Goal: Task Accomplishment & Management: Complete application form

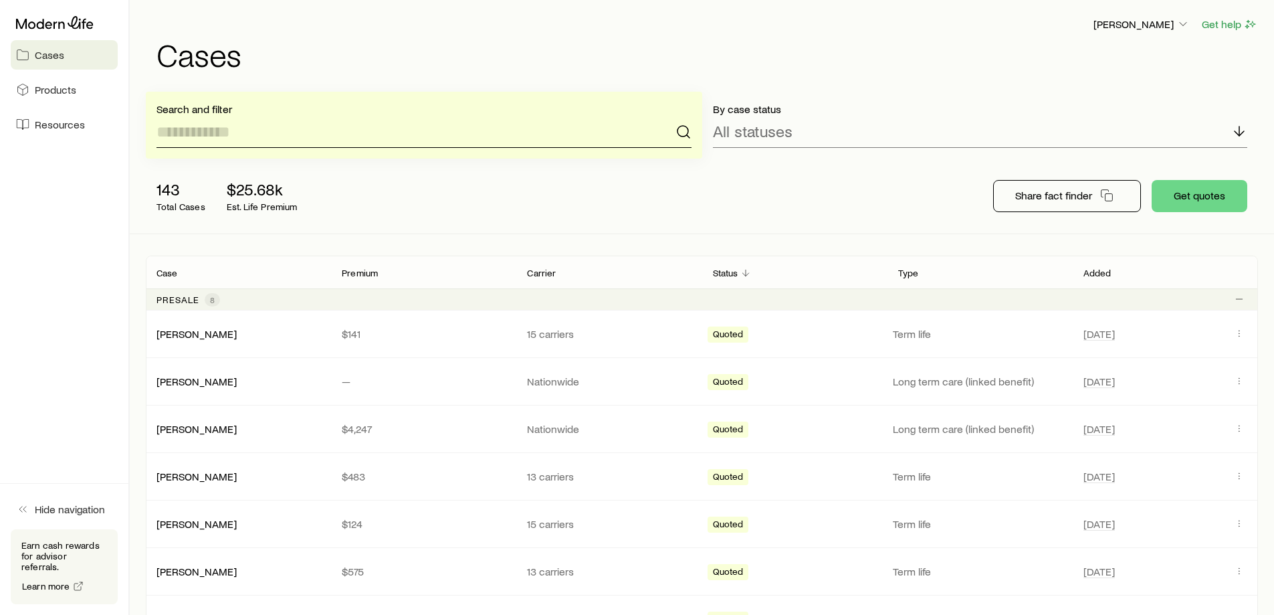
click at [265, 141] on input at bounding box center [423, 132] width 535 height 32
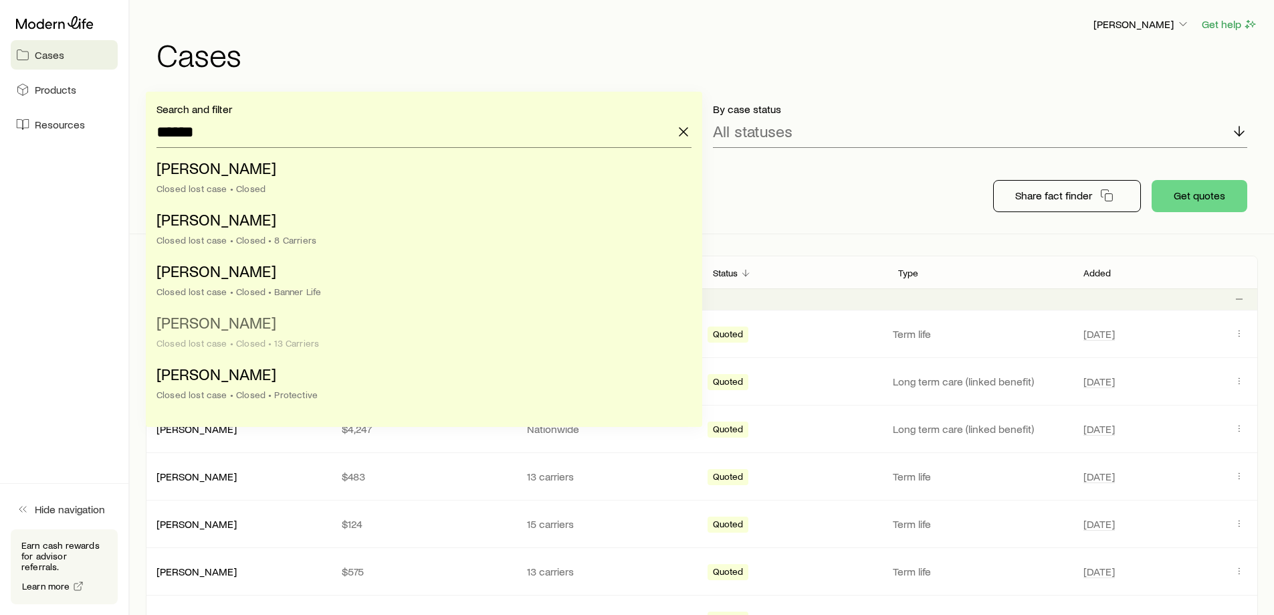
click at [241, 318] on span "[PERSON_NAME]" at bounding box center [216, 321] width 120 height 19
type input "**********"
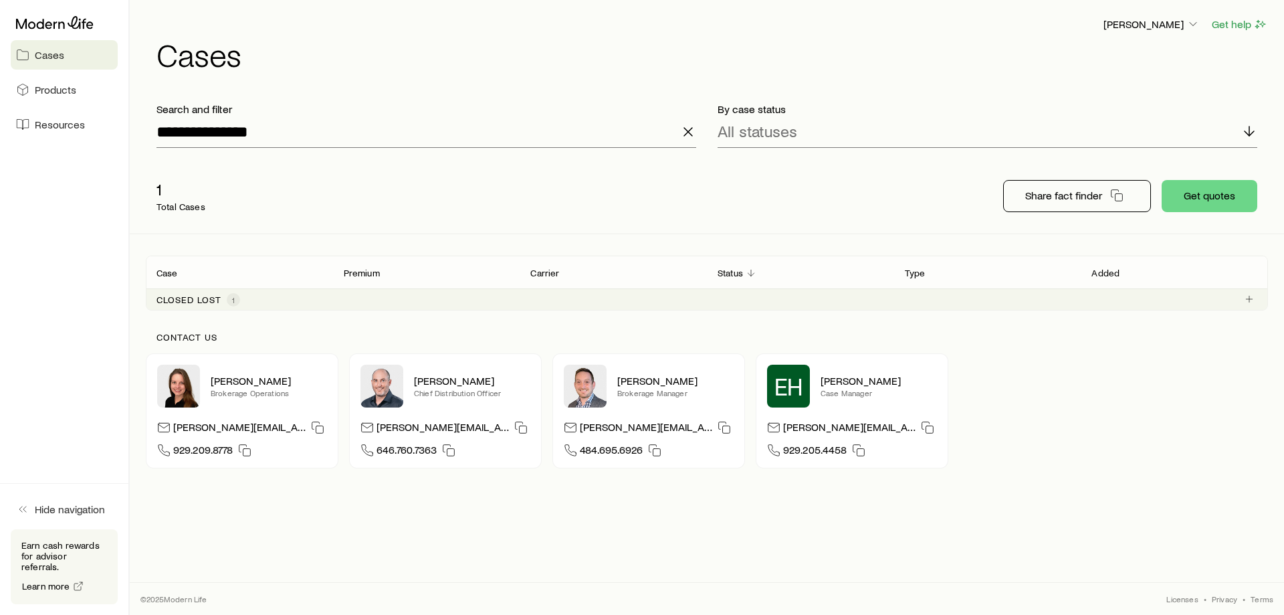
click at [1259, 298] on div "Closed lost 1" at bounding box center [707, 298] width 1122 height 21
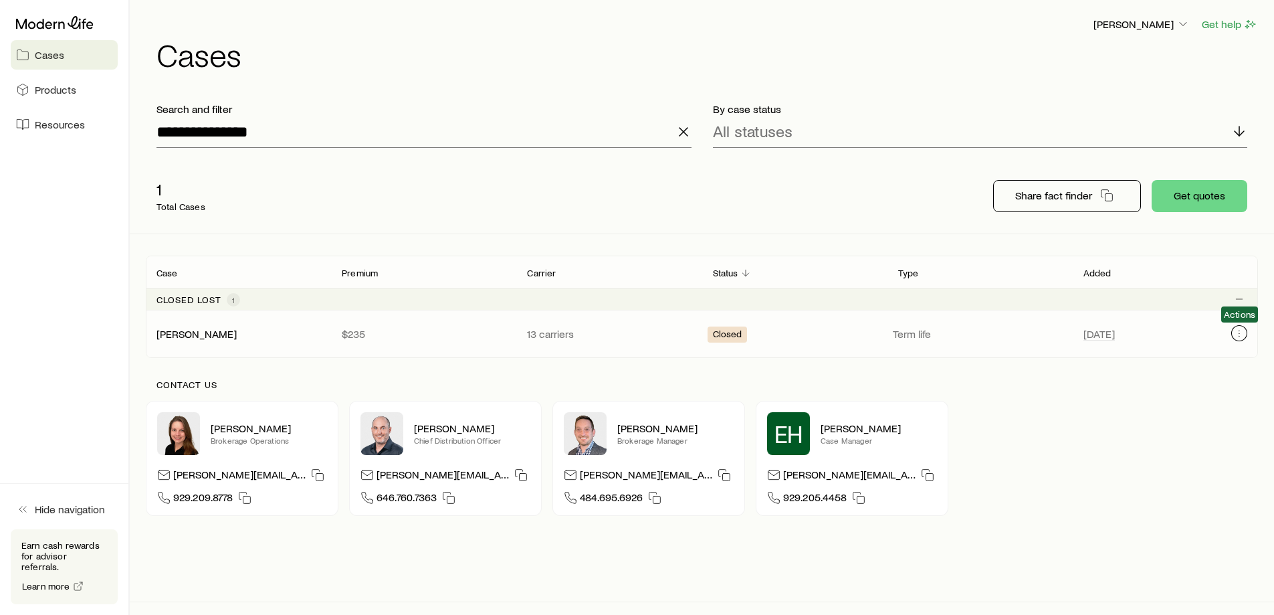
click at [1235, 334] on icon "Client cases" at bounding box center [1239, 333] width 11 height 11
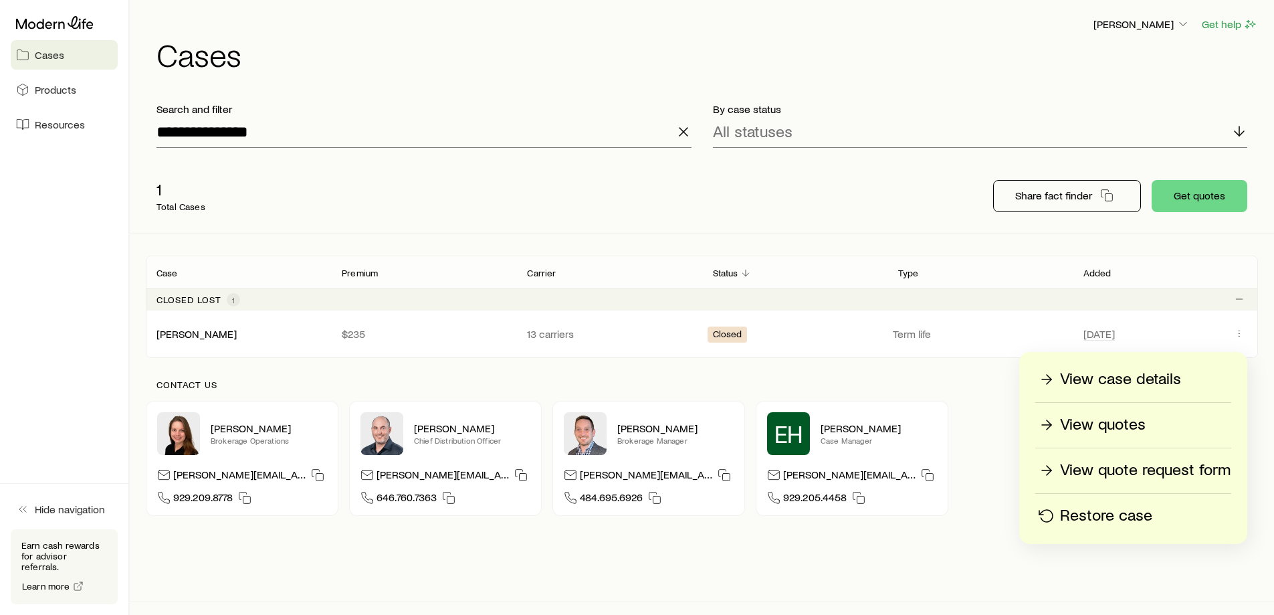
click at [1090, 512] on p "Restore case" at bounding box center [1106, 515] width 92 height 21
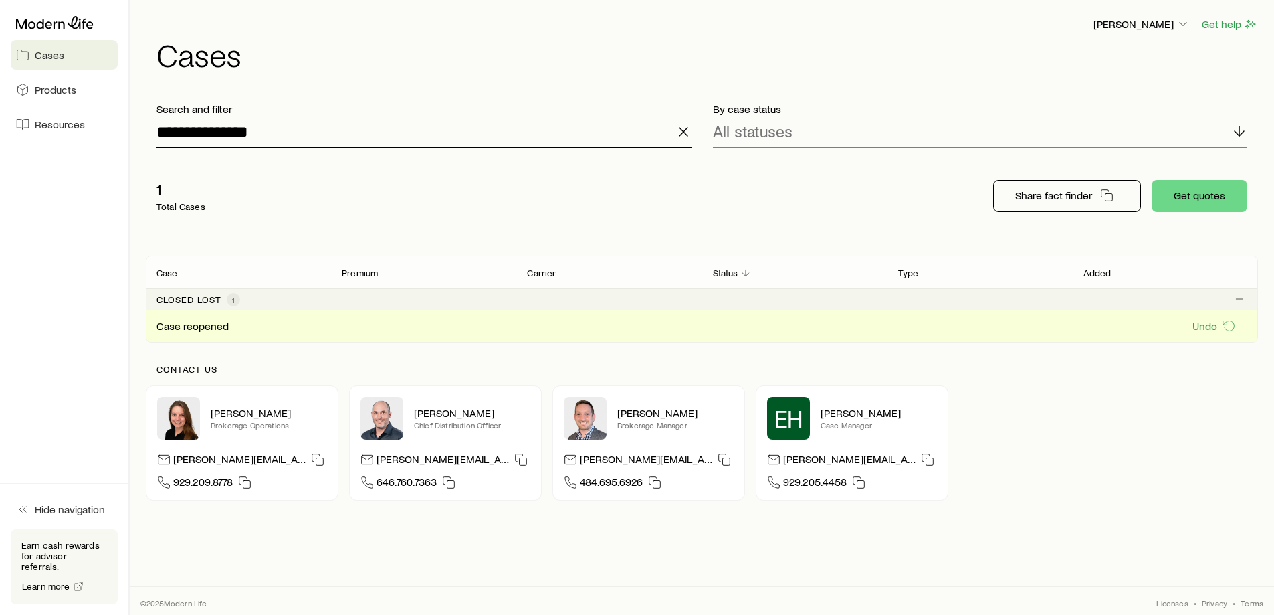
click at [298, 132] on input "**********" at bounding box center [423, 132] width 535 height 32
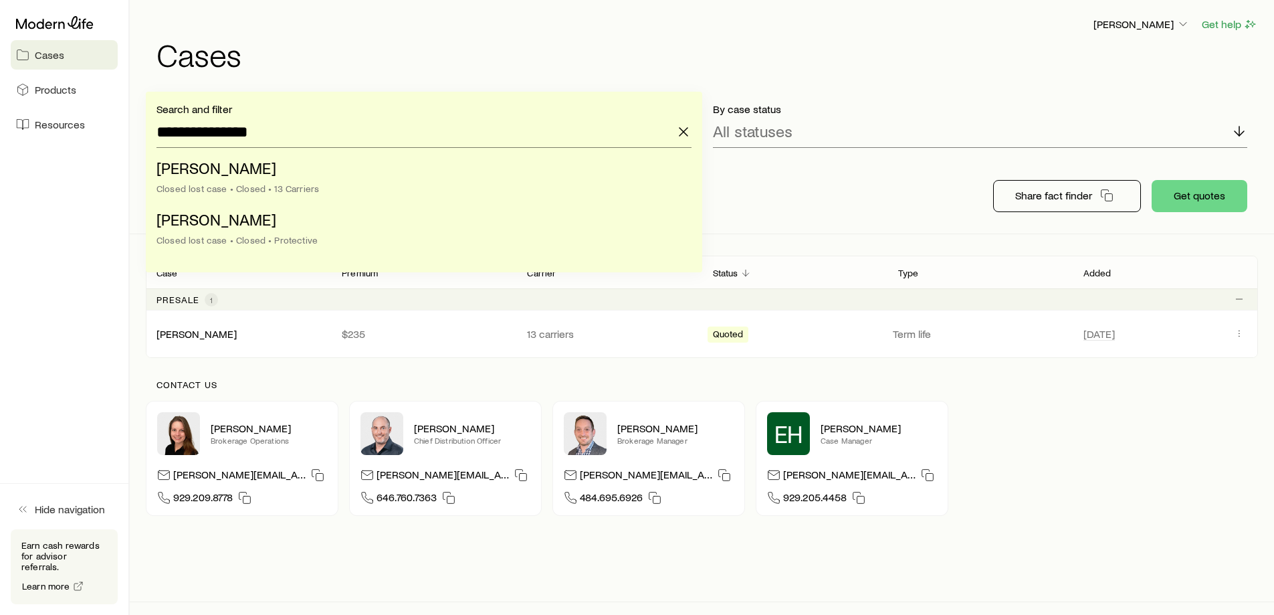
click at [1132, 303] on div "Presale 1" at bounding box center [702, 298] width 1112 height 21
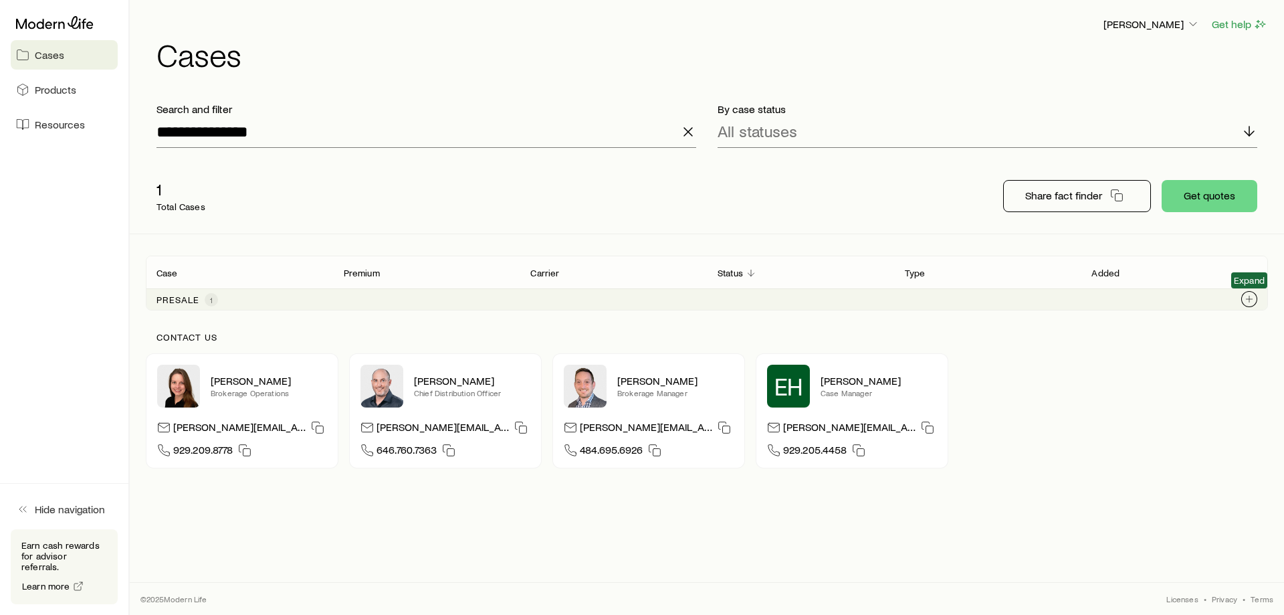
click at [1252, 296] on icon "Client cases" at bounding box center [1249, 299] width 11 height 11
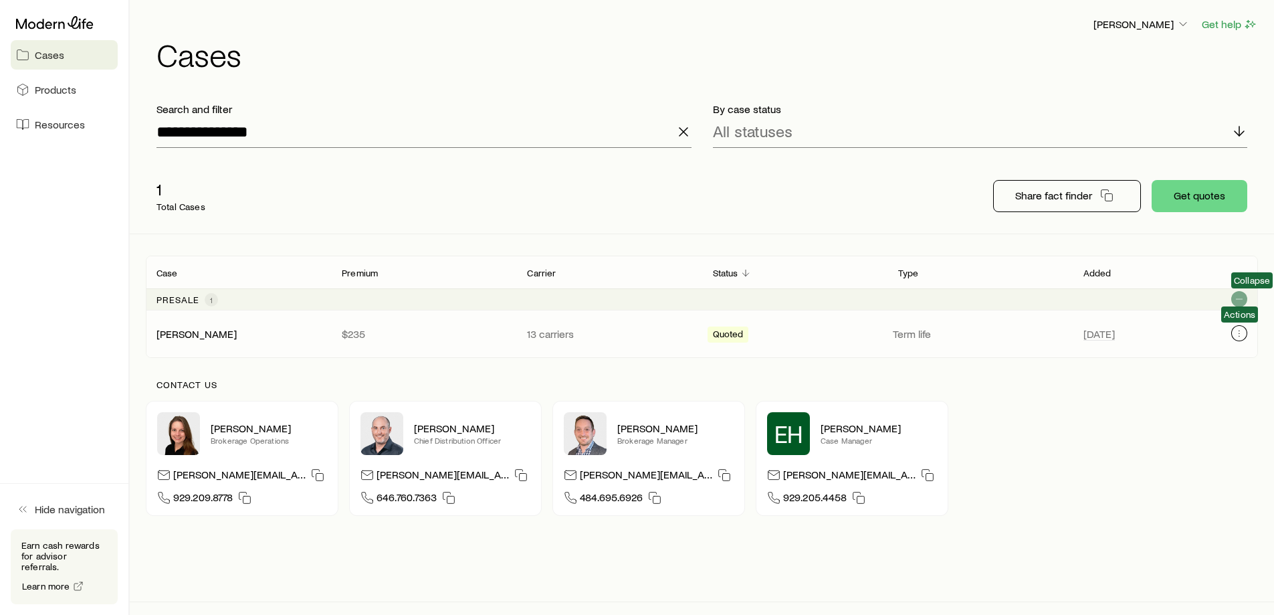
click at [1236, 339] on button "Client cases" at bounding box center [1239, 333] width 16 height 16
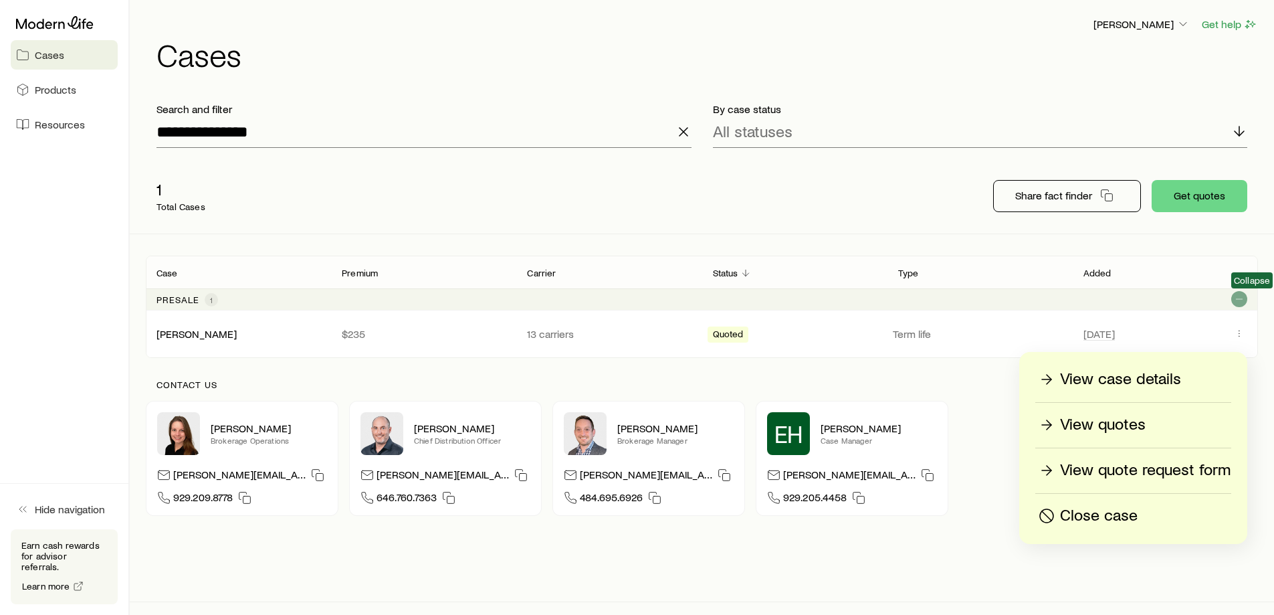
click at [1100, 431] on p "View quotes" at bounding box center [1103, 424] width 86 height 21
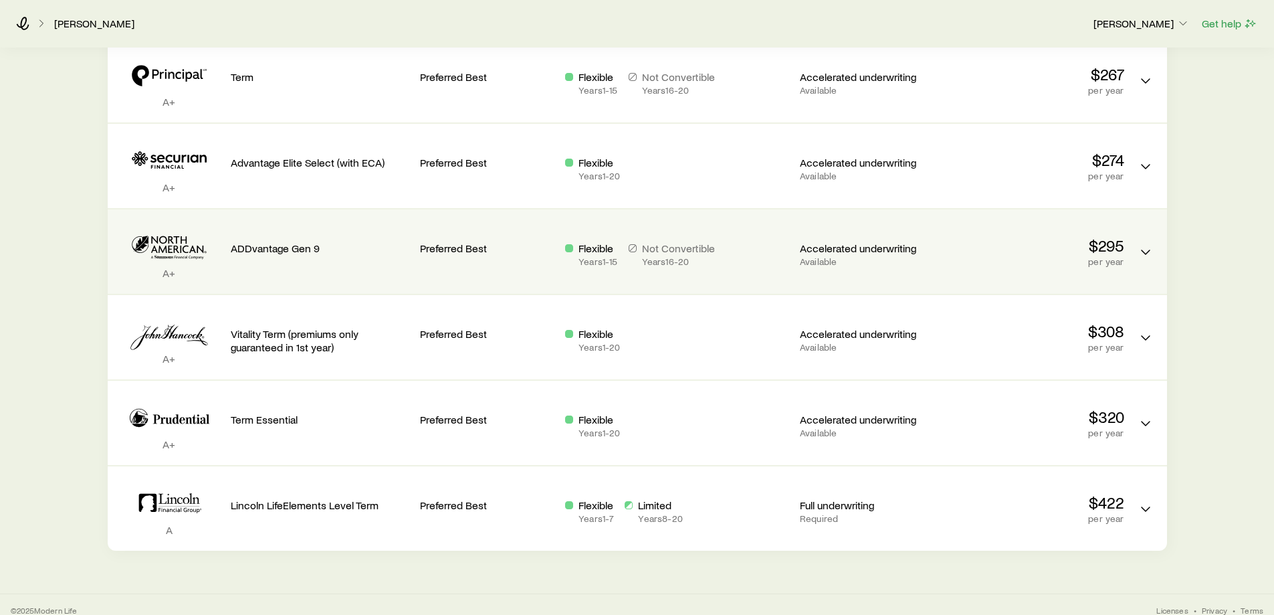
scroll to position [942, 0]
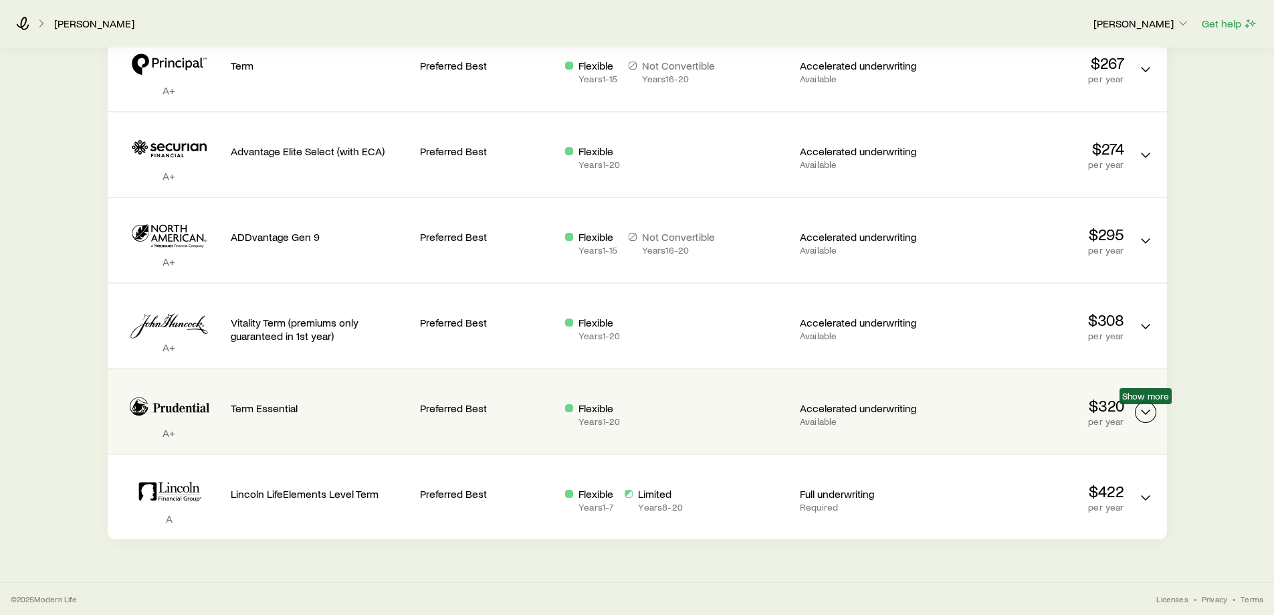
click at [1147, 409] on icon "Term quotes" at bounding box center [1146, 412] width 16 height 16
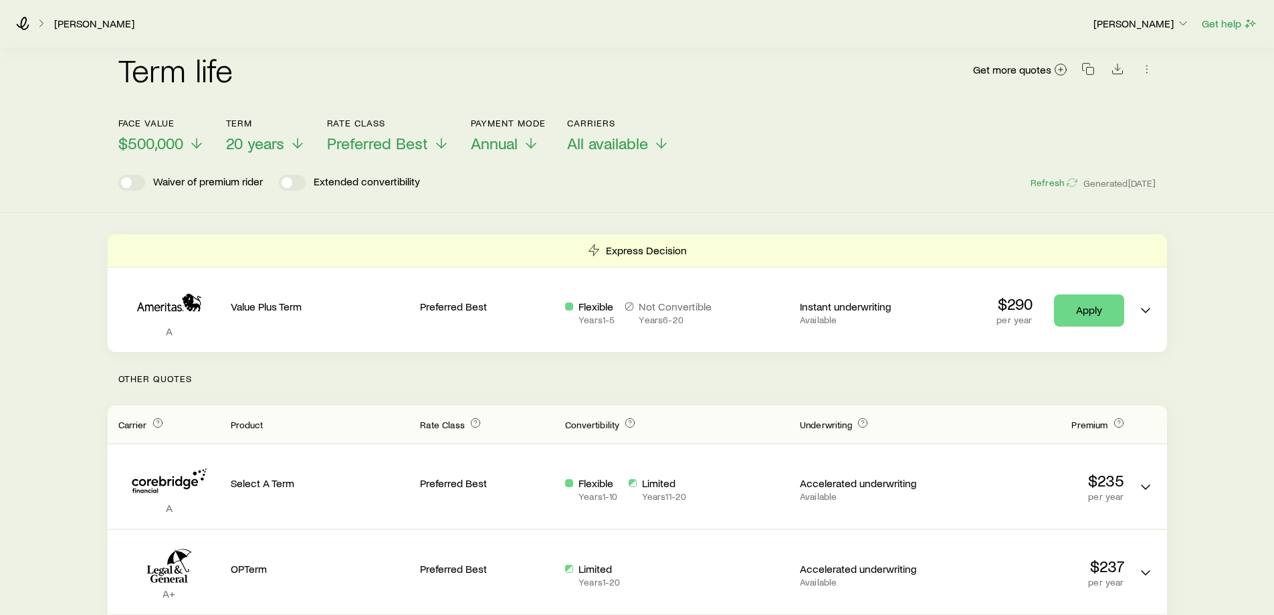
scroll to position [0, 0]
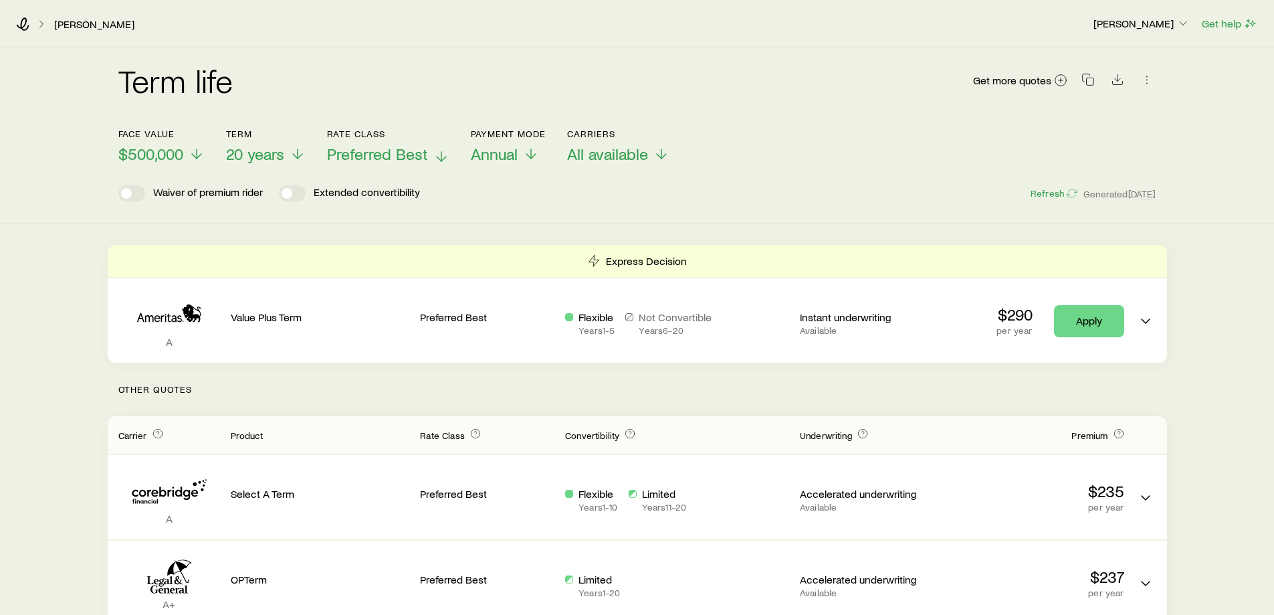
click at [347, 156] on span "Preferred Best" at bounding box center [377, 153] width 101 height 19
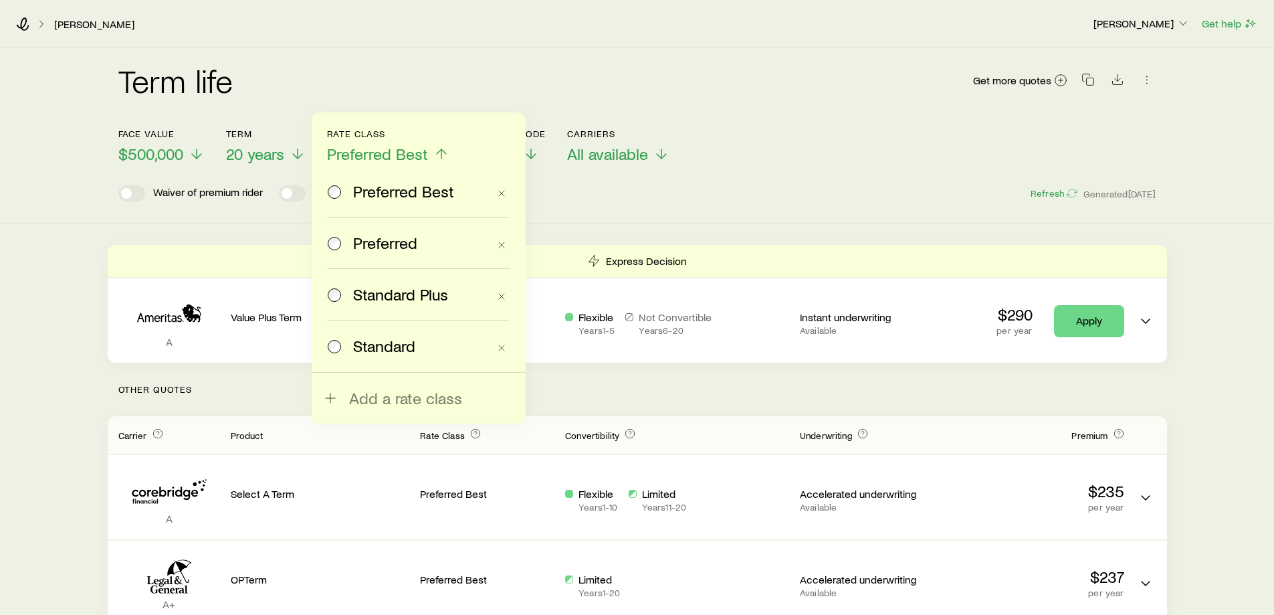
click at [373, 302] on span "Standard Plus" at bounding box center [400, 294] width 95 height 19
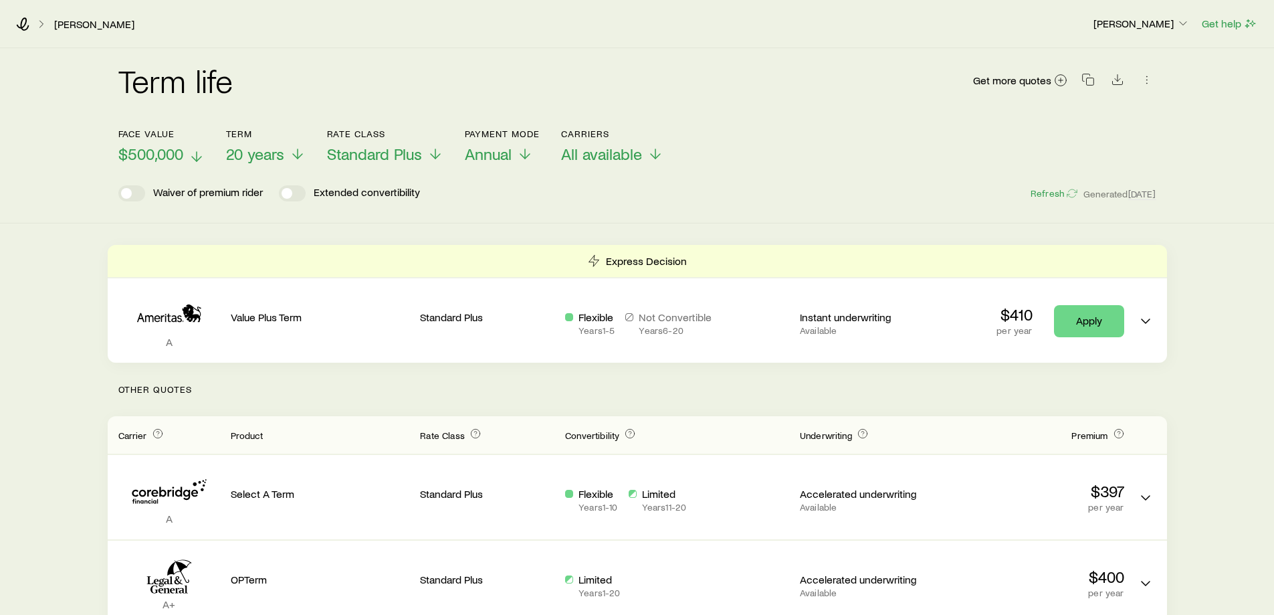
click at [171, 152] on span "$500,000" at bounding box center [150, 153] width 65 height 19
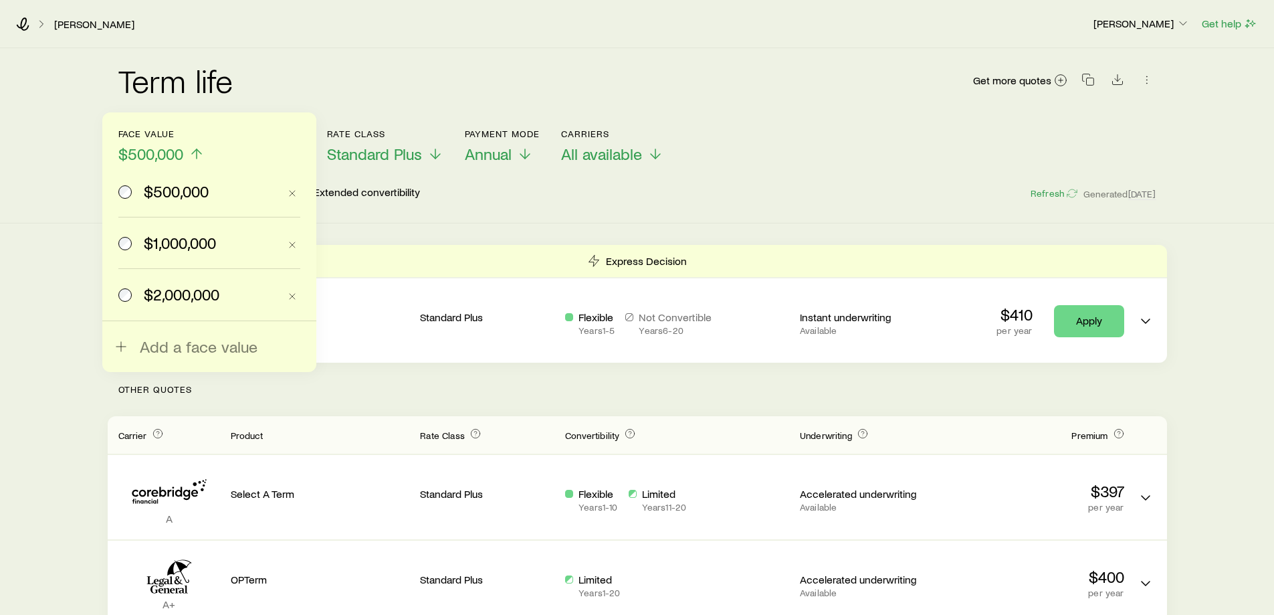
click at [173, 253] on label "$1,000,000" at bounding box center [198, 242] width 160 height 51
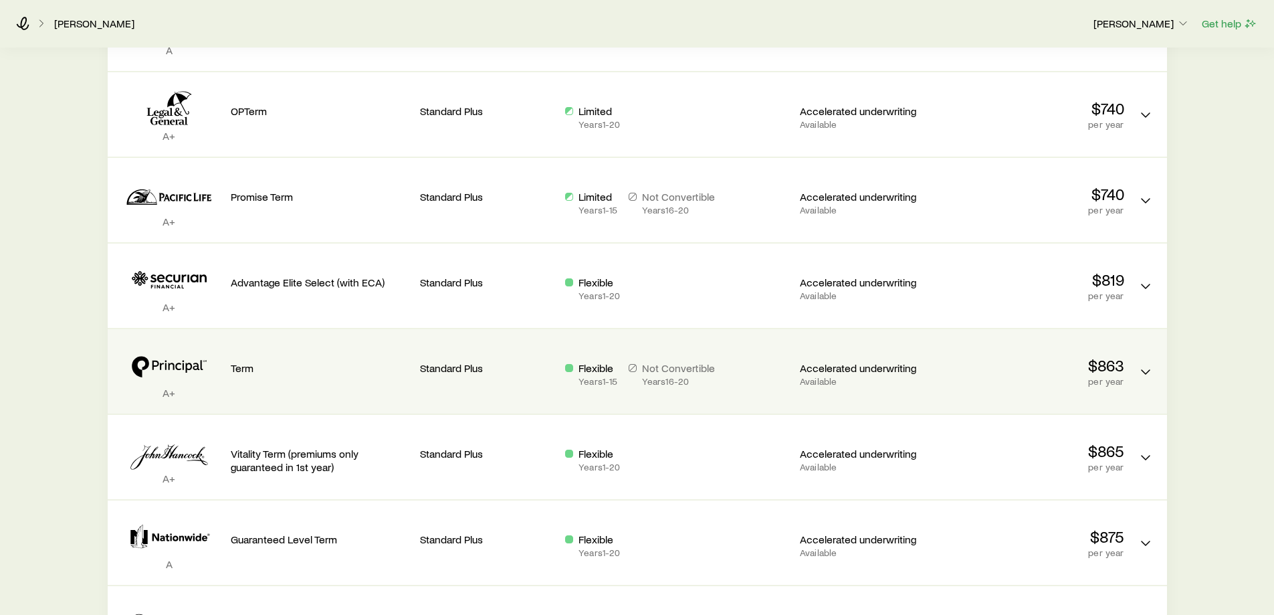
scroll to position [599, 0]
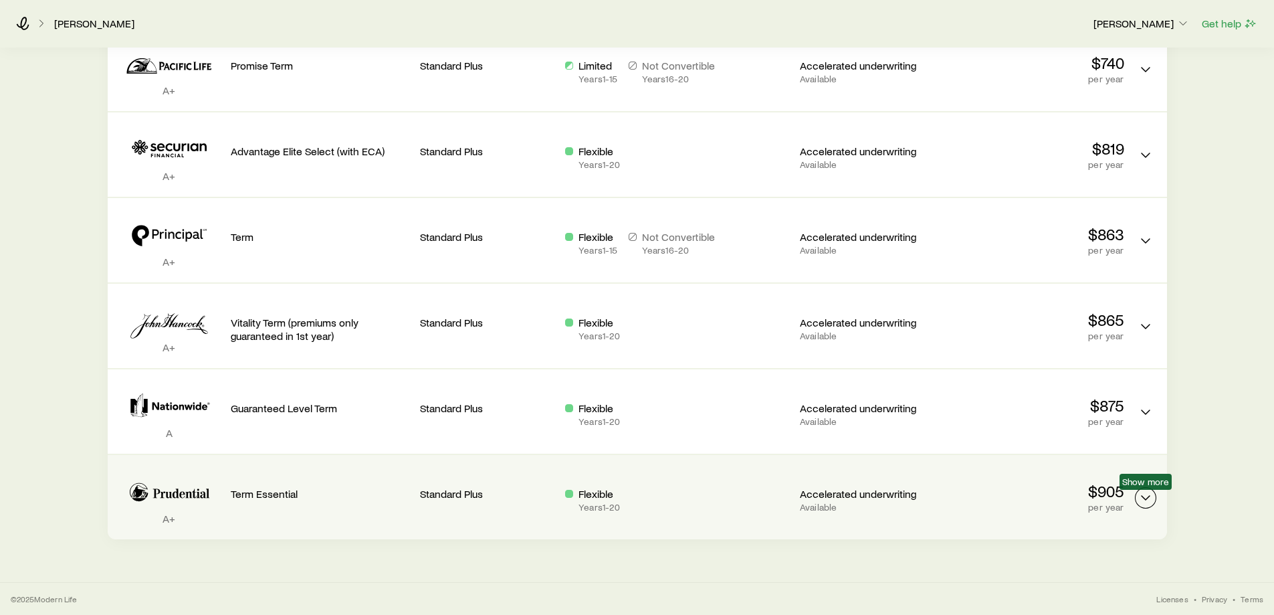
click at [1145, 497] on icon "Term quotes" at bounding box center [1146, 498] width 16 height 16
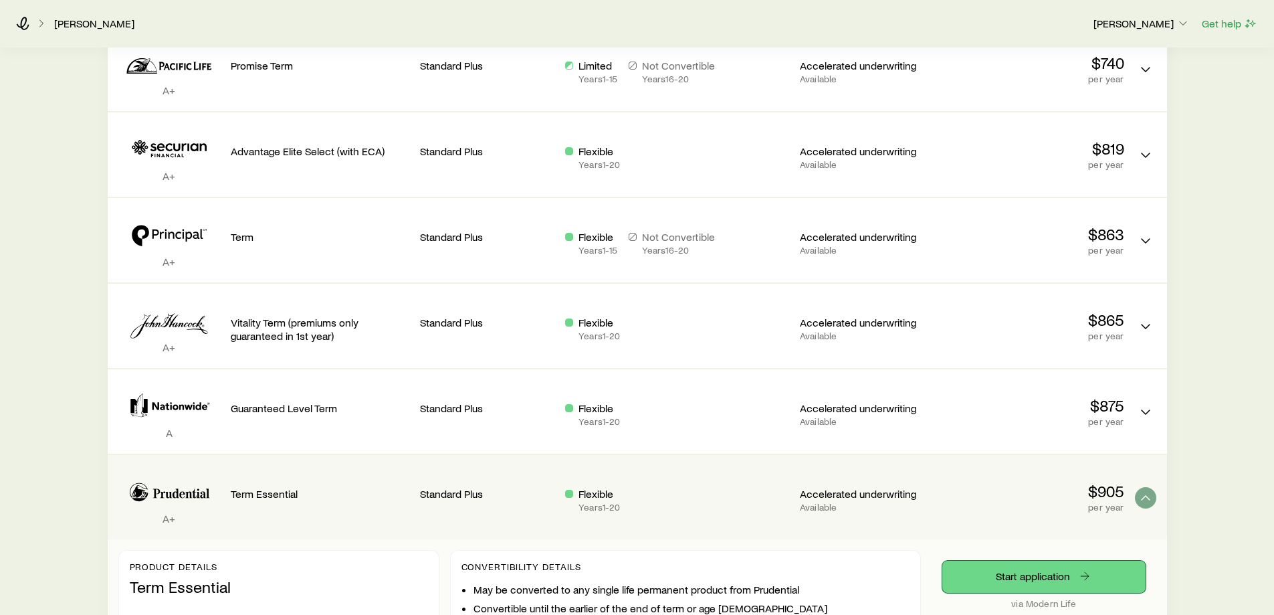
click at [1048, 577] on link "Start application" at bounding box center [1043, 576] width 203 height 32
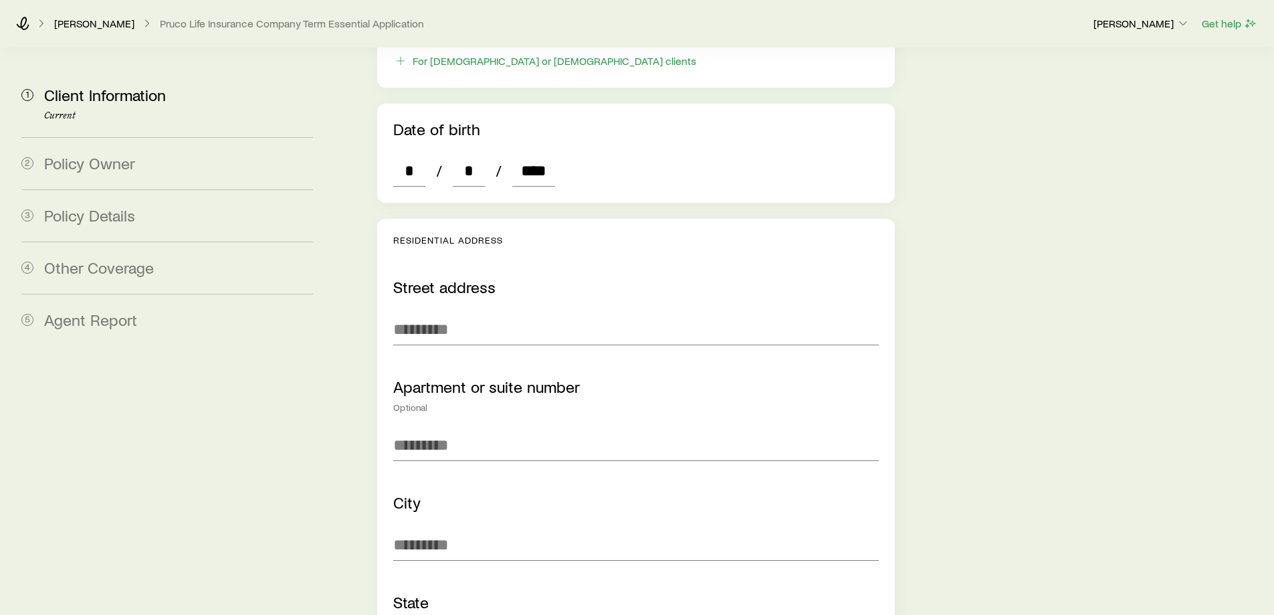
scroll to position [736, 0]
click at [443, 316] on input "text" at bounding box center [635, 332] width 485 height 32
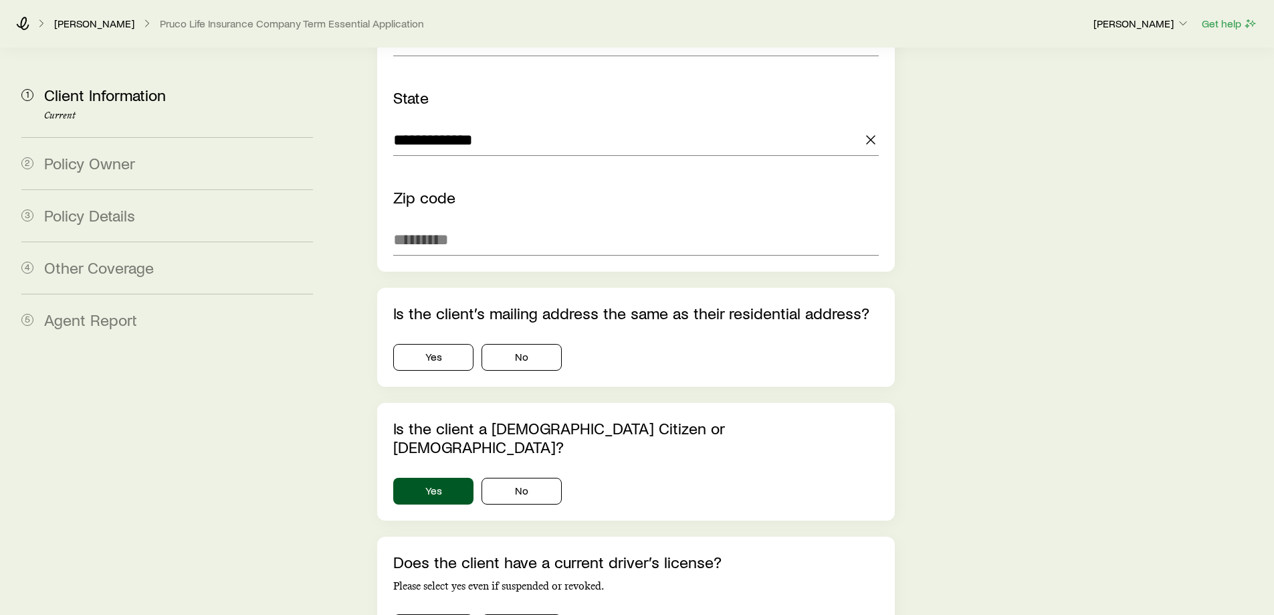
scroll to position [1271, 0]
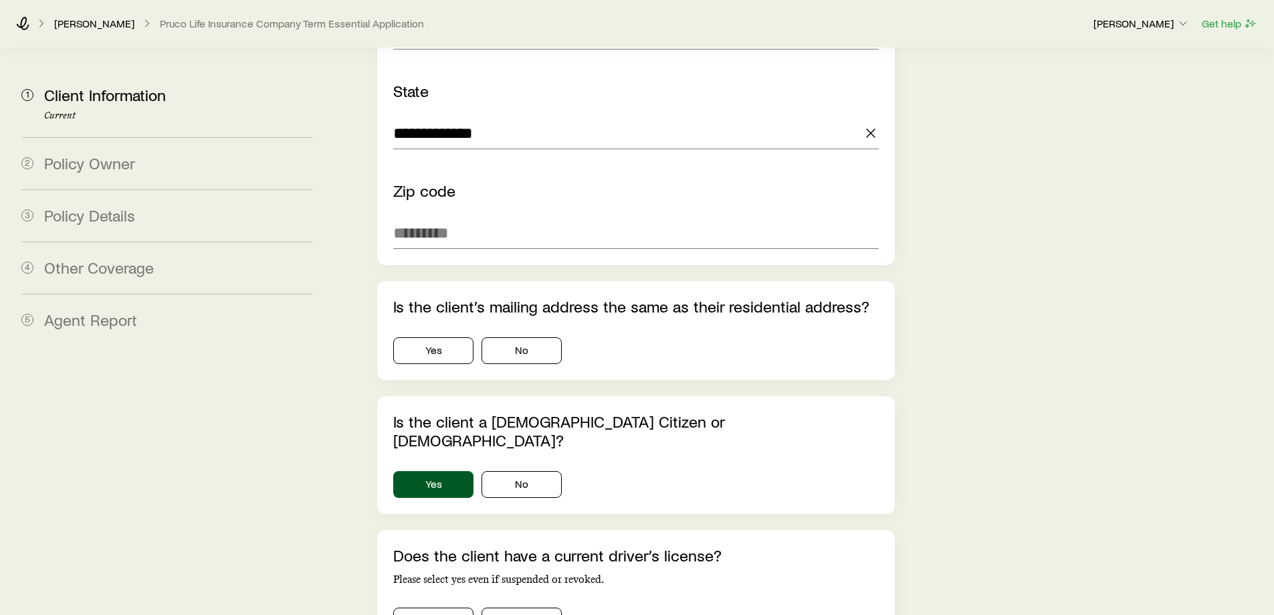
type input "*"
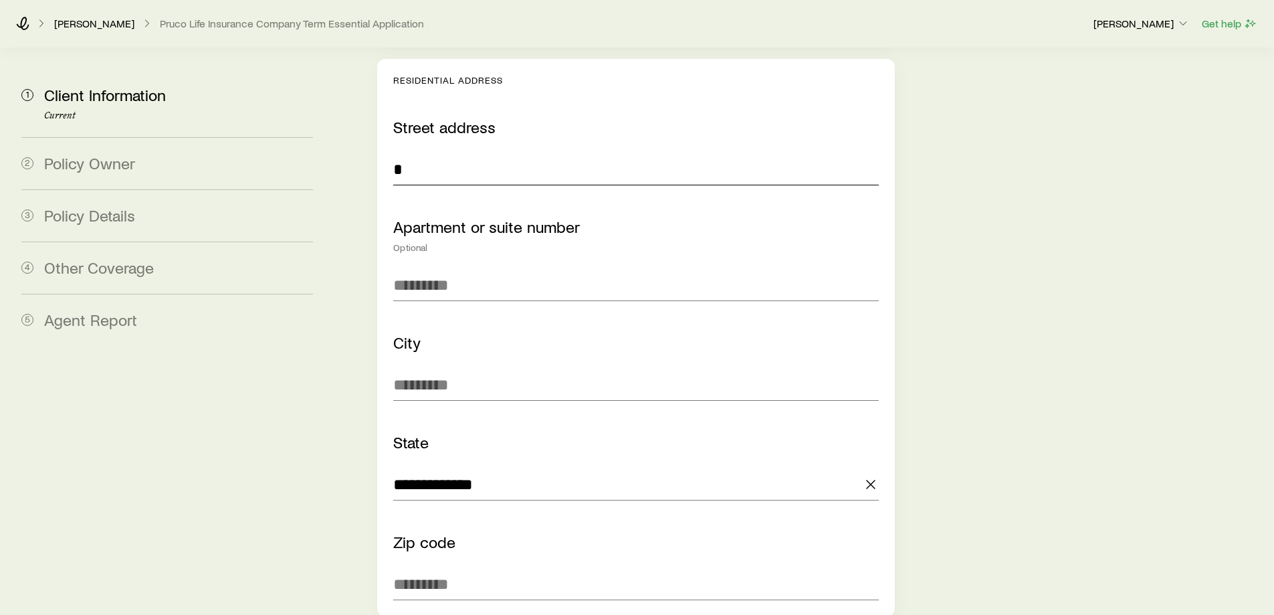
scroll to position [685, 0]
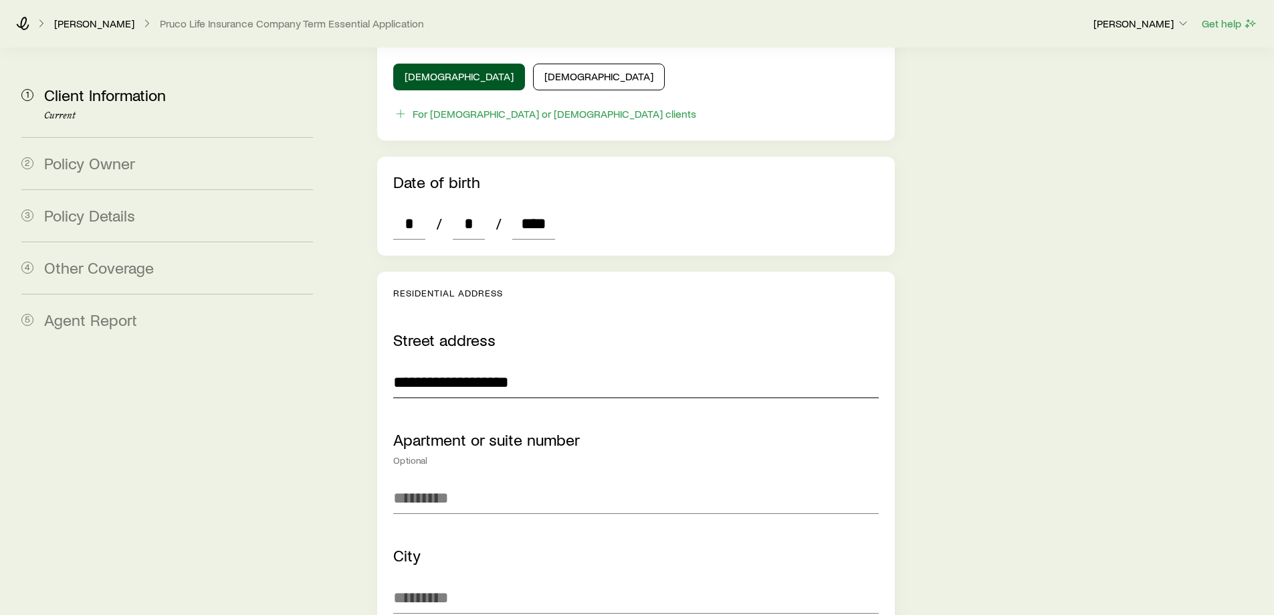
type input "**********"
type input "********"
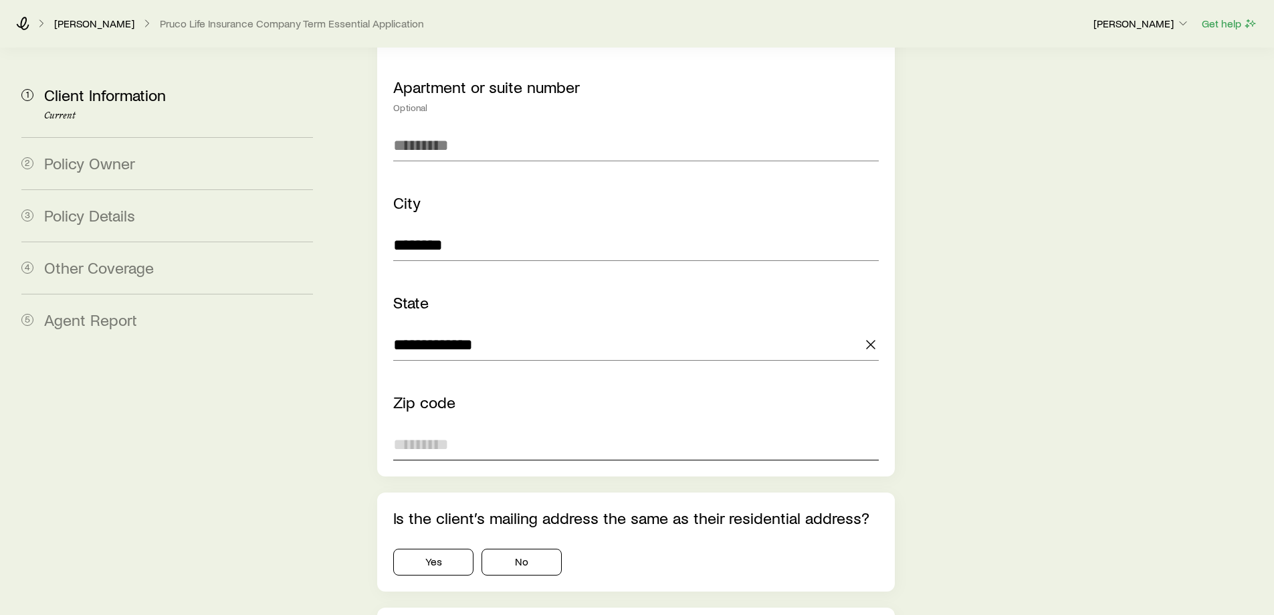
click at [752, 428] on input "text" at bounding box center [635, 444] width 485 height 32
type input "*****"
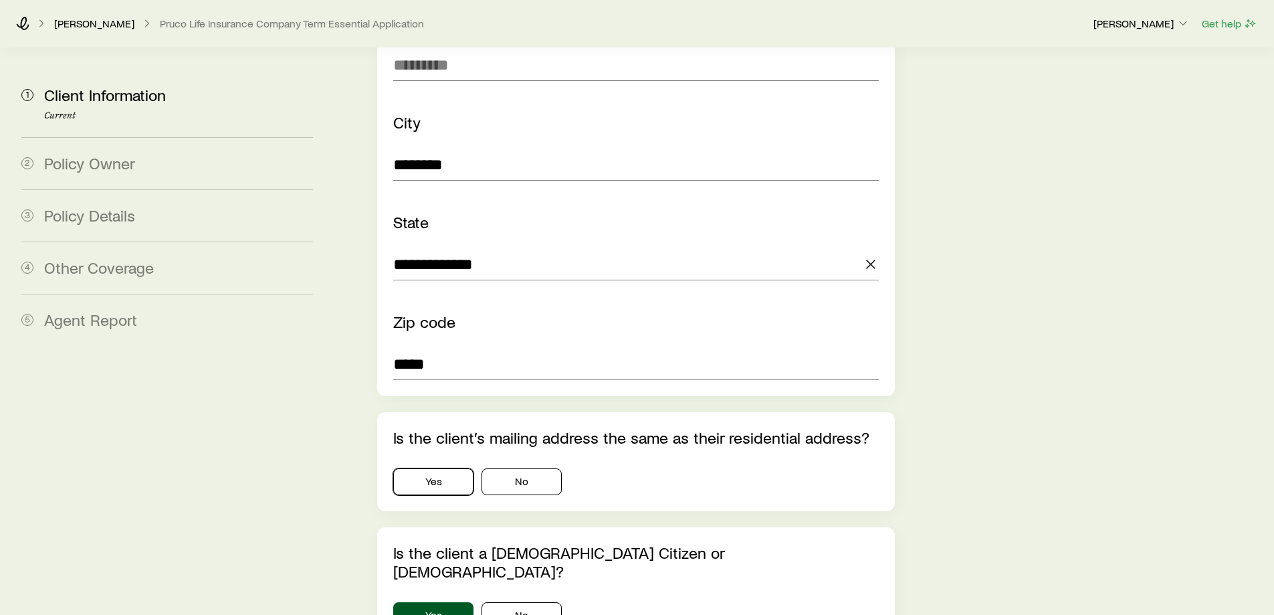
scroll to position [1239, 0]
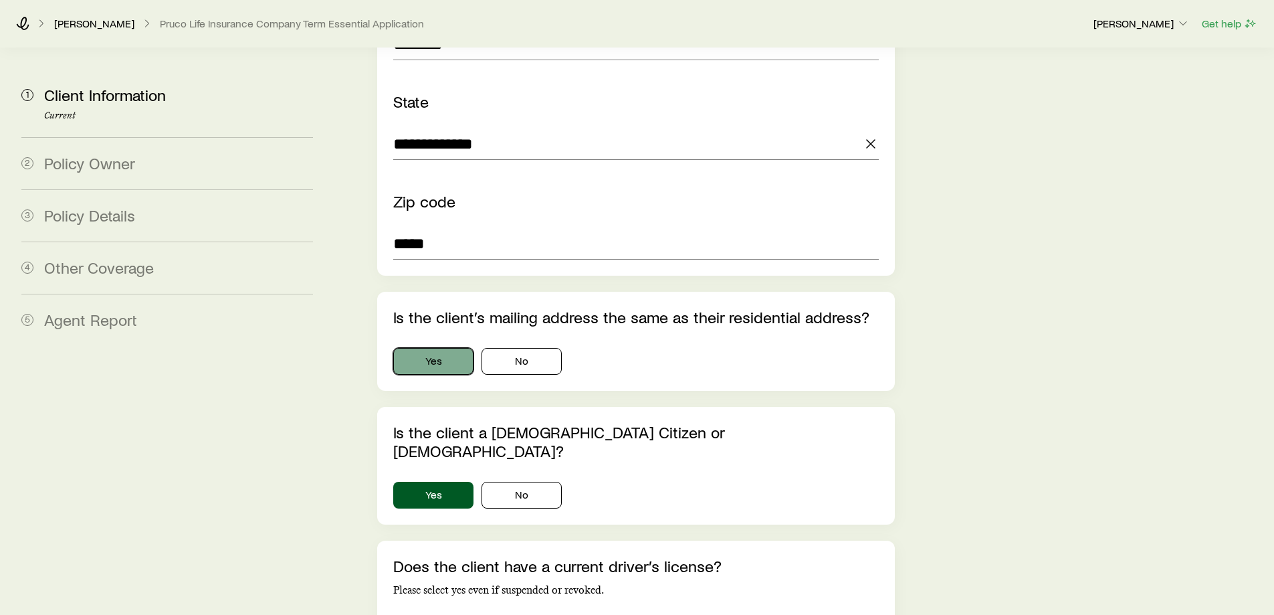
click at [441, 348] on button "Yes" at bounding box center [433, 361] width 80 height 27
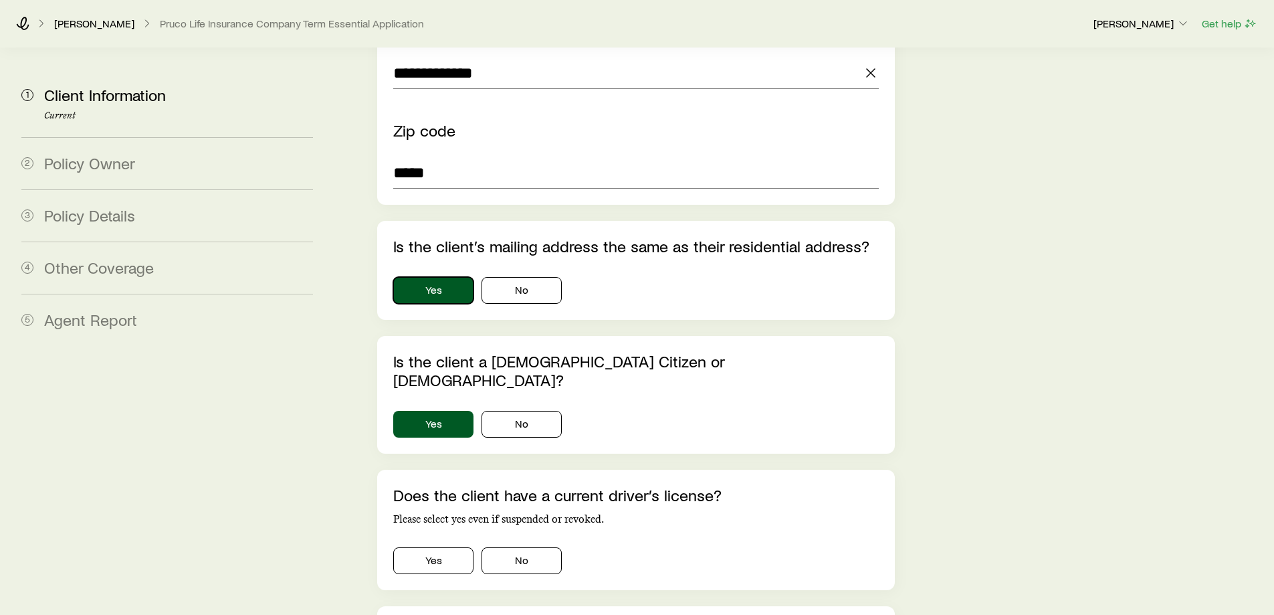
scroll to position [1506, 0]
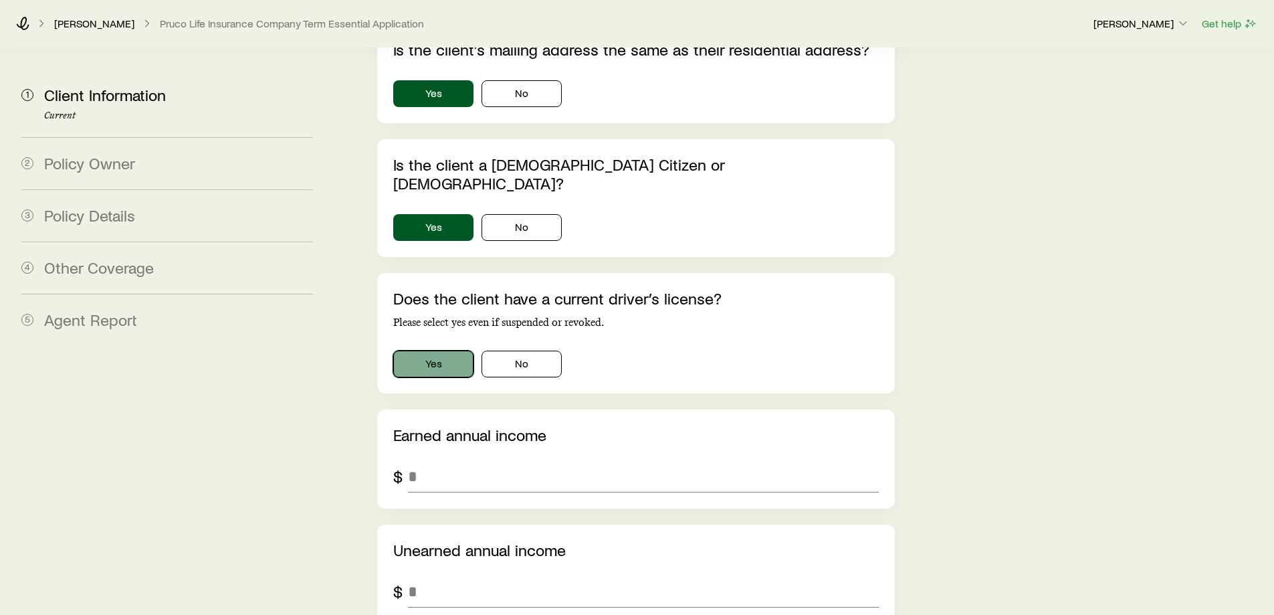
click at [417, 350] on button "Yes" at bounding box center [433, 363] width 80 height 27
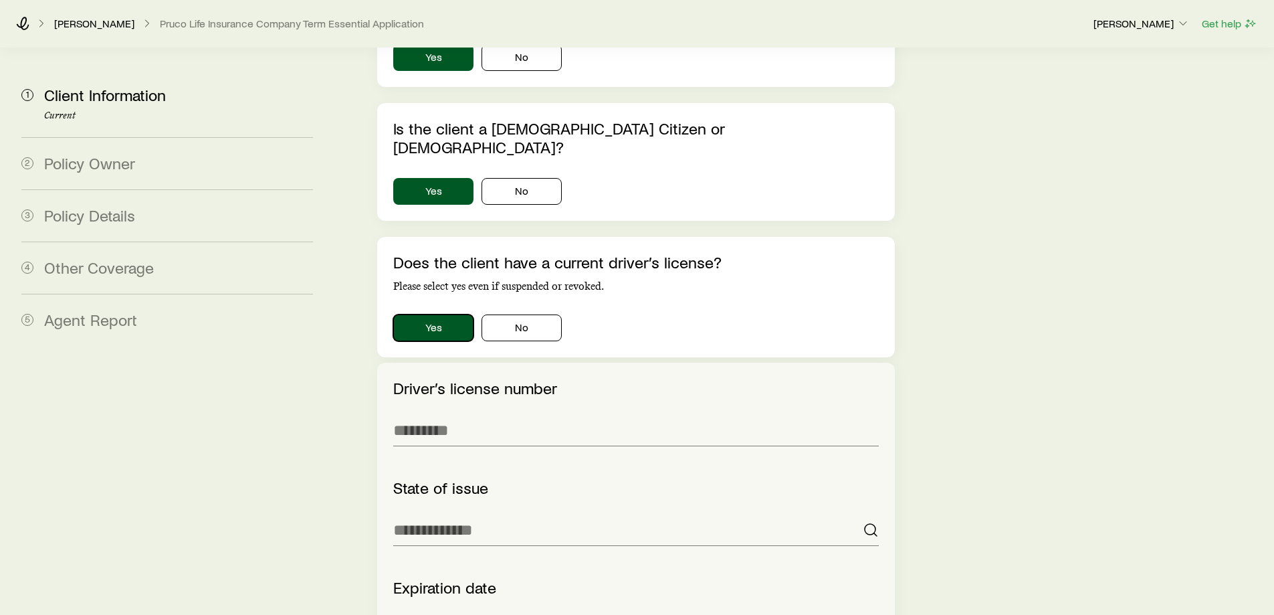
scroll to position [1573, 0]
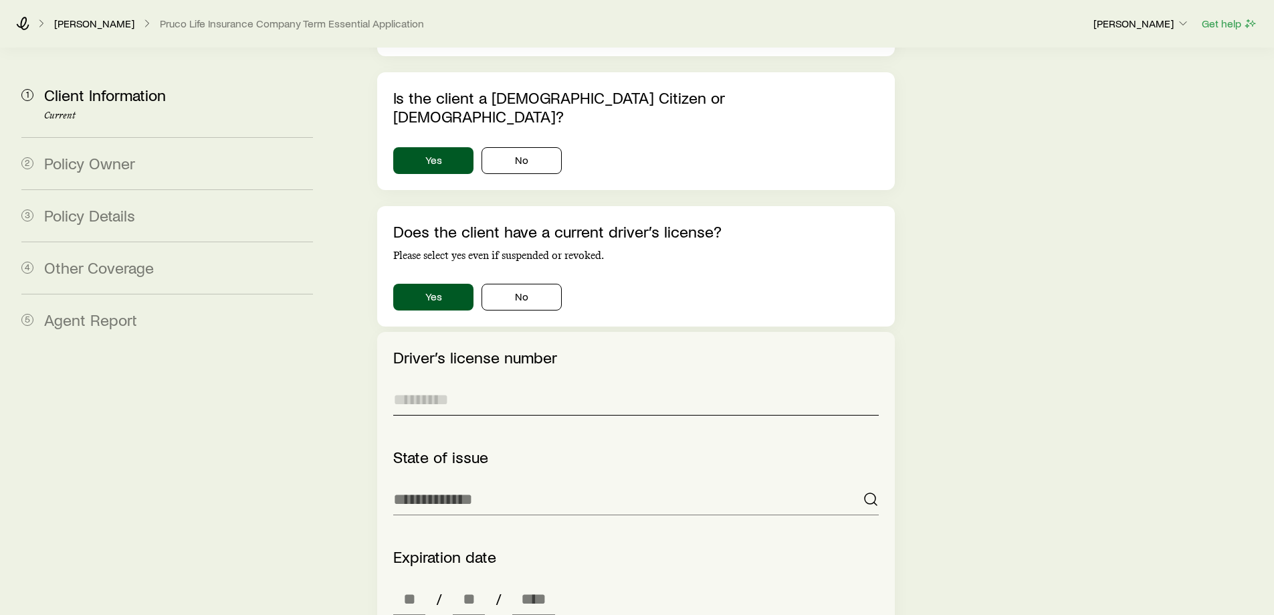
click at [458, 383] on input "text" at bounding box center [635, 399] width 485 height 32
type input "**********"
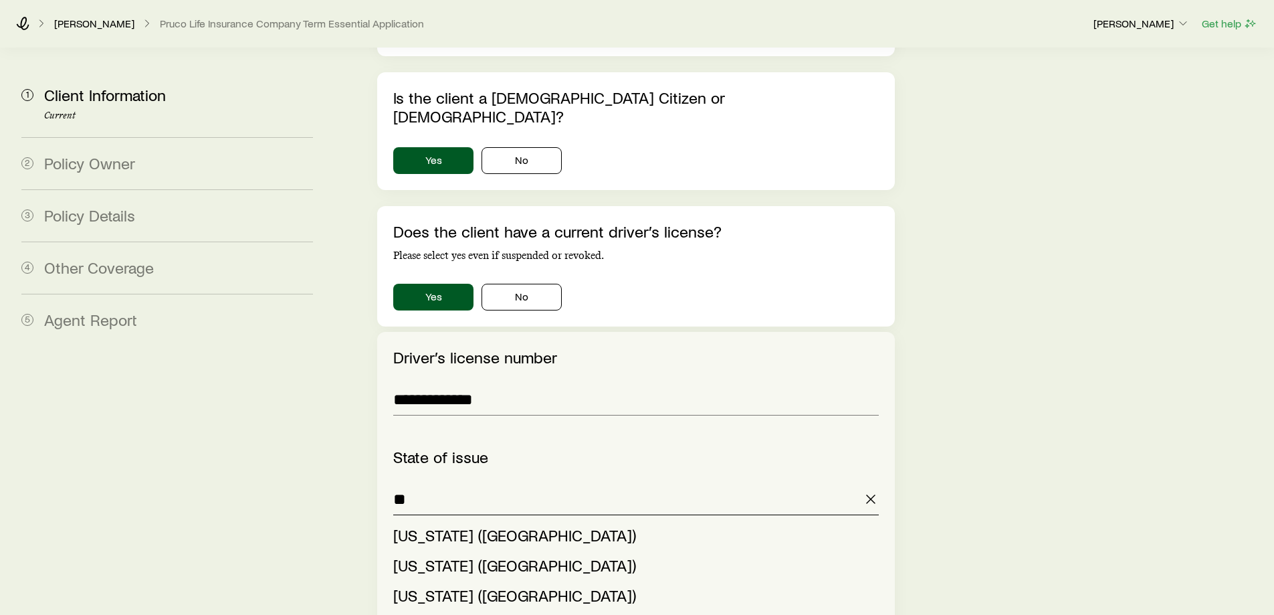
click at [393, 483] on div at bounding box center [393, 483] width 0 height 0
click at [505, 520] on li "[US_STATE] ([GEOGRAPHIC_DATA])" at bounding box center [631, 535] width 477 height 30
type input "**********"
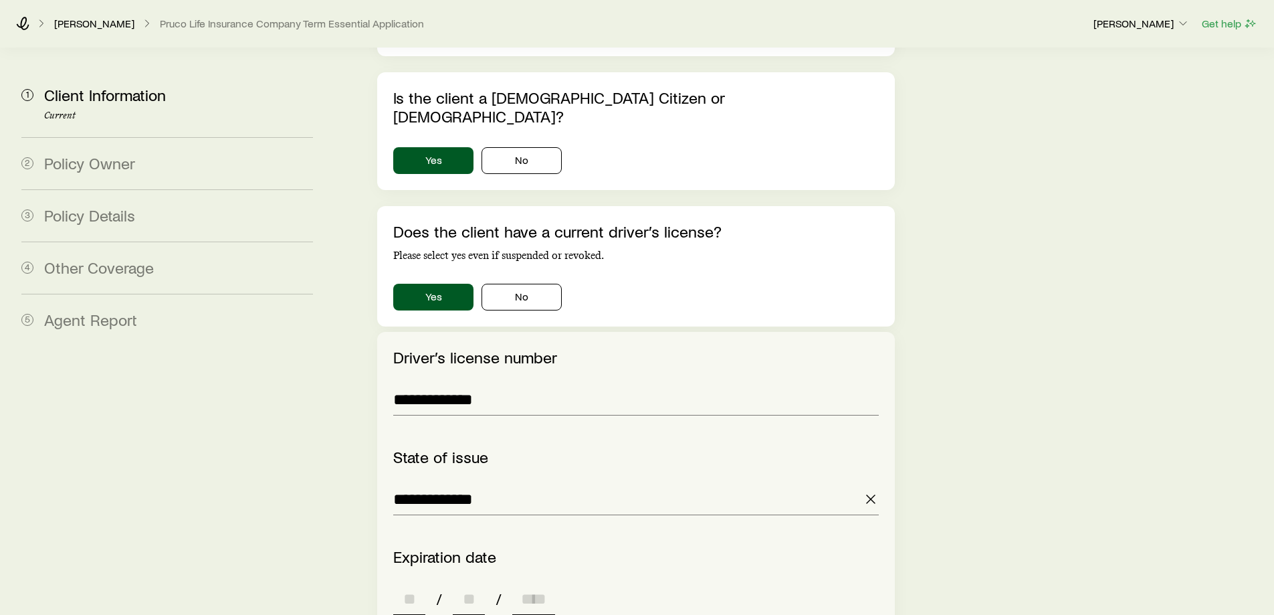
click at [417, 582] on input at bounding box center [409, 598] width 32 height 32
type input "**"
type input "****"
type input "*"
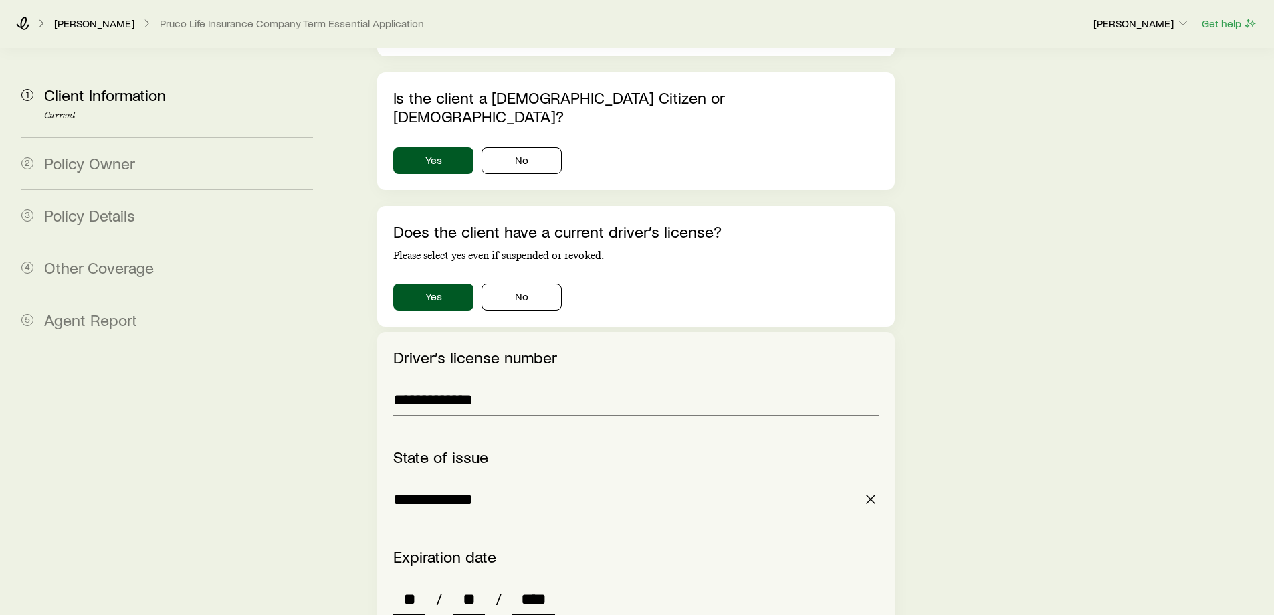
type input "*"
type input "****"
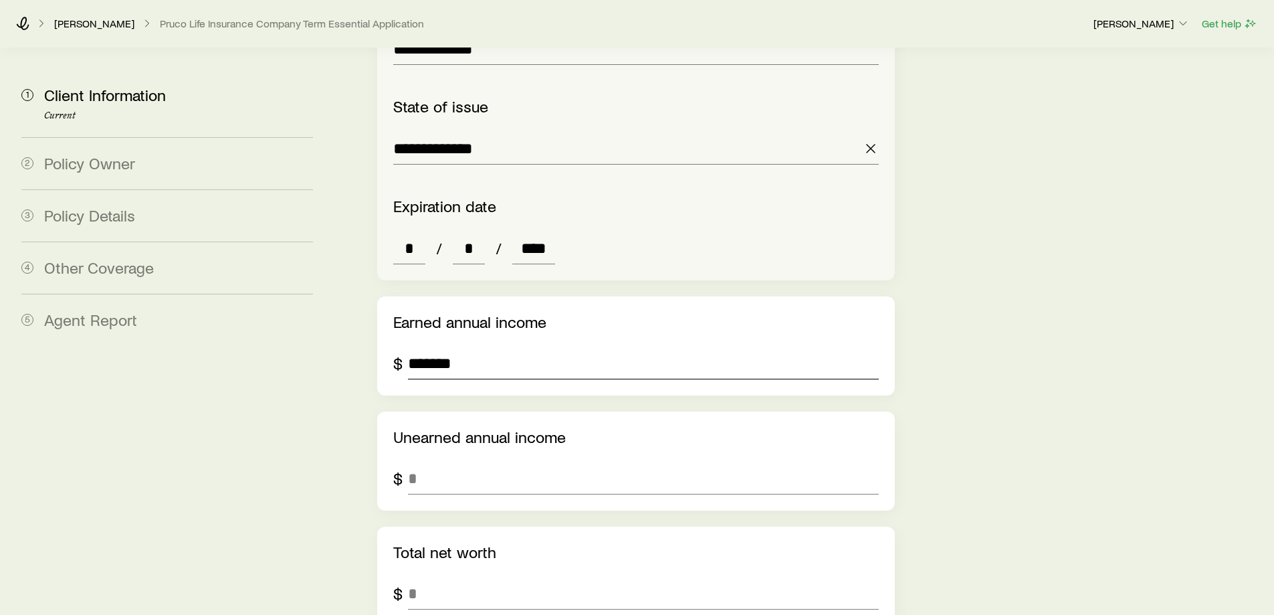
type input "*******"
type input "*"
type input "*******"
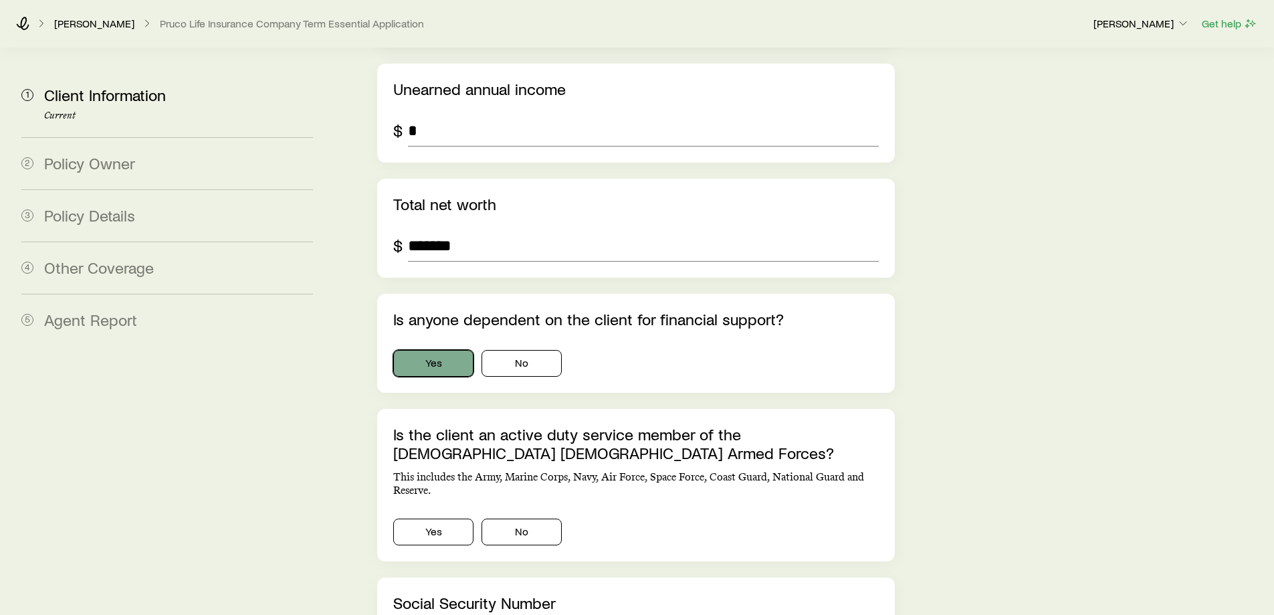
click at [415, 350] on button "Yes" at bounding box center [433, 363] width 80 height 27
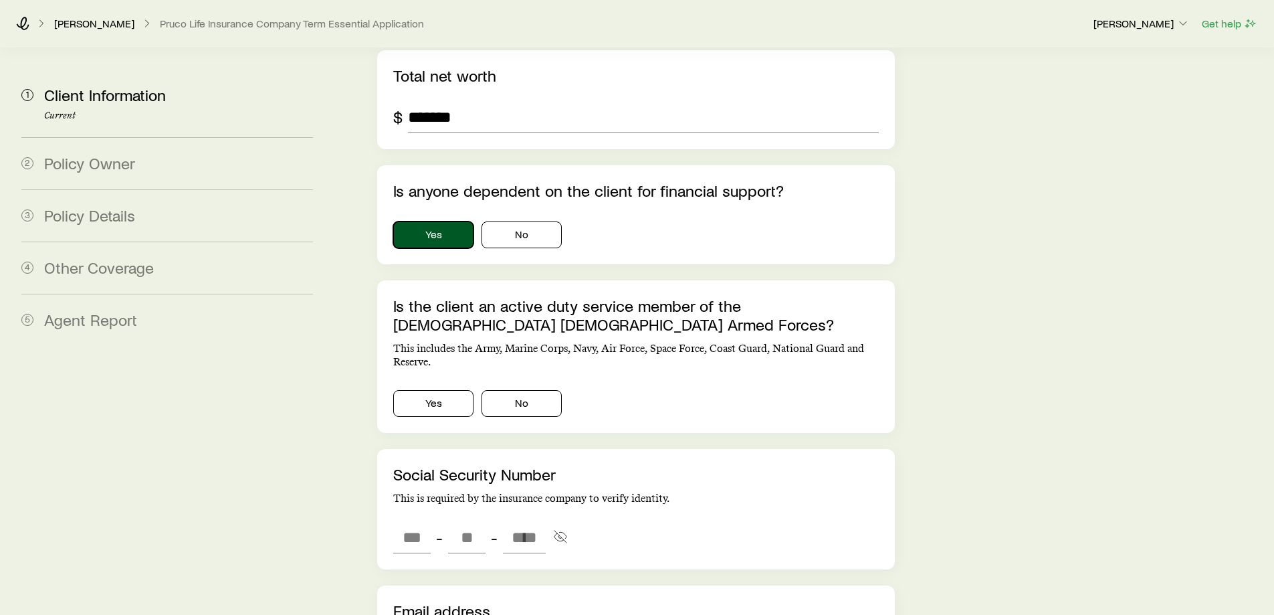
scroll to position [2405, 0]
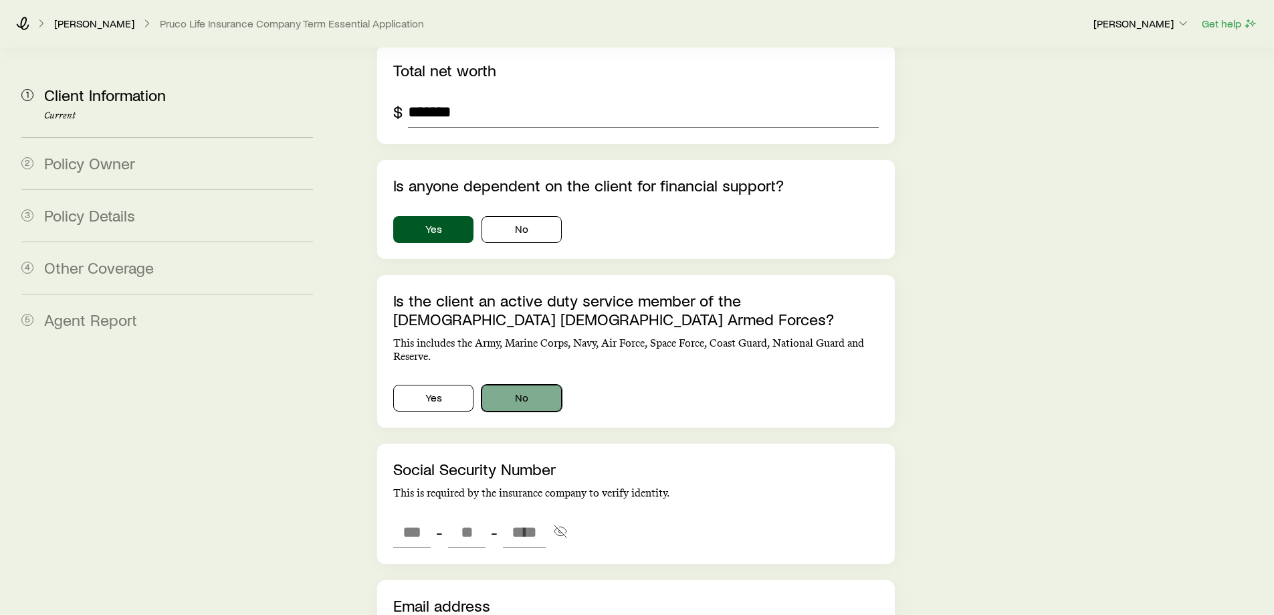
click at [520, 385] on button "No" at bounding box center [521, 398] width 80 height 27
click at [399, 516] on input "tel" at bounding box center [411, 532] width 37 height 32
click at [419, 516] on input "tel" at bounding box center [411, 532] width 37 height 32
type input "***"
type input "**"
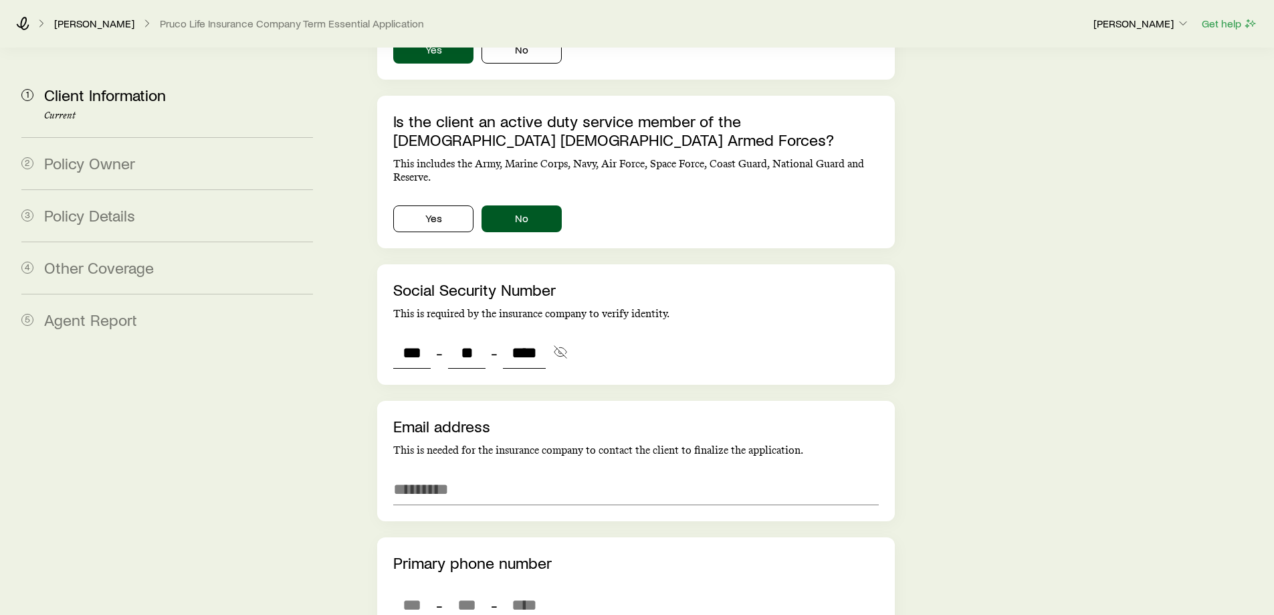
scroll to position [2605, 0]
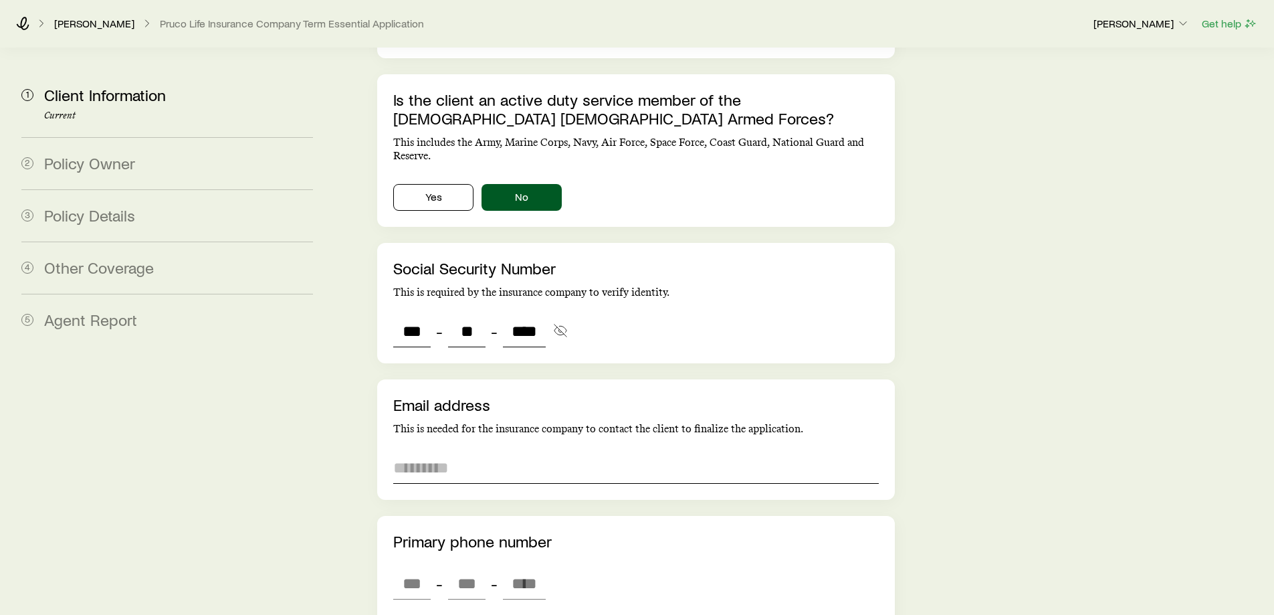
type input "****"
click at [414, 451] on input "email" at bounding box center [635, 467] width 485 height 32
type input "***"
type input "**"
click at [574, 451] on input "**********" at bounding box center [635, 467] width 485 height 32
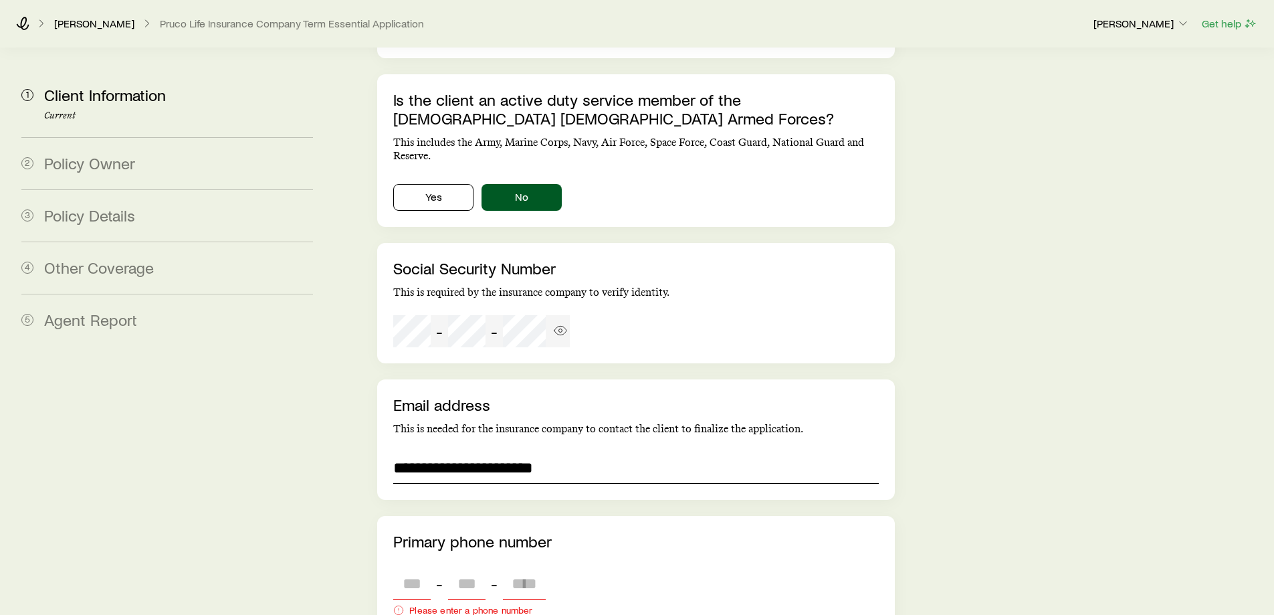
type input "**********"
click at [399, 567] on input "tel" at bounding box center [411, 583] width 37 height 32
type input "*"
type input "***"
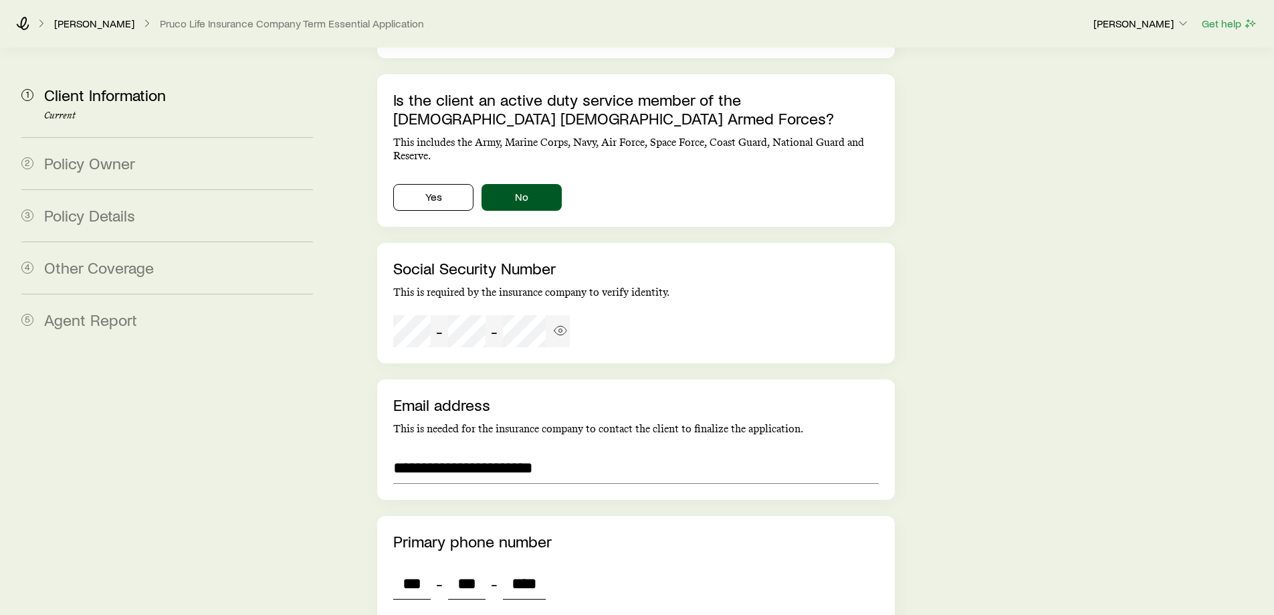
scroll to position [2829, 0]
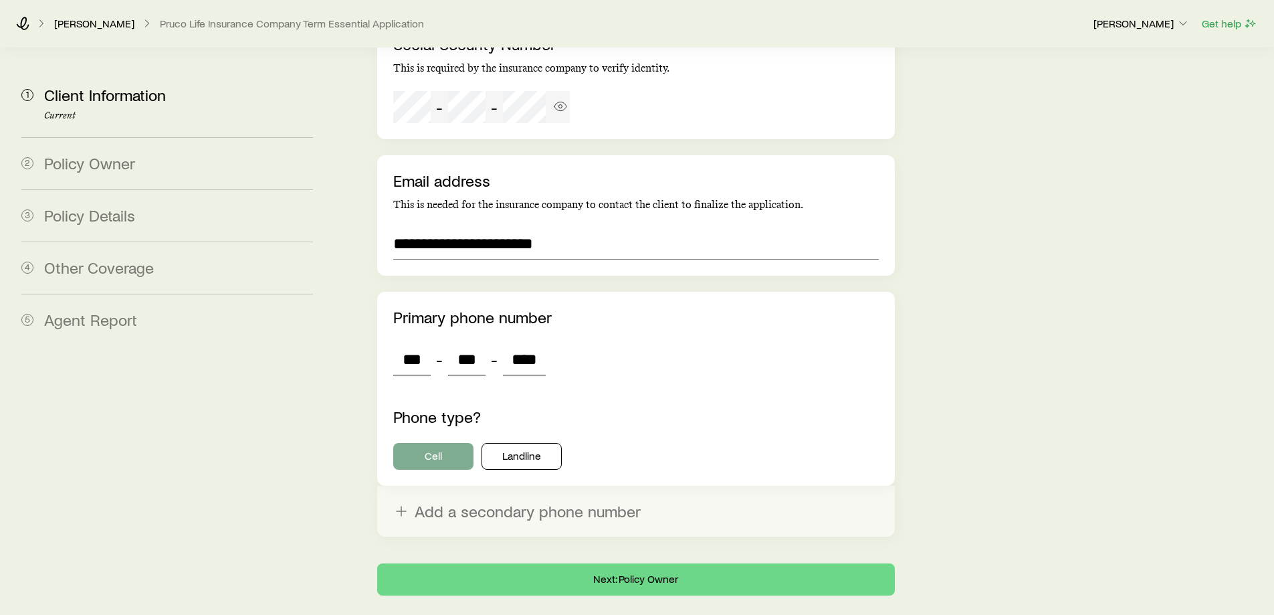
type input "****"
click at [433, 443] on button "Cell" at bounding box center [433, 456] width 80 height 27
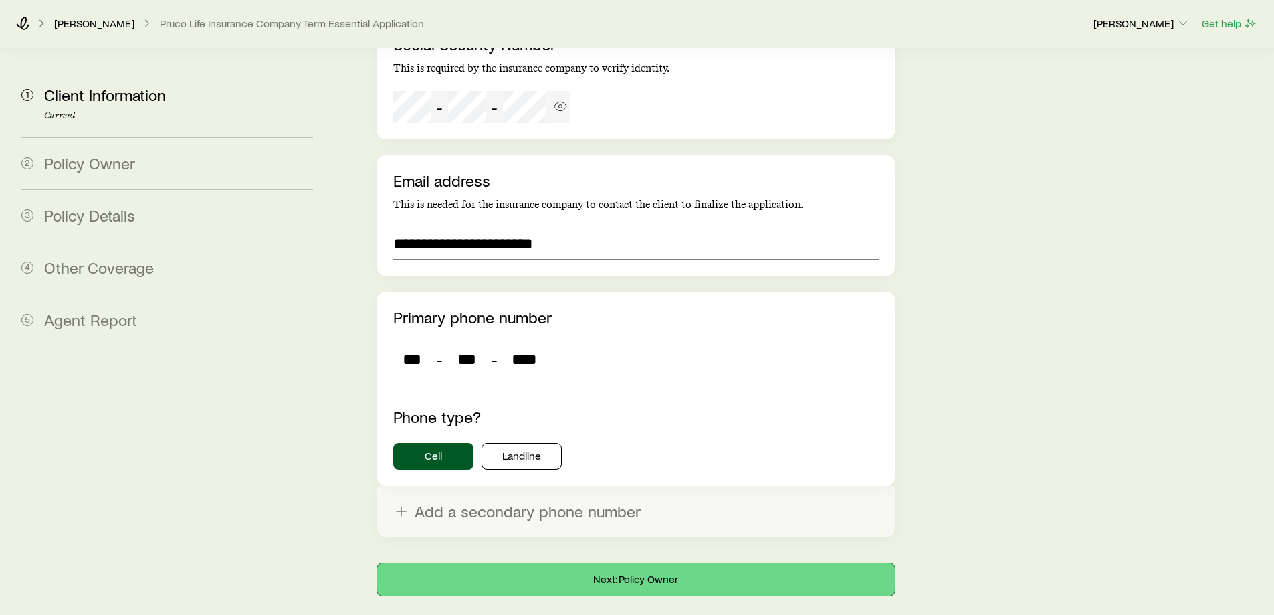
click at [604, 563] on button "Next: Policy Owner" at bounding box center [635, 579] width 517 height 32
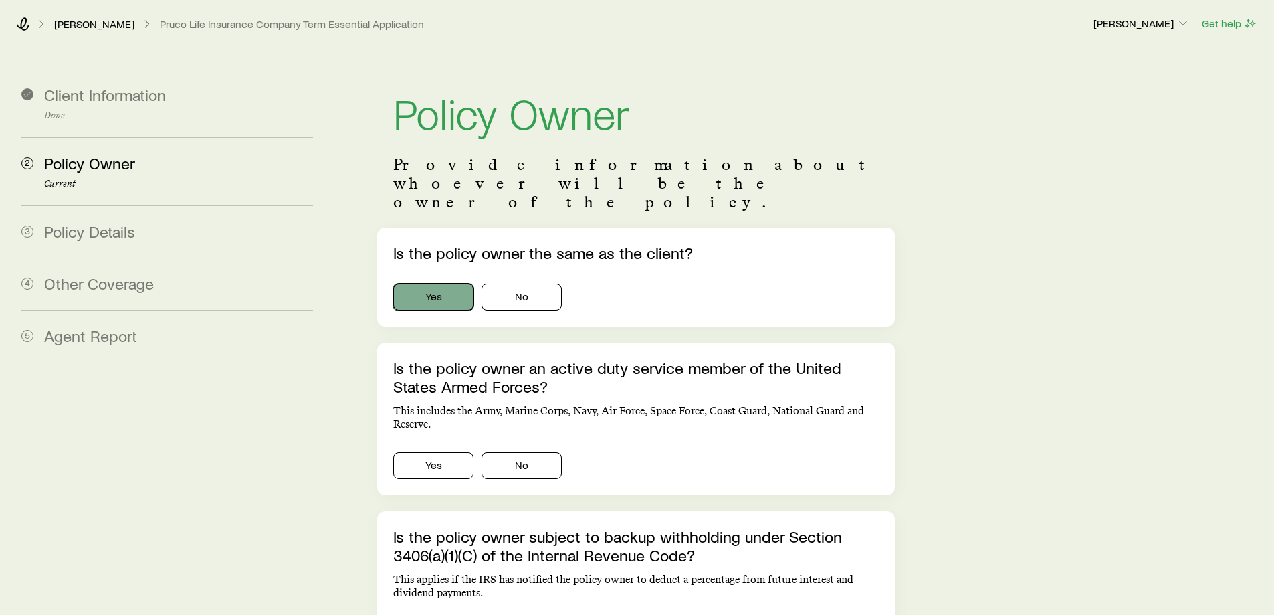
click at [433, 284] on button "Yes" at bounding box center [433, 297] width 80 height 27
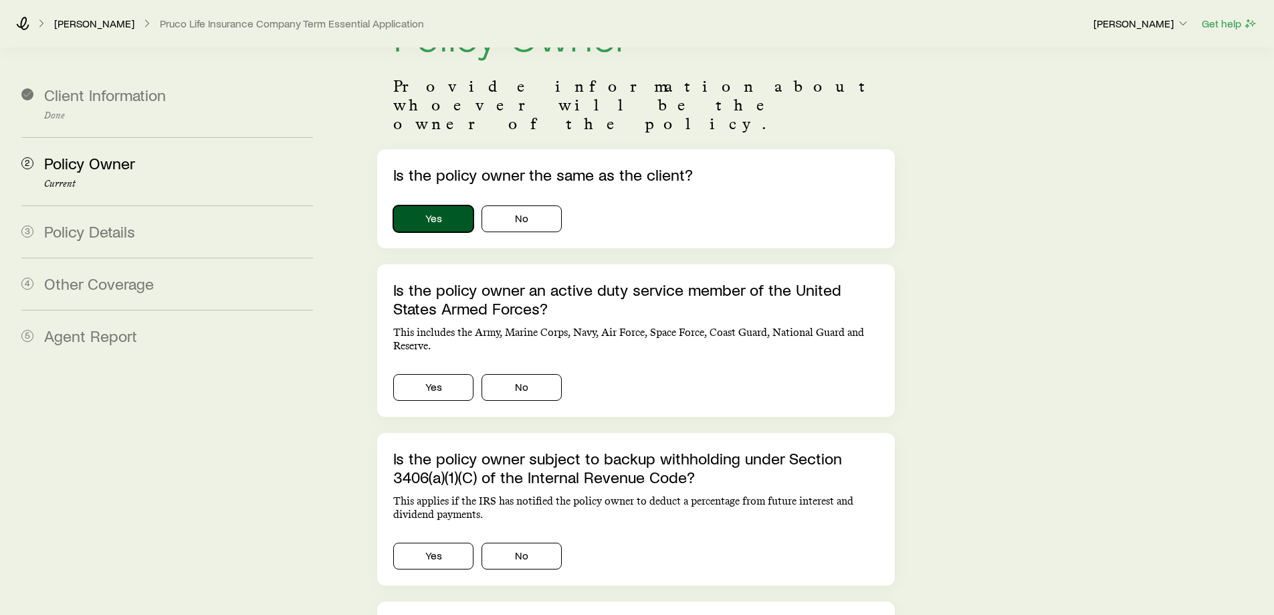
scroll to position [201, 0]
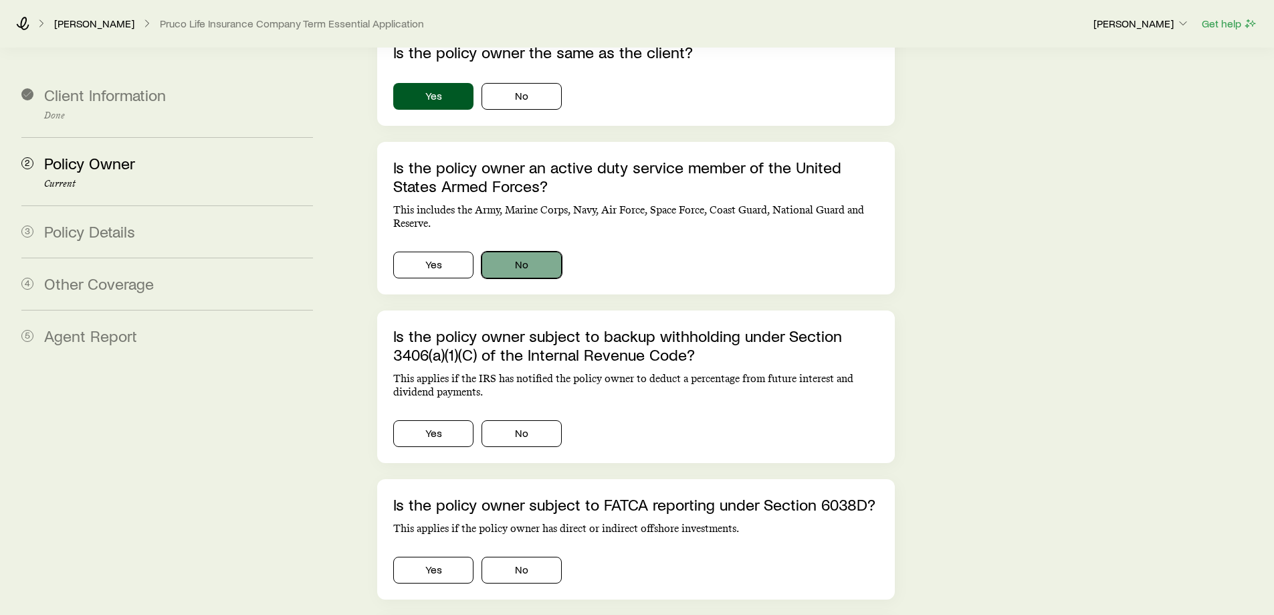
click at [518, 251] on button "No" at bounding box center [521, 264] width 80 height 27
click at [509, 420] on button "No" at bounding box center [521, 433] width 80 height 27
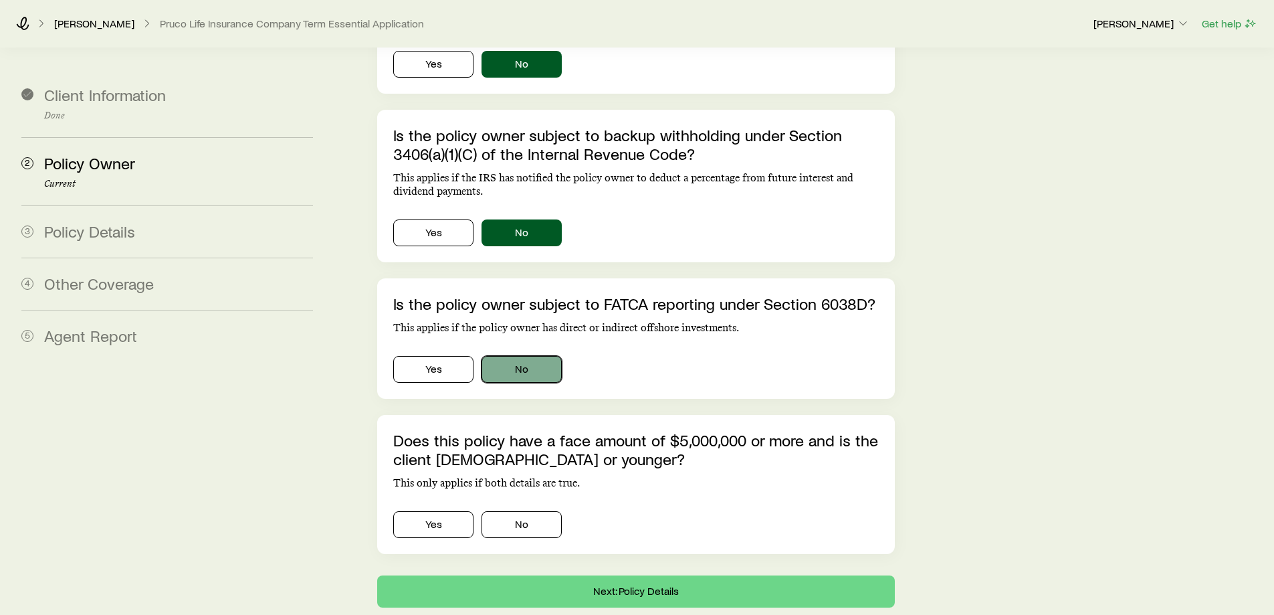
click at [516, 356] on button "No" at bounding box center [521, 369] width 80 height 27
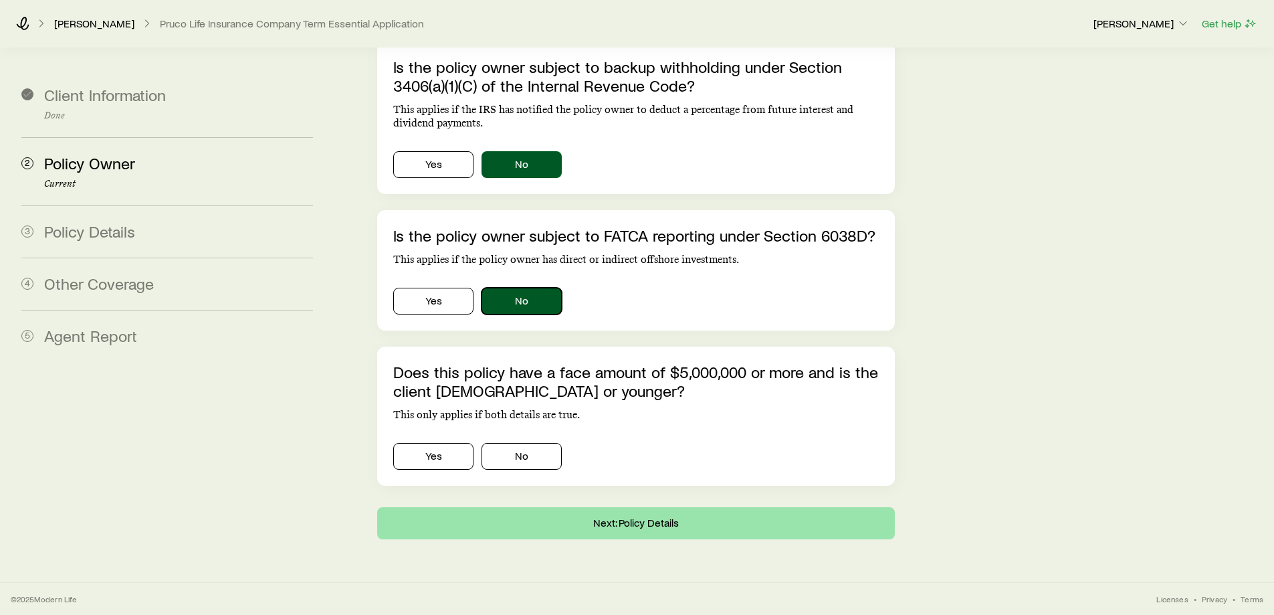
scroll to position [535, 0]
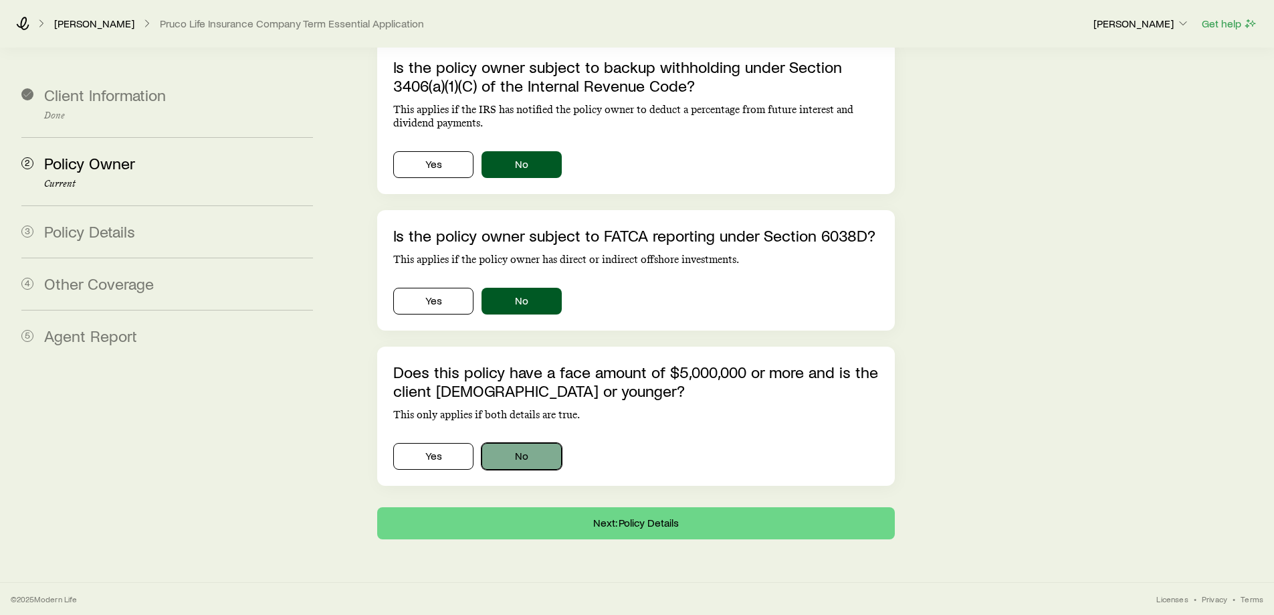
click at [517, 443] on button "No" at bounding box center [521, 456] width 80 height 27
click at [603, 507] on button "Next: Policy Details" at bounding box center [635, 523] width 517 height 32
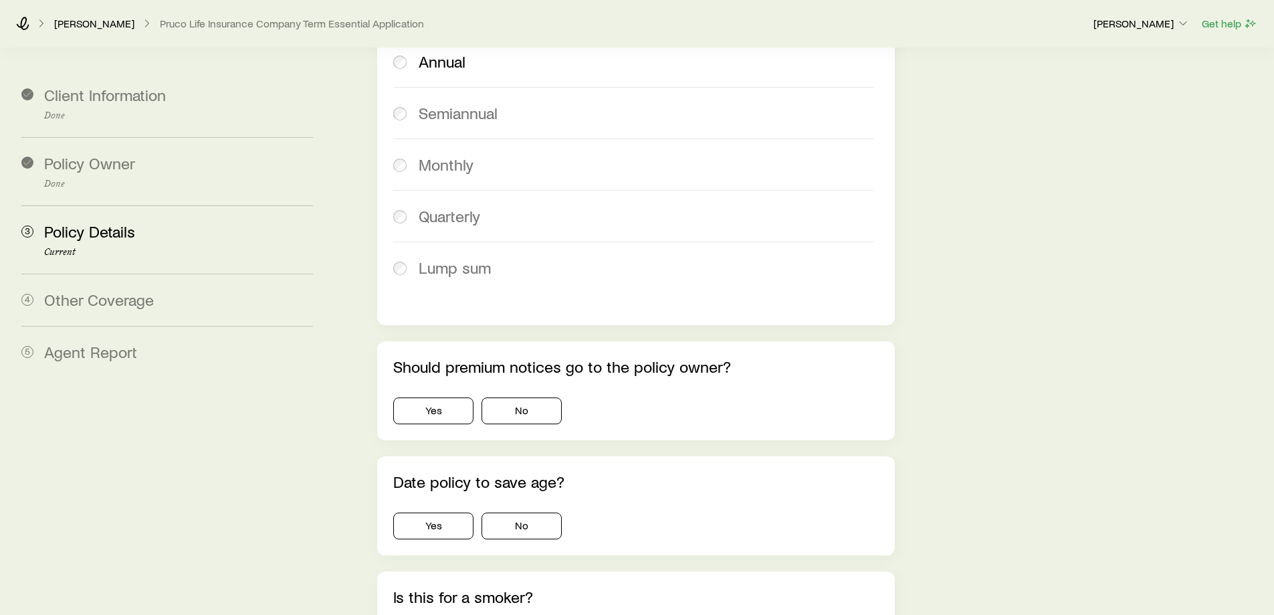
scroll to position [736, 0]
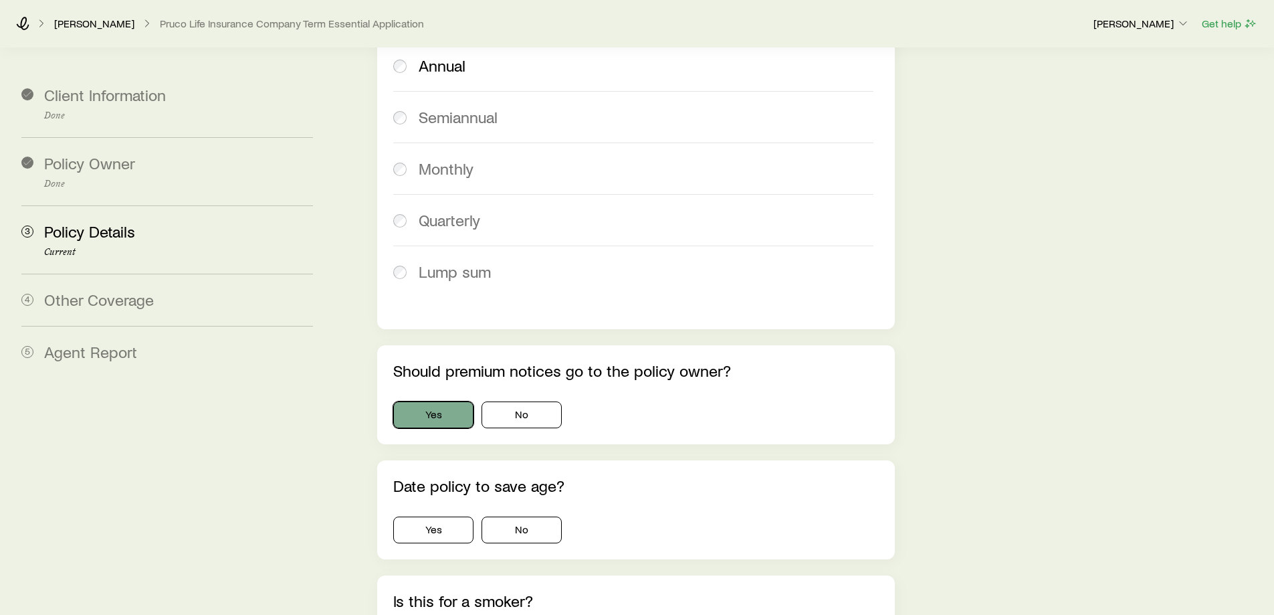
click at [437, 401] on button "Yes" at bounding box center [433, 414] width 80 height 27
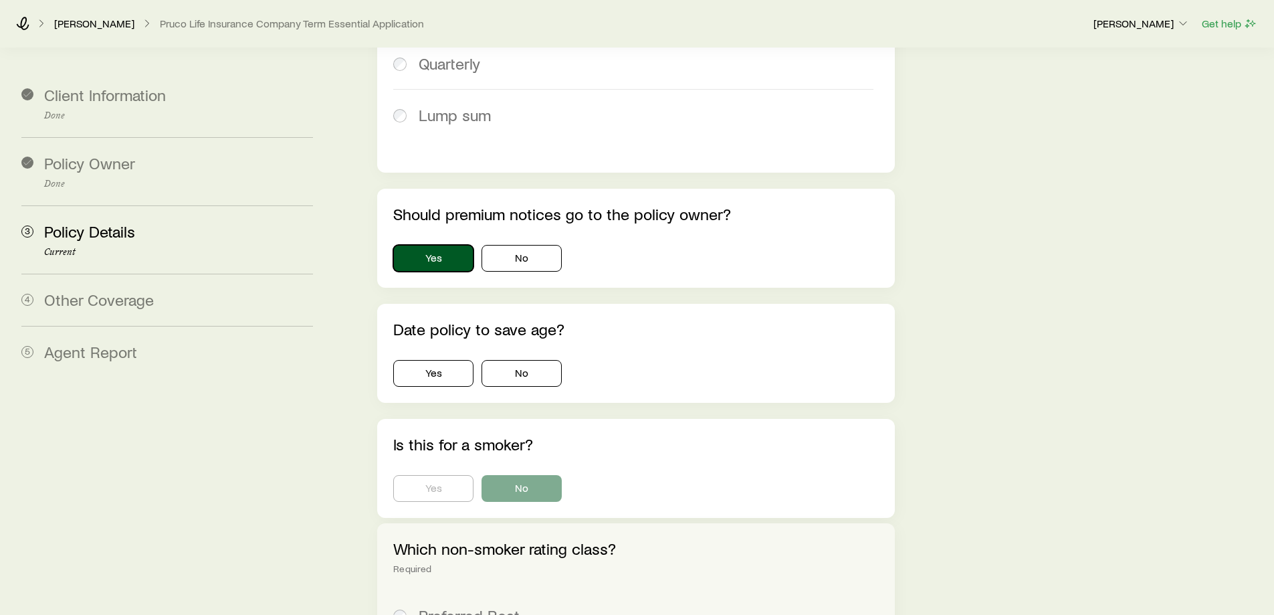
scroll to position [936, 0]
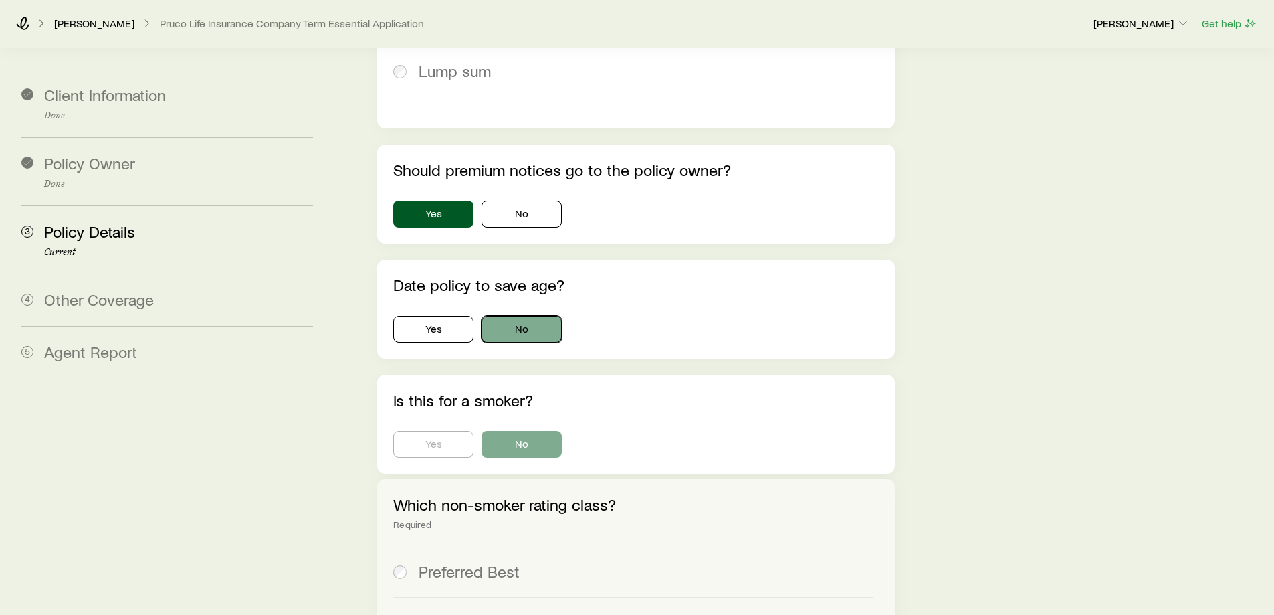
click at [504, 316] on button "No" at bounding box center [521, 329] width 80 height 27
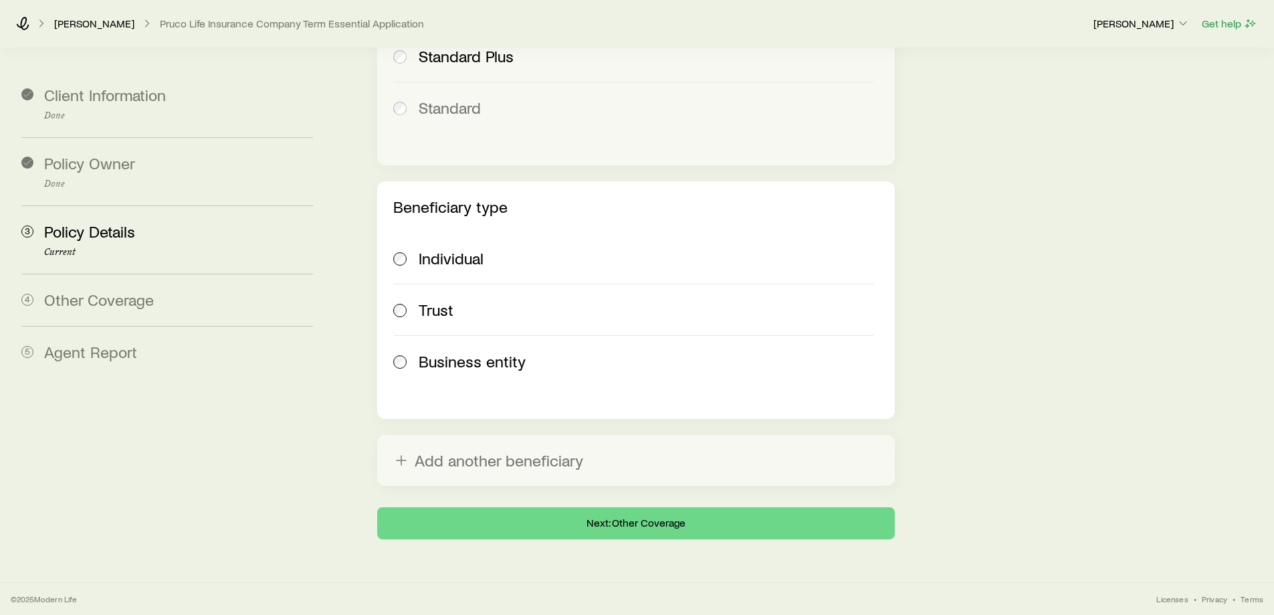
scroll to position [1605, 0]
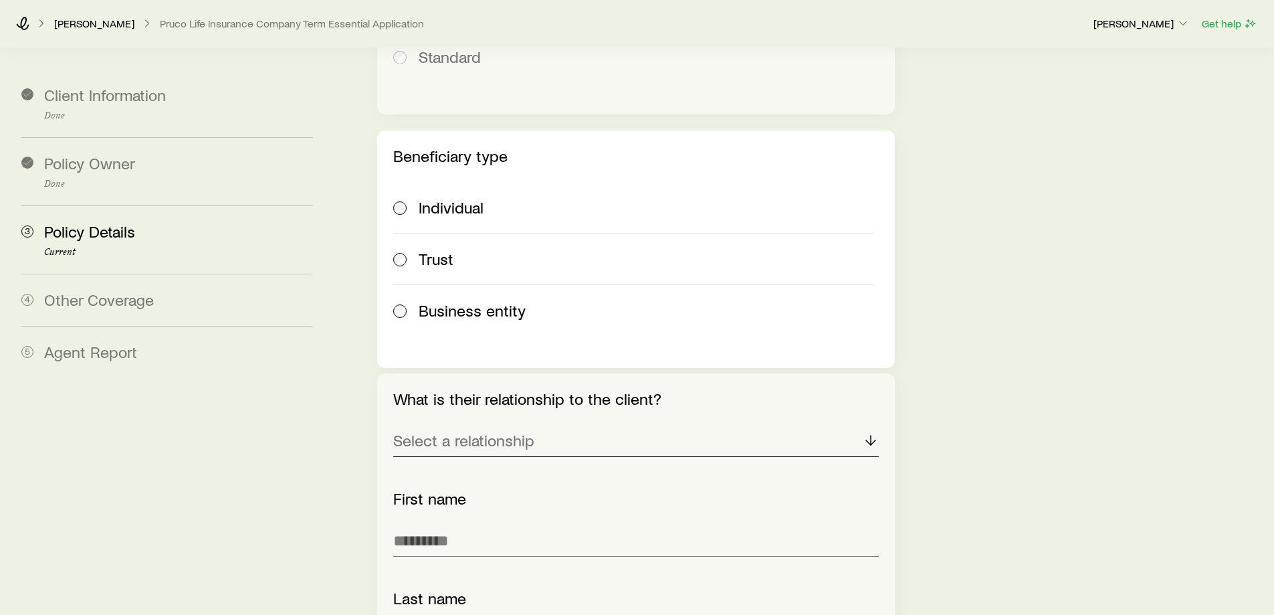
click at [481, 431] on p "Select a relationship" at bounding box center [463, 440] width 141 height 19
click at [471, 462] on li "Spouse" at bounding box center [631, 477] width 477 height 30
click at [443, 524] on input "text" at bounding box center [635, 540] width 485 height 32
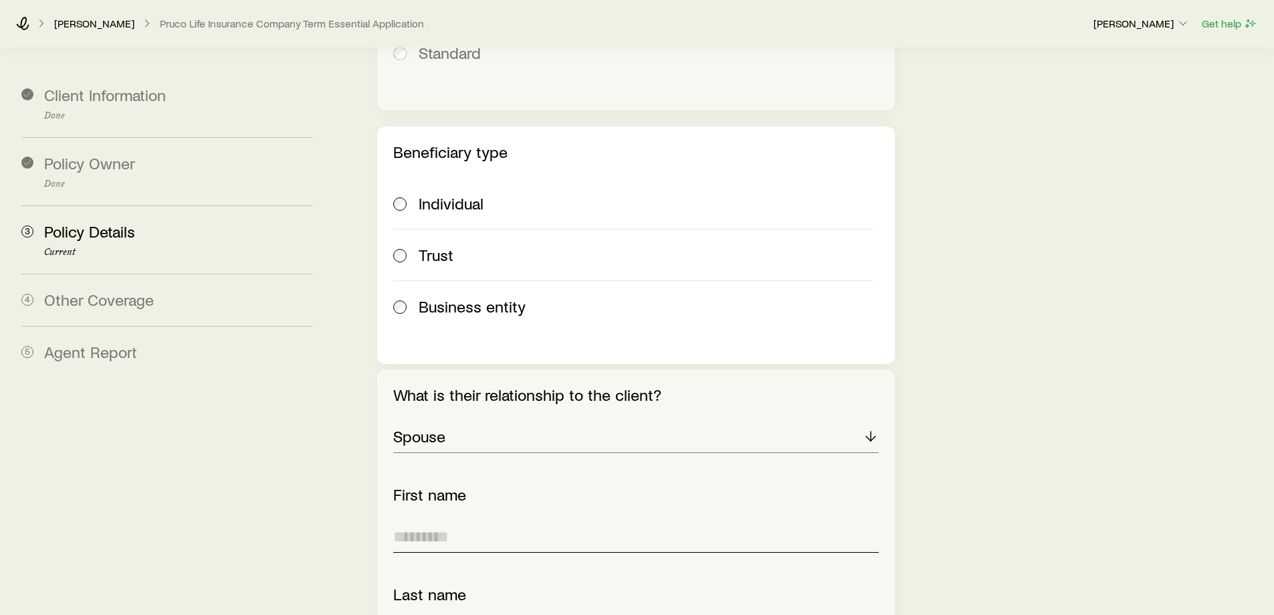
scroll to position [1610, 0]
type input "*********"
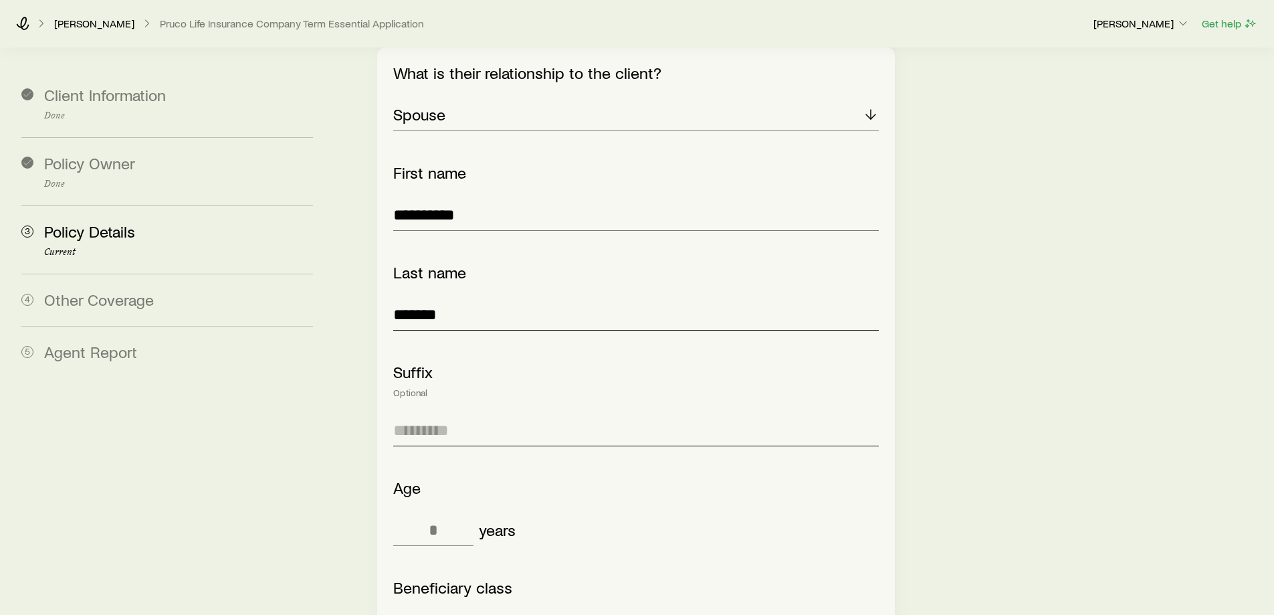
scroll to position [2011, 0]
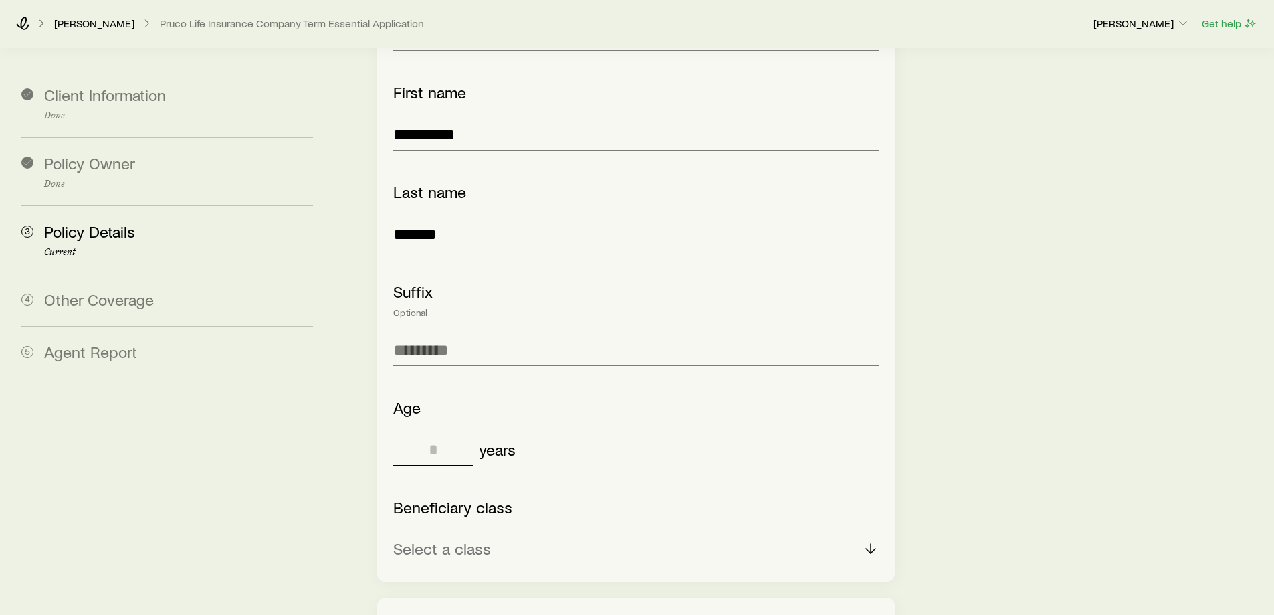
type input "*******"
click at [442, 433] on input "tel" at bounding box center [433, 449] width 80 height 32
type input "**"
click at [471, 539] on p "Select a class" at bounding box center [442, 548] width 98 height 19
click at [459, 570] on li "Primary" at bounding box center [631, 585] width 477 height 30
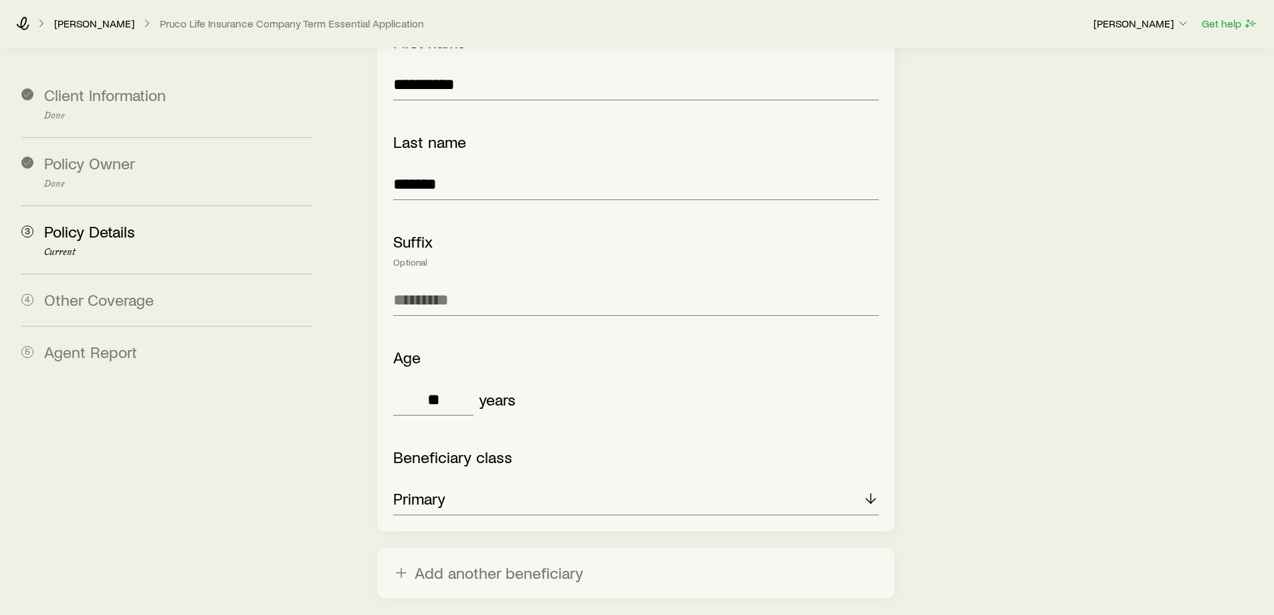
scroll to position [2117, 0]
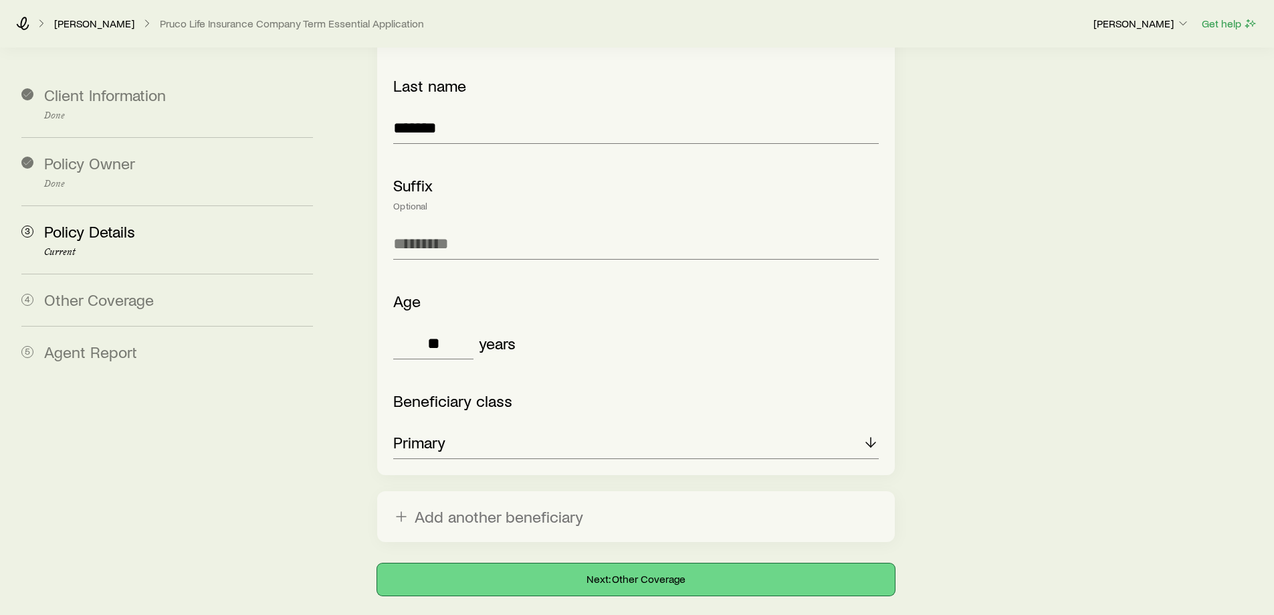
click at [509, 563] on button "Next: Other Coverage" at bounding box center [635, 579] width 517 height 32
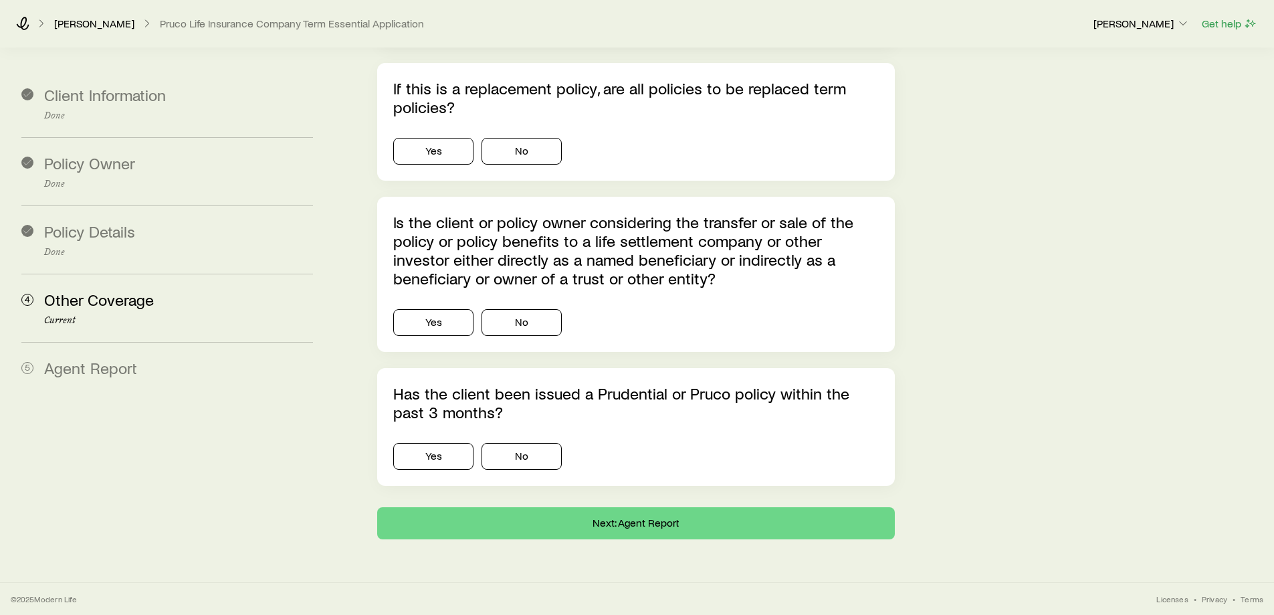
scroll to position [0, 0]
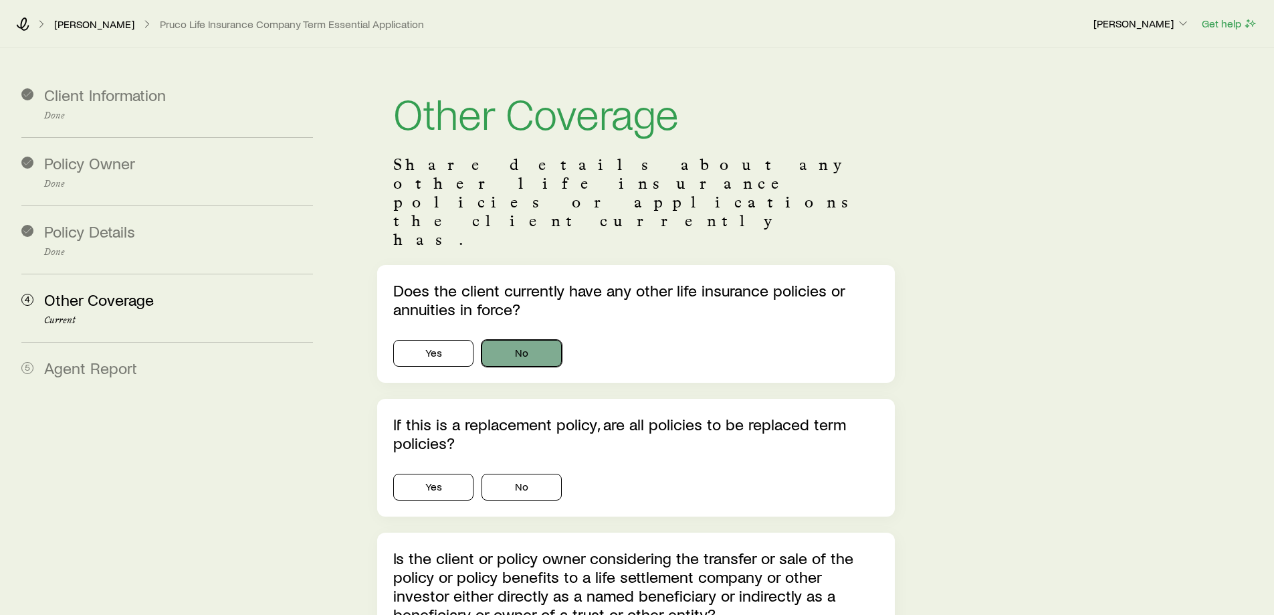
click at [517, 340] on button "No" at bounding box center [521, 353] width 80 height 27
click at [518, 473] on button "No" at bounding box center [521, 486] width 80 height 27
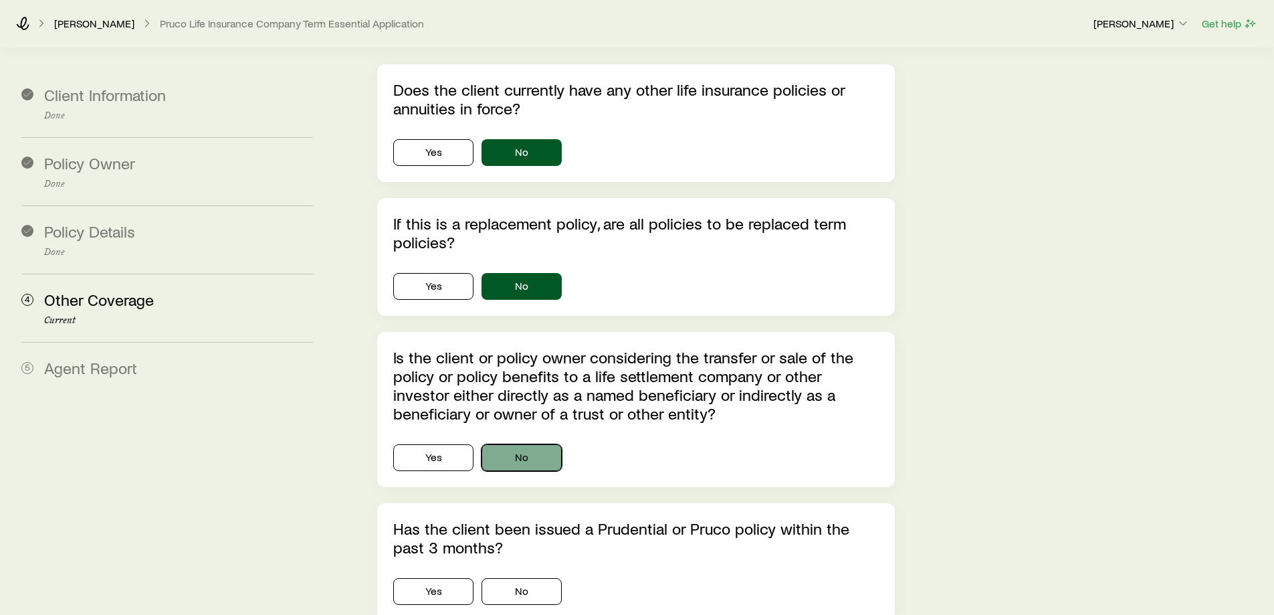
click at [510, 444] on button "No" at bounding box center [521, 457] width 80 height 27
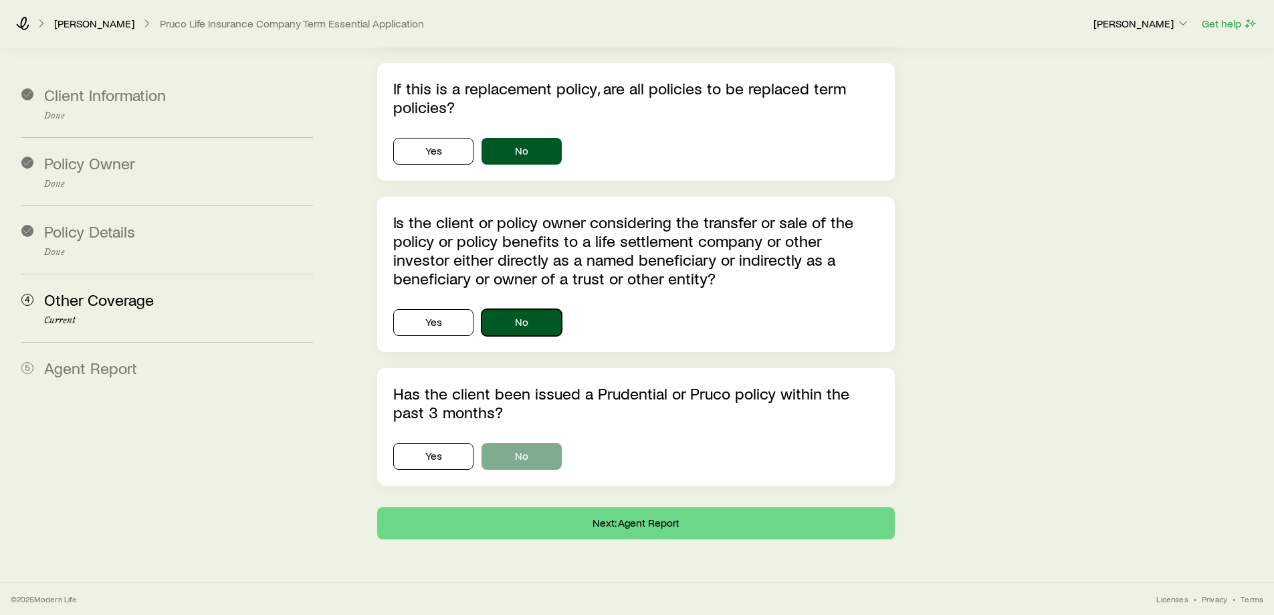
scroll to position [401, 0]
click at [516, 443] on button "No" at bounding box center [521, 456] width 80 height 27
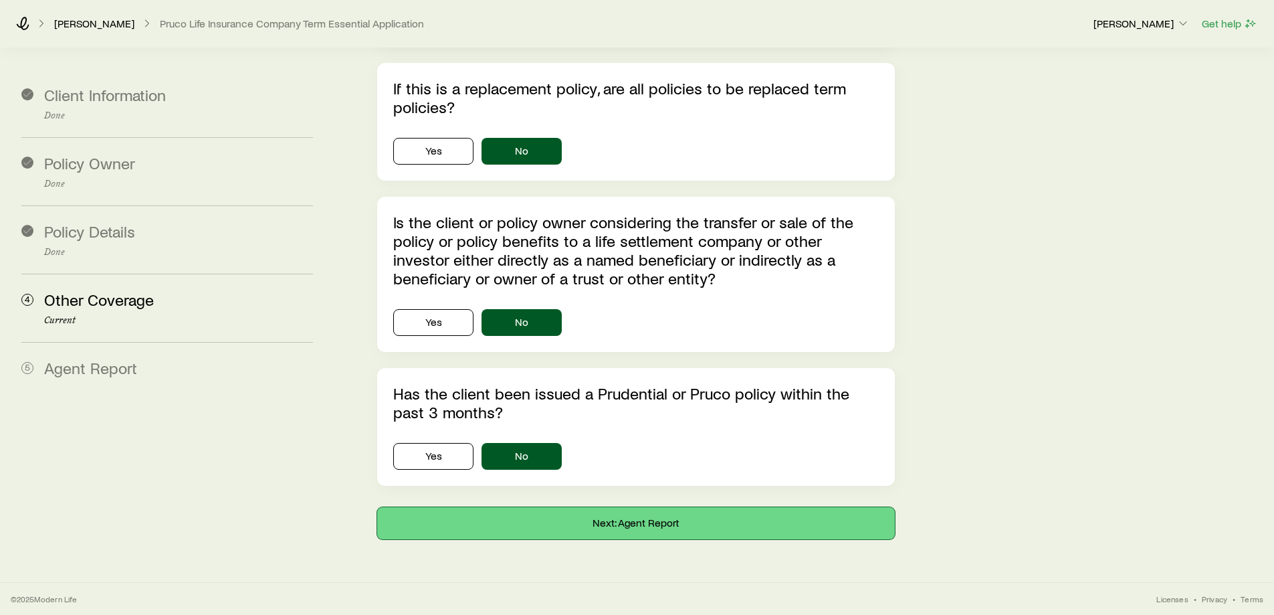
click at [546, 507] on button "Next: Agent Report" at bounding box center [635, 523] width 517 height 32
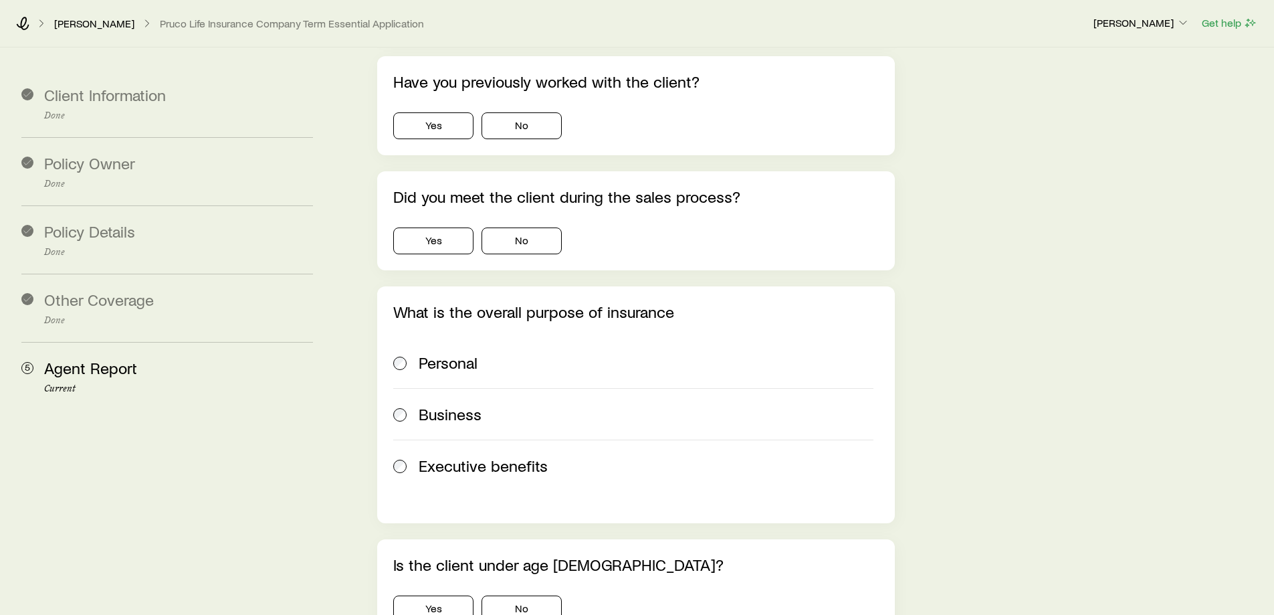
scroll to position [0, 0]
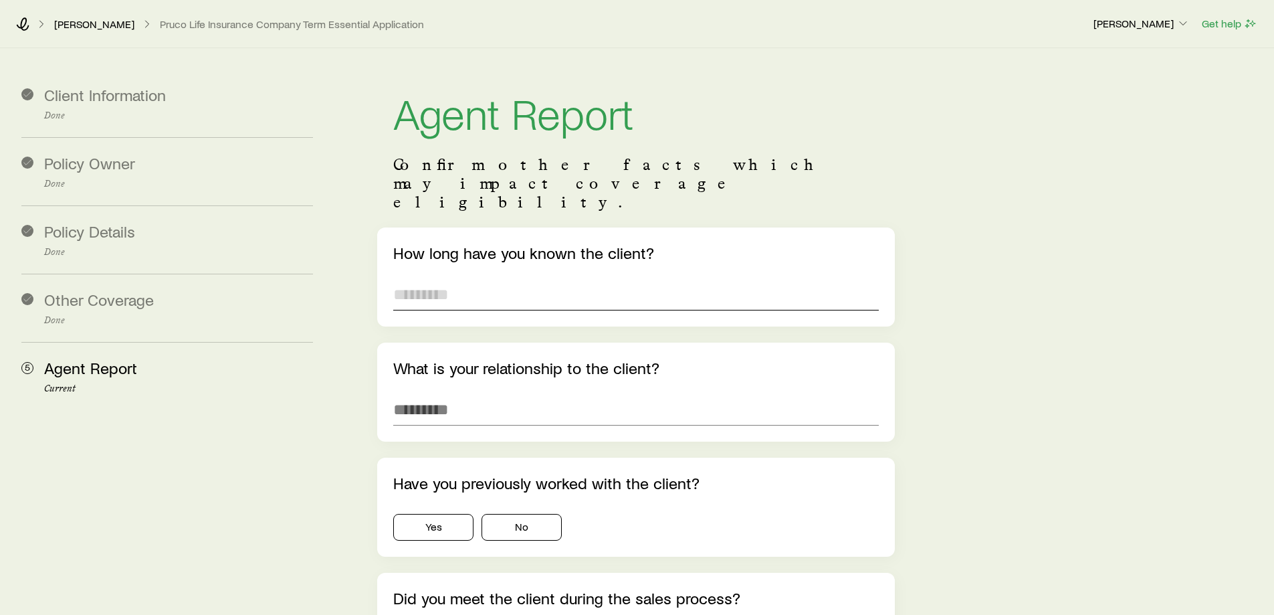
click at [475, 278] on input "text" at bounding box center [635, 294] width 485 height 32
click at [479, 393] on input "text" at bounding box center [635, 409] width 485 height 32
click at [440, 278] on input "*****" at bounding box center [635, 294] width 485 height 32
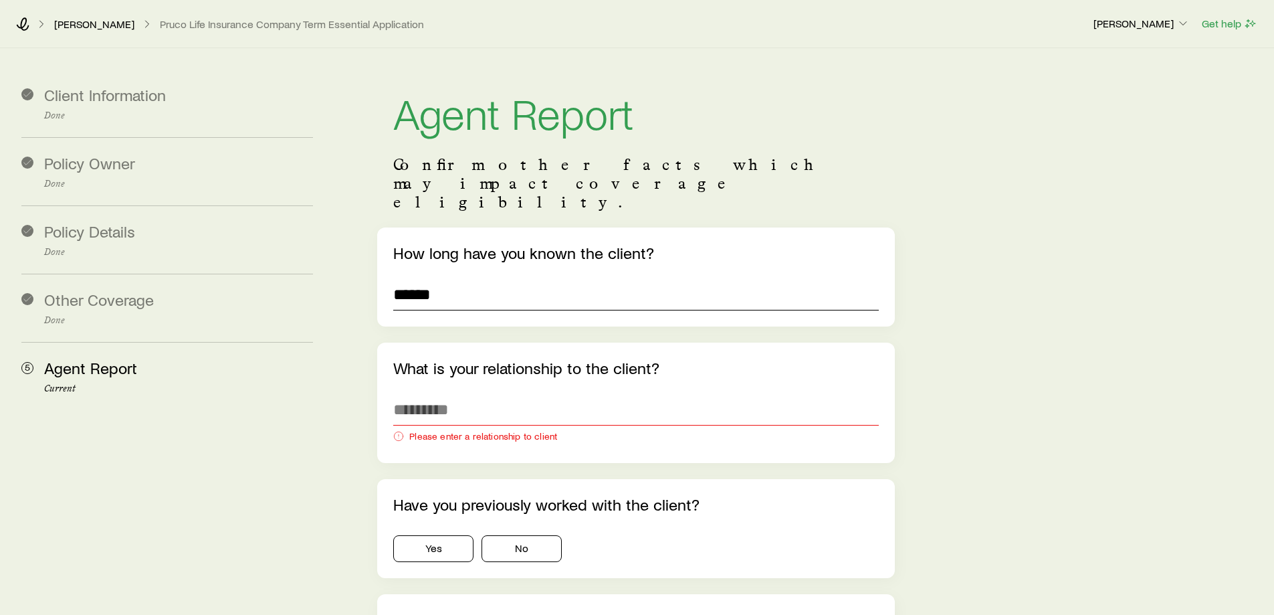
type input "******"
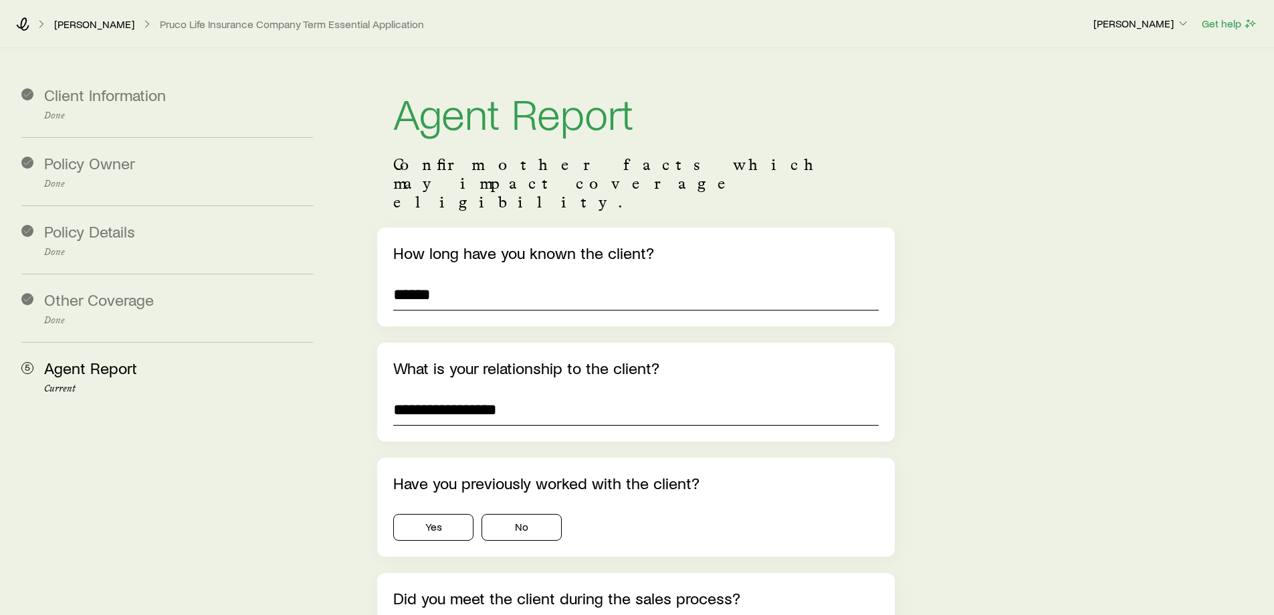
type input "**********"
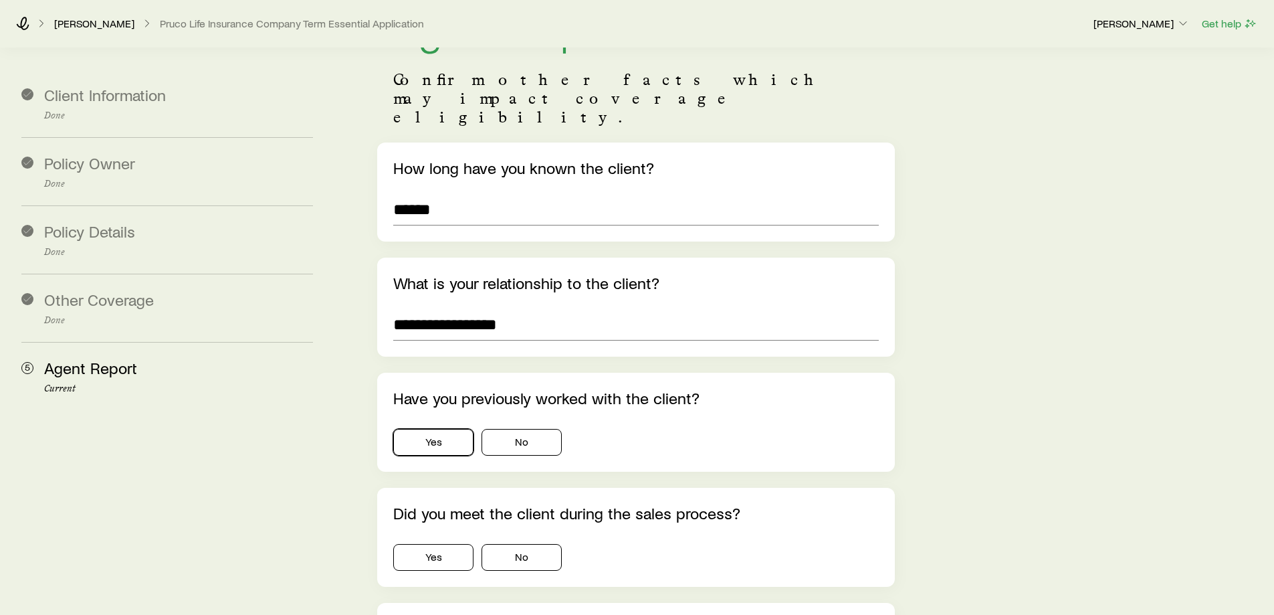
scroll to position [334, 0]
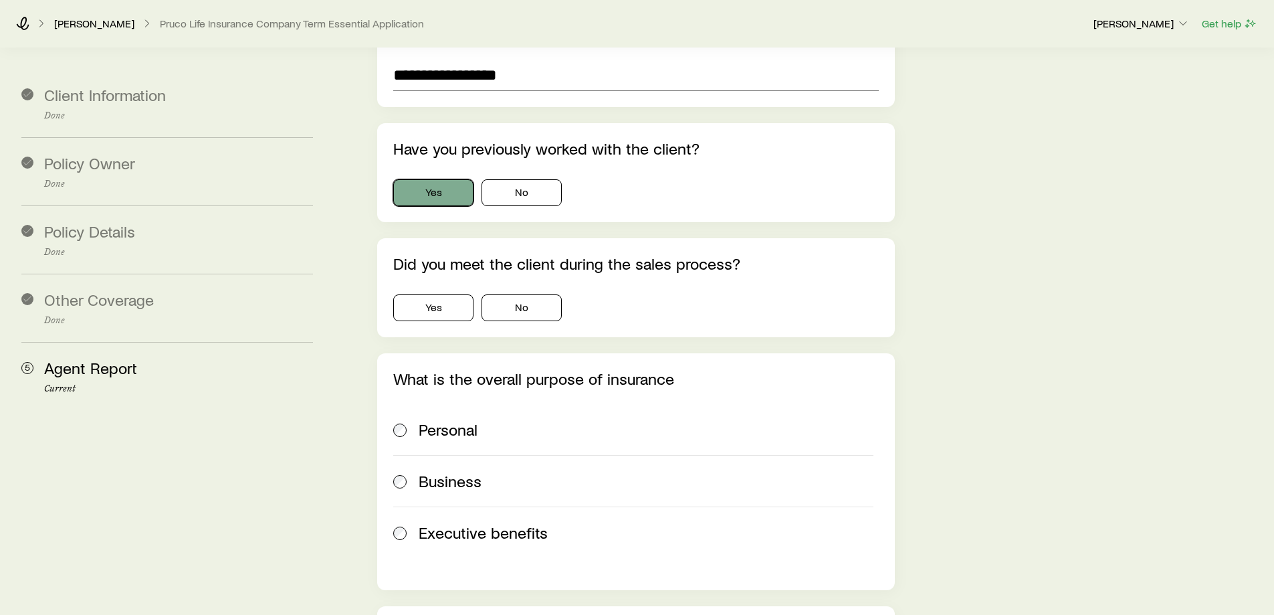
click at [431, 179] on button "Yes" at bounding box center [433, 192] width 80 height 27
click at [436, 294] on button "Yes" at bounding box center [433, 307] width 80 height 27
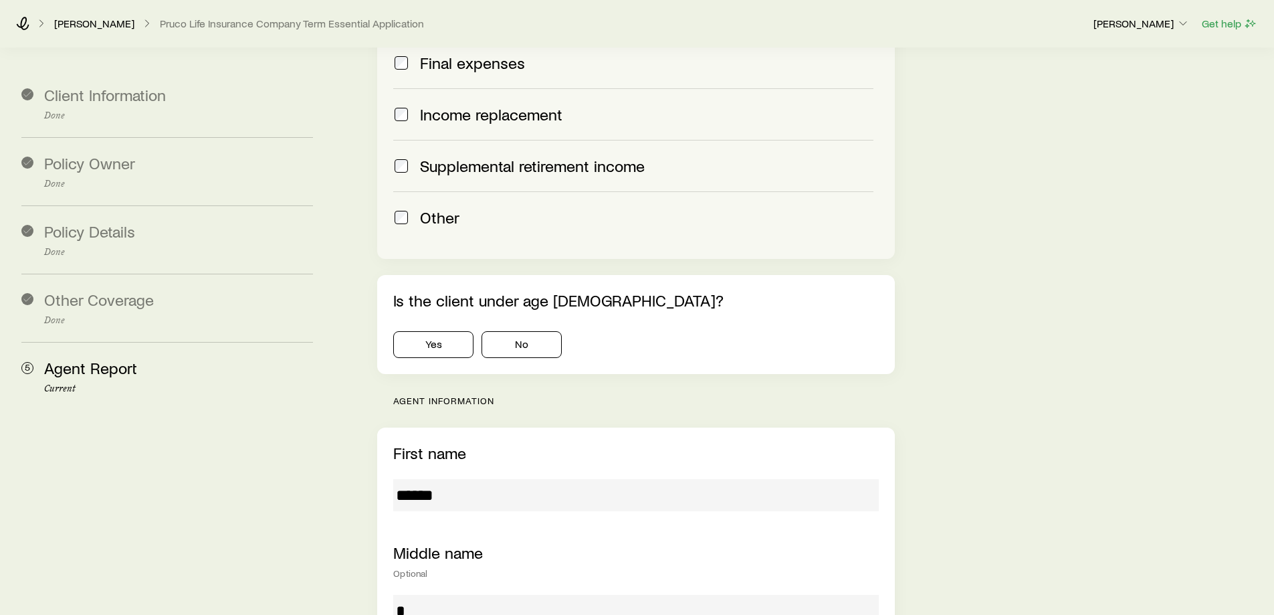
scroll to position [1137, 0]
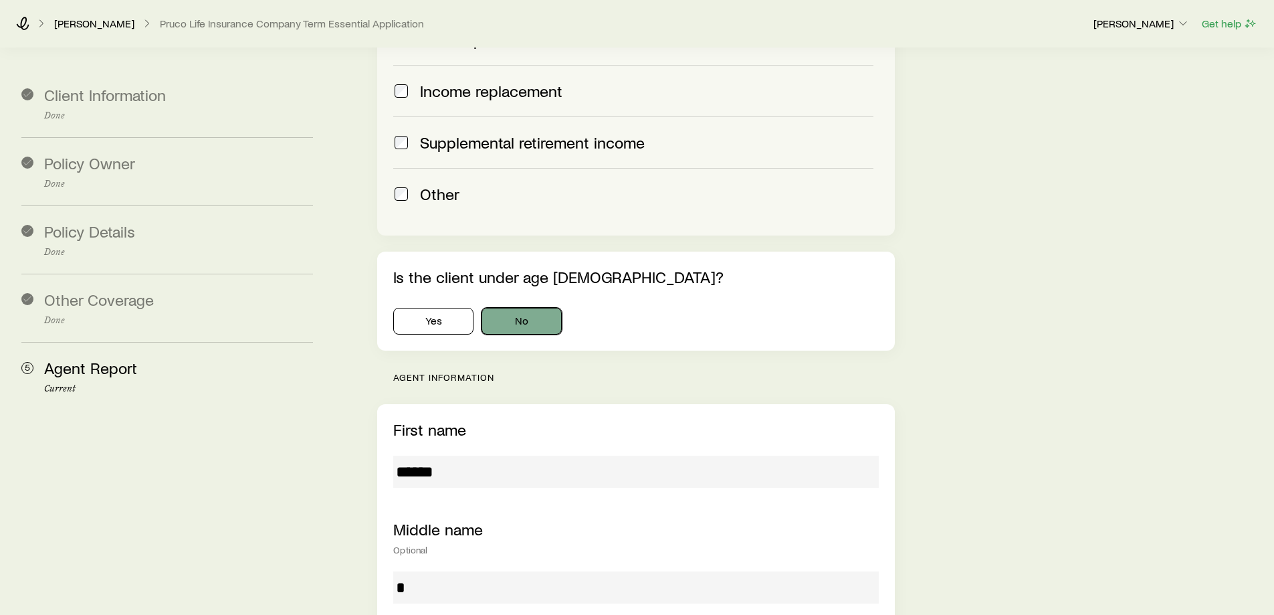
click at [515, 308] on button "No" at bounding box center [521, 321] width 80 height 27
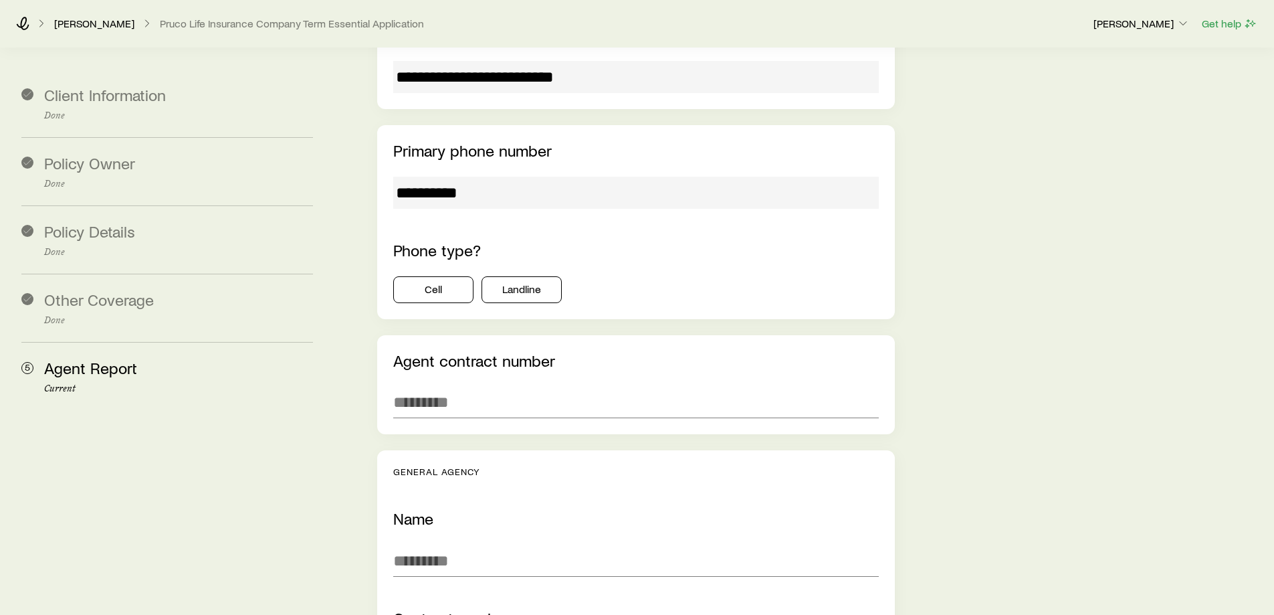
scroll to position [2140, 0]
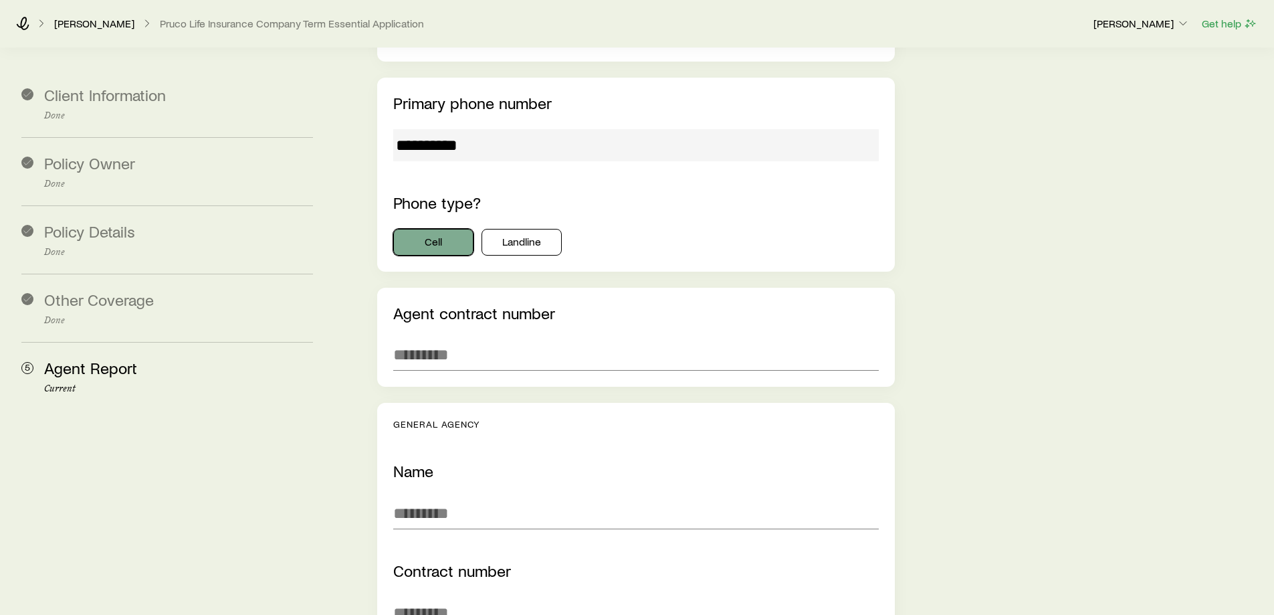
click at [421, 229] on button "Cell" at bounding box center [433, 242] width 80 height 27
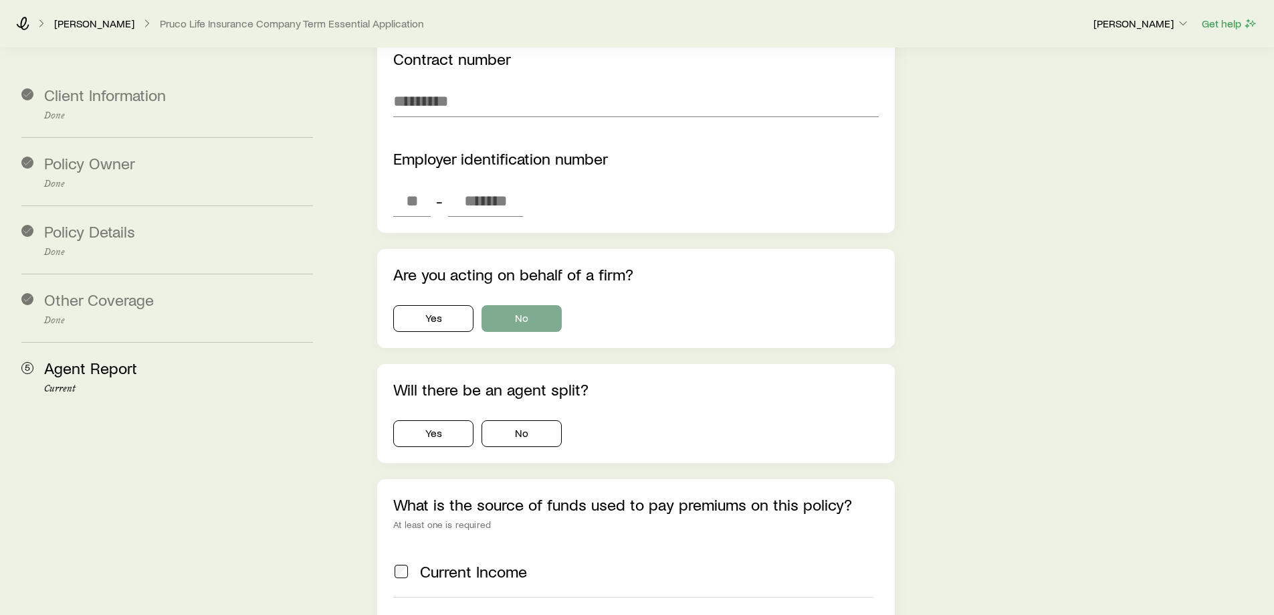
scroll to position [2675, 0]
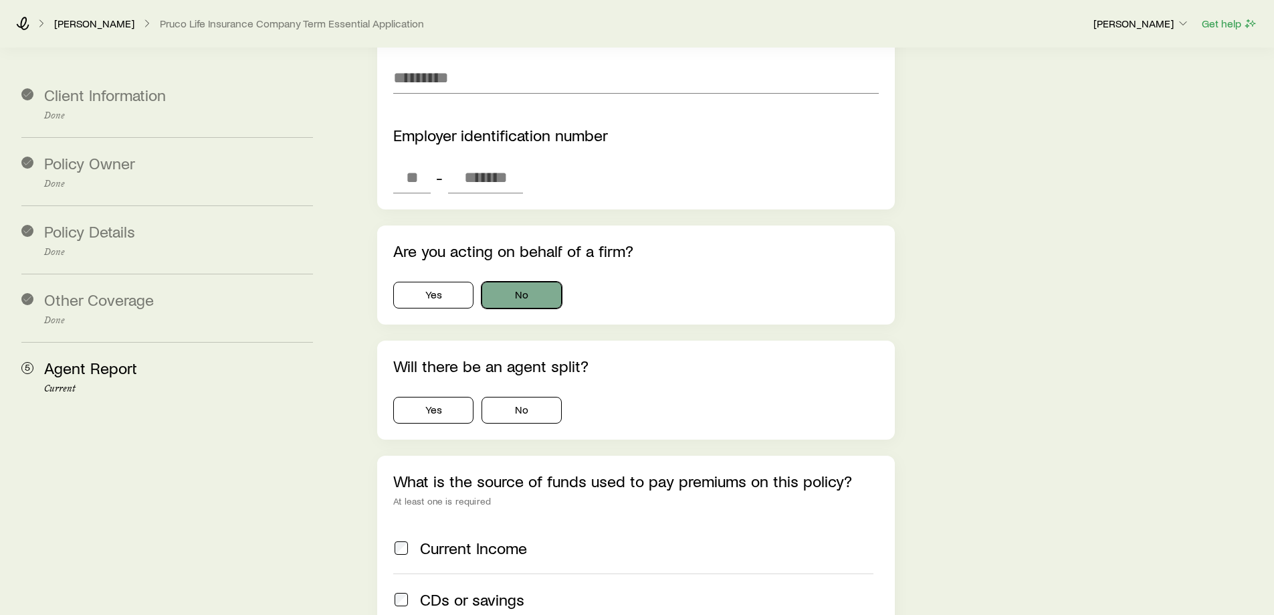
click at [505, 282] on button "No" at bounding box center [521, 295] width 80 height 27
click at [513, 397] on button "No" at bounding box center [521, 410] width 80 height 27
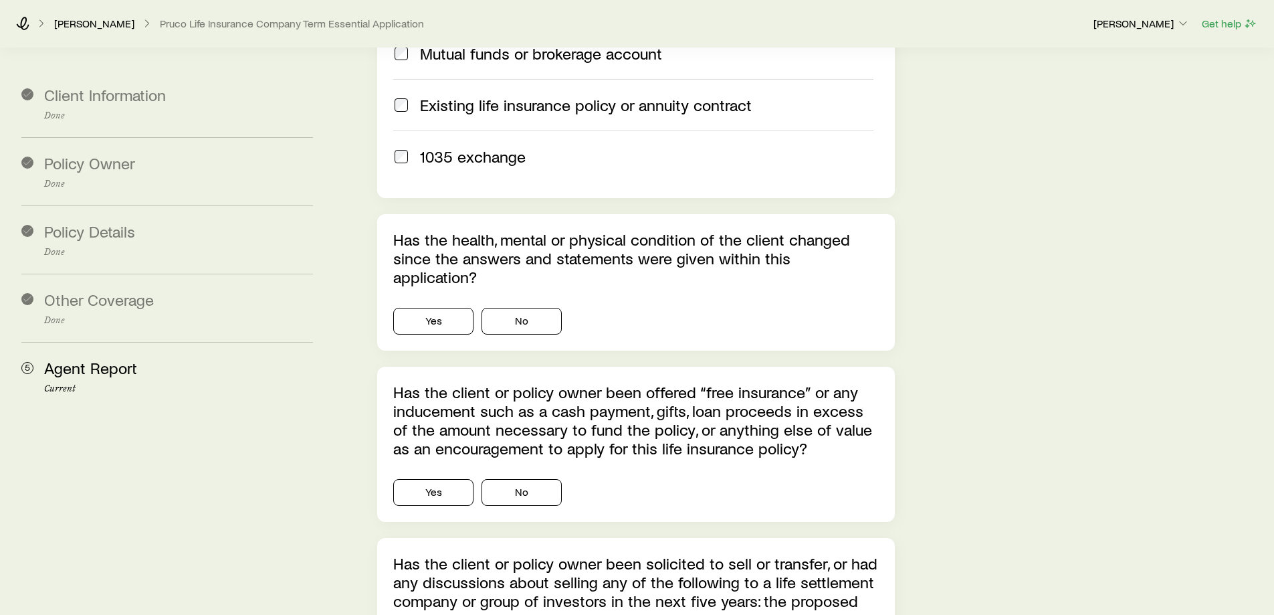
scroll to position [3277, 0]
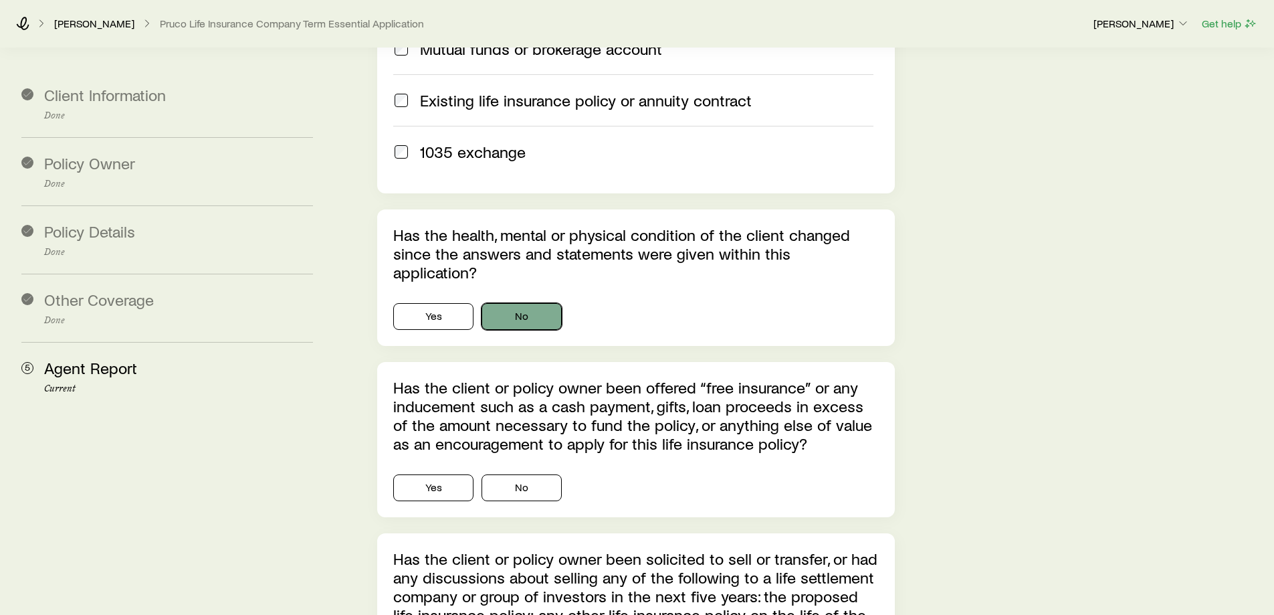
click at [518, 303] on button "No" at bounding box center [521, 316] width 80 height 27
click at [512, 474] on button "No" at bounding box center [521, 487] width 80 height 27
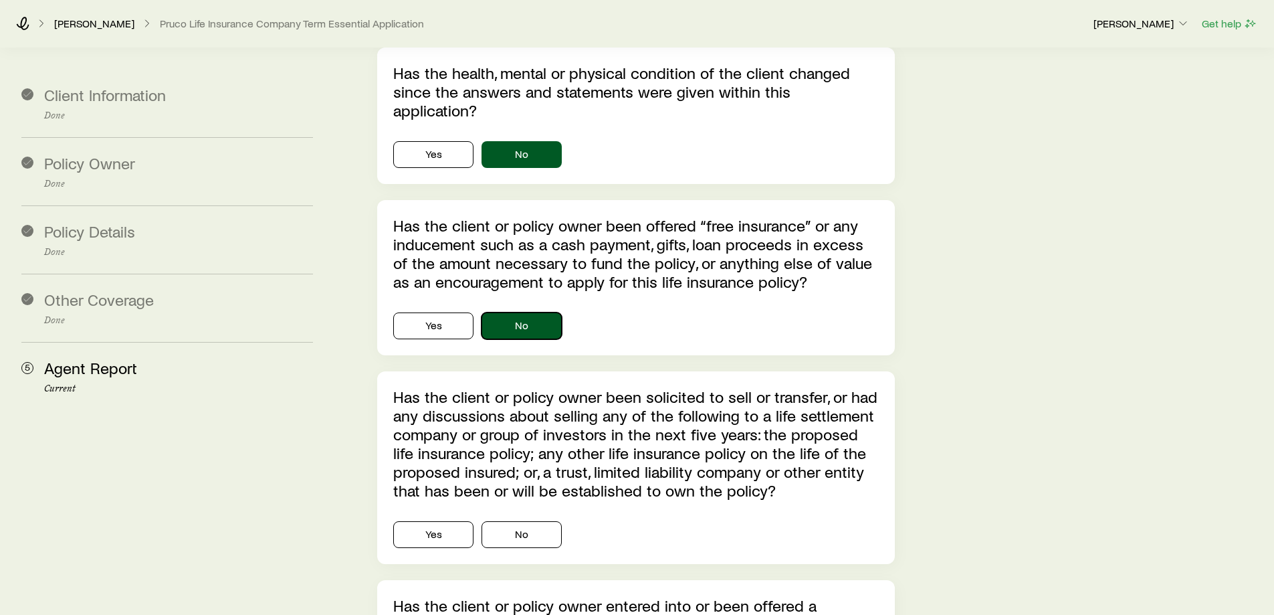
scroll to position [3544, 0]
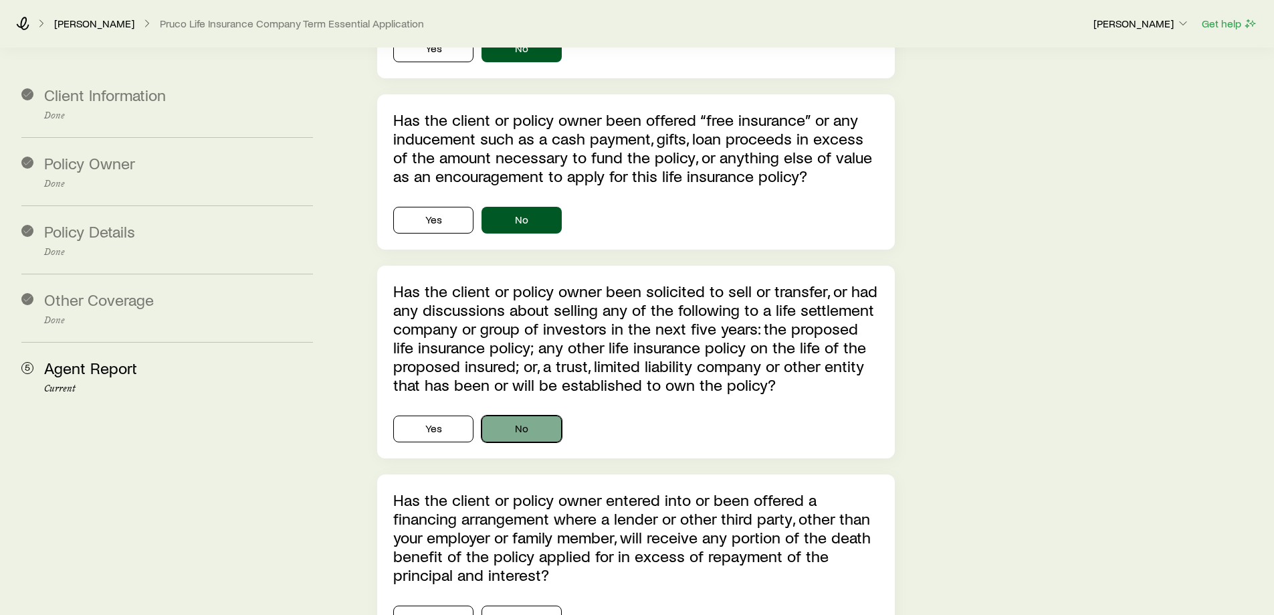
click at [509, 415] on button "No" at bounding box center [521, 428] width 80 height 27
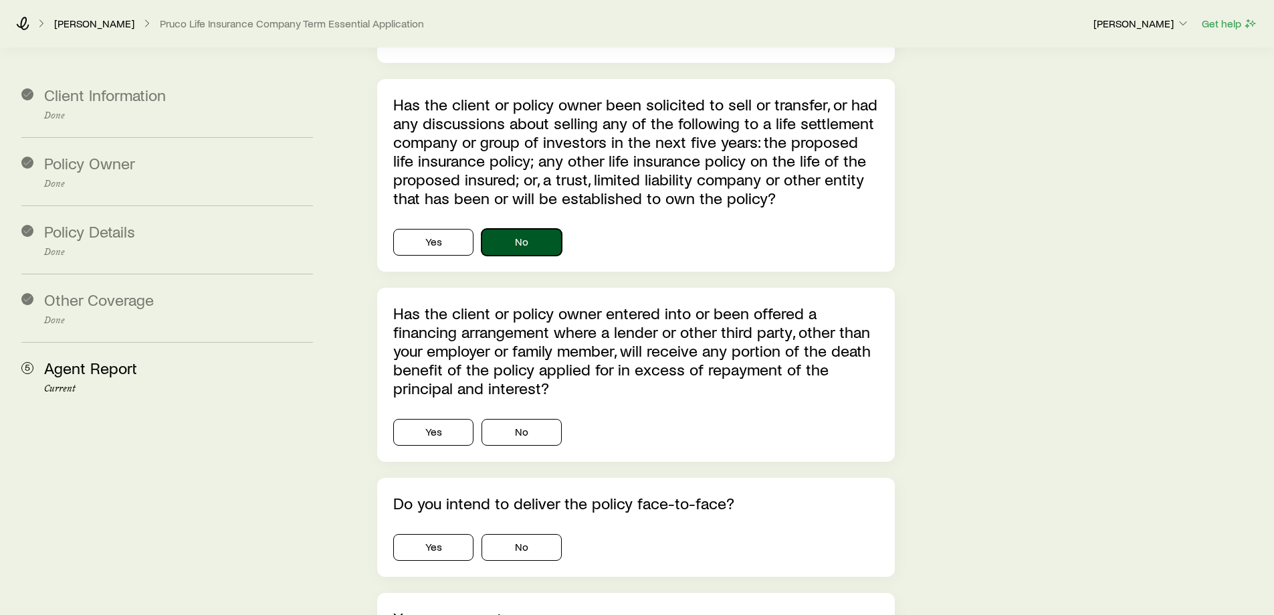
scroll to position [3745, 0]
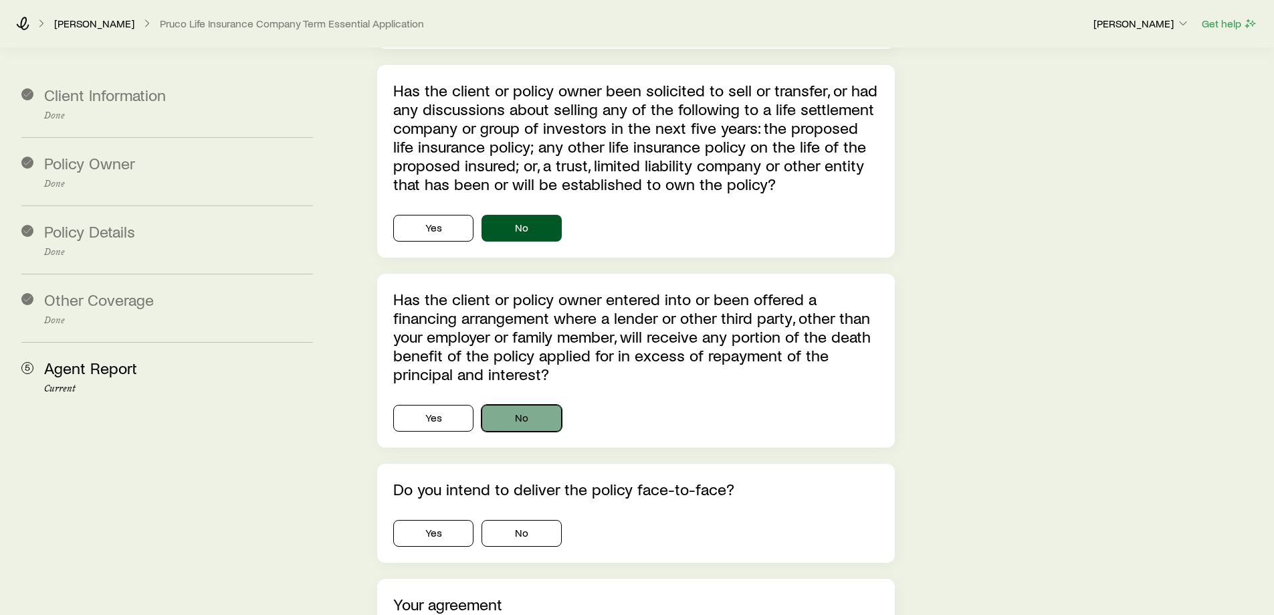
click at [520, 405] on button "No" at bounding box center [521, 418] width 80 height 27
click at [453, 520] on button "Yes" at bounding box center [433, 533] width 80 height 27
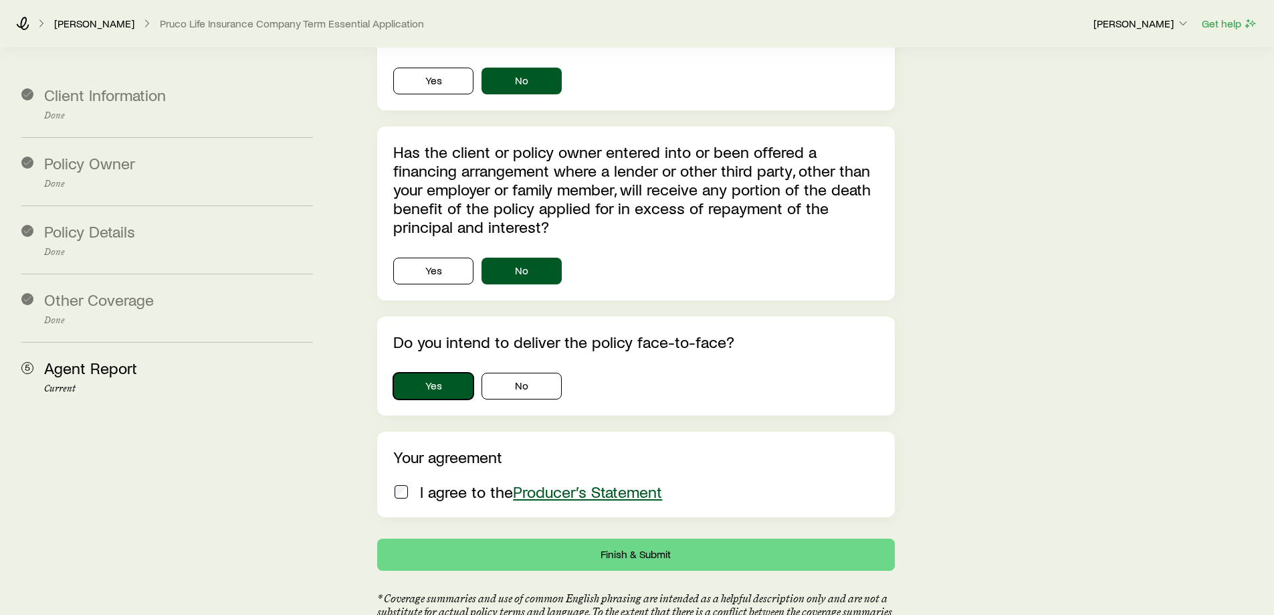
scroll to position [3929, 0]
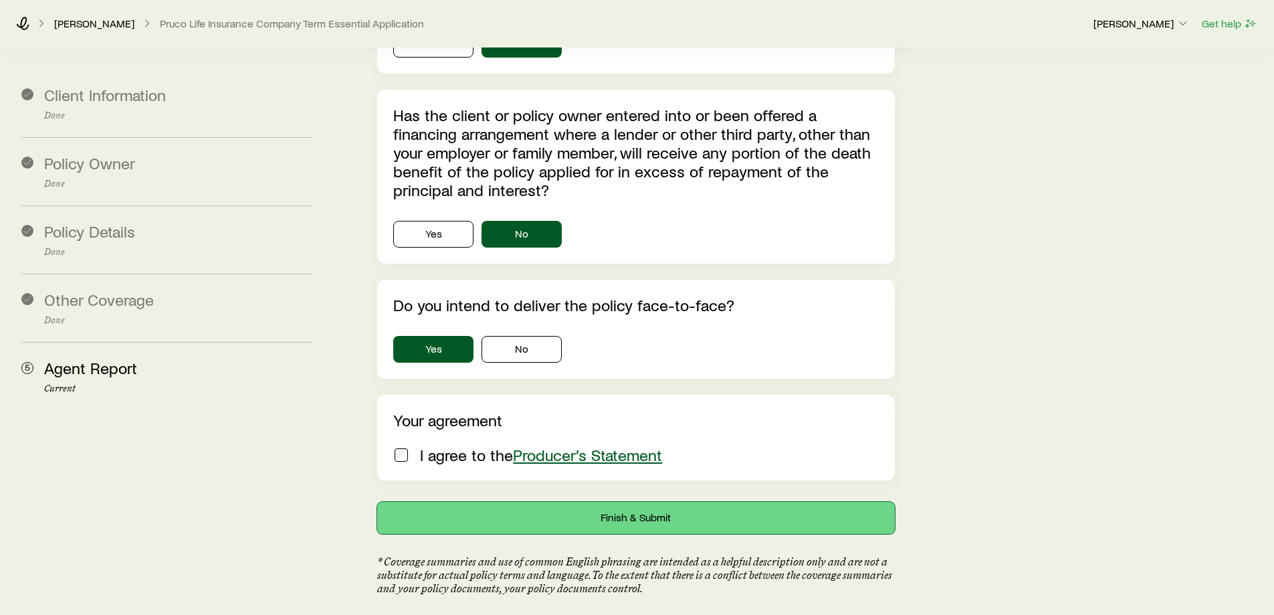
click at [556, 502] on button "Finish & Submit" at bounding box center [635, 518] width 517 height 32
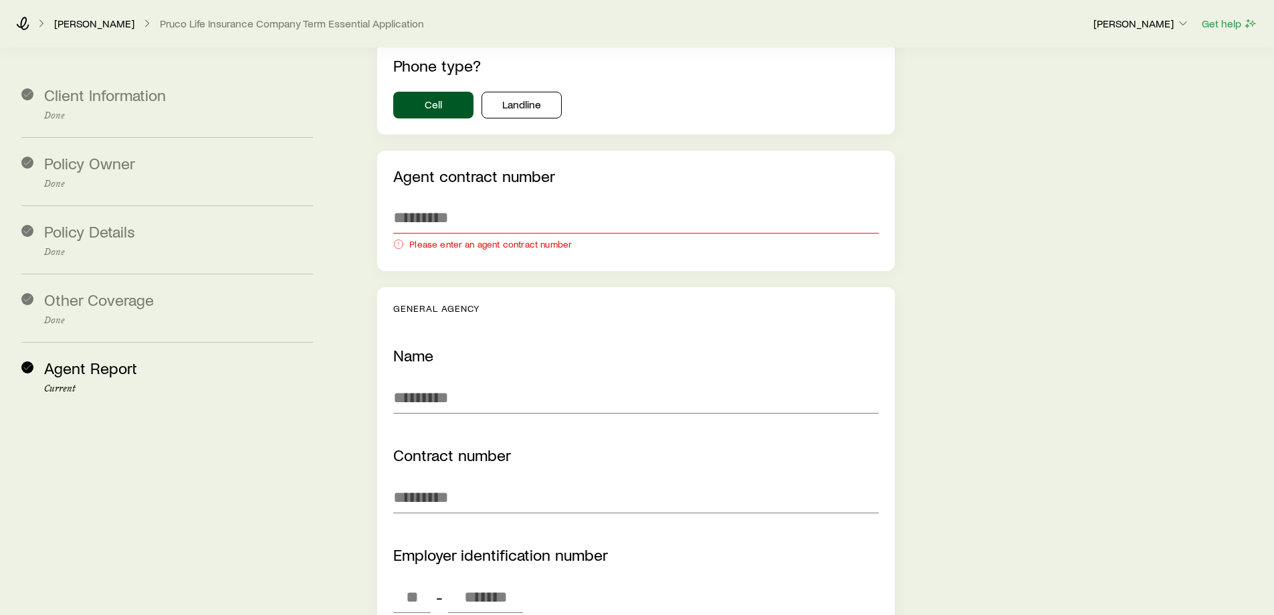
scroll to position [2257, 0]
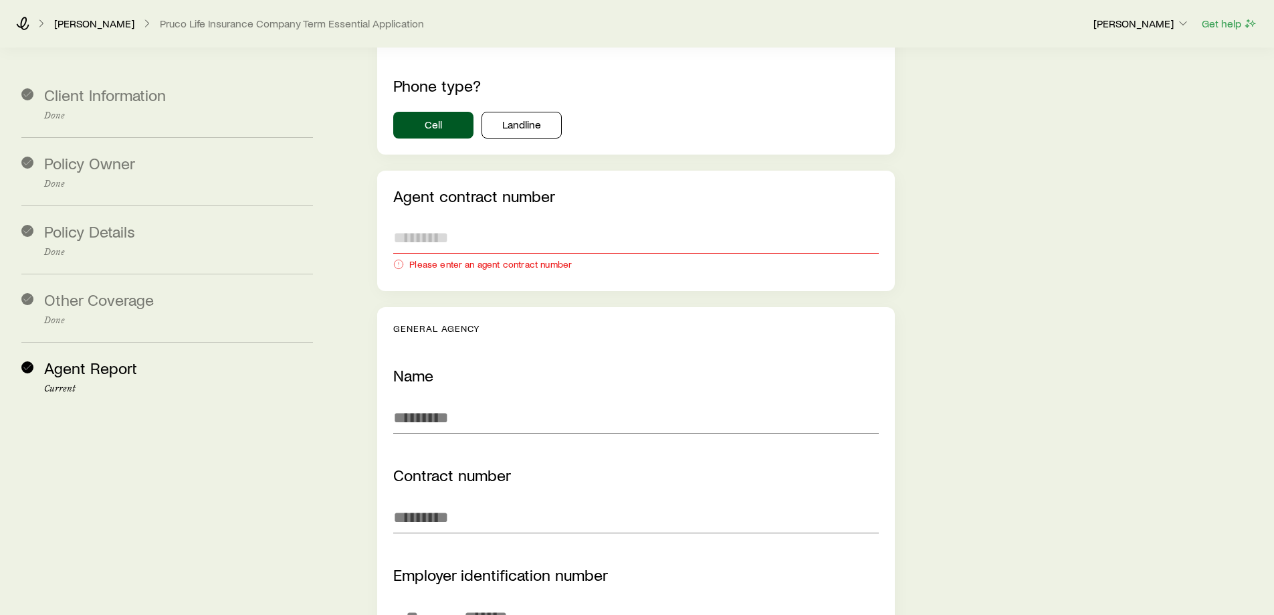
click at [440, 221] on input "text" at bounding box center [635, 237] width 485 height 32
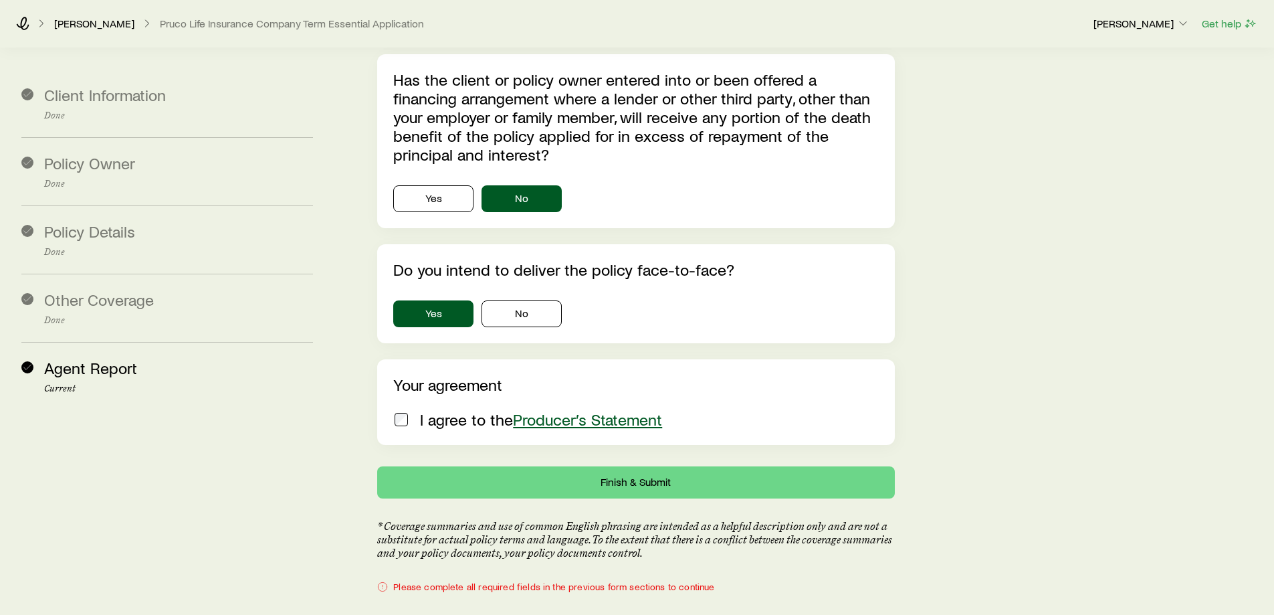
scroll to position [3966, 0]
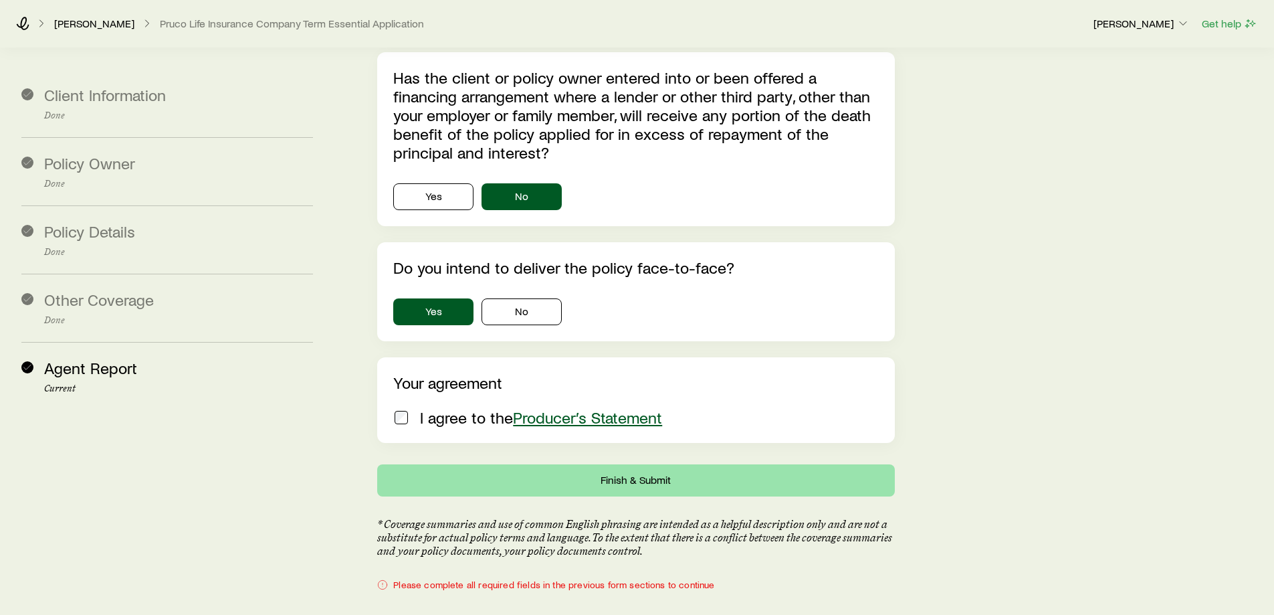
type input "*********"
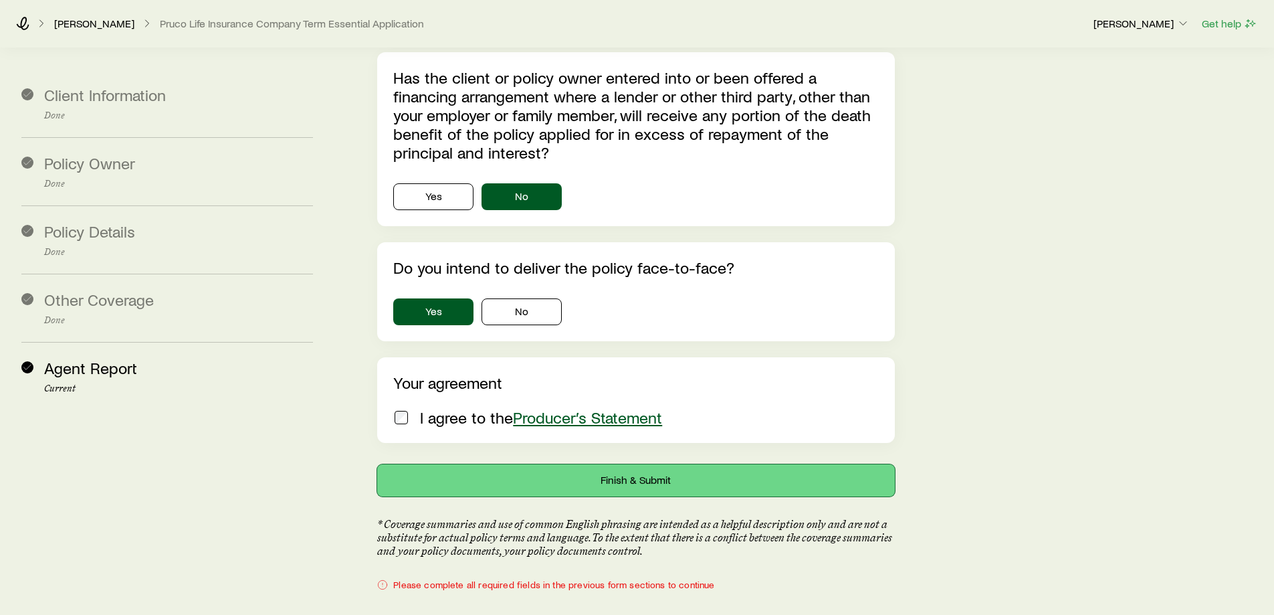
click at [445, 464] on button "Finish & Submit" at bounding box center [635, 480] width 517 height 32
click at [644, 464] on button "Finish & Submit" at bounding box center [635, 480] width 517 height 32
click at [556, 464] on button "Finish & Submit" at bounding box center [635, 480] width 517 height 32
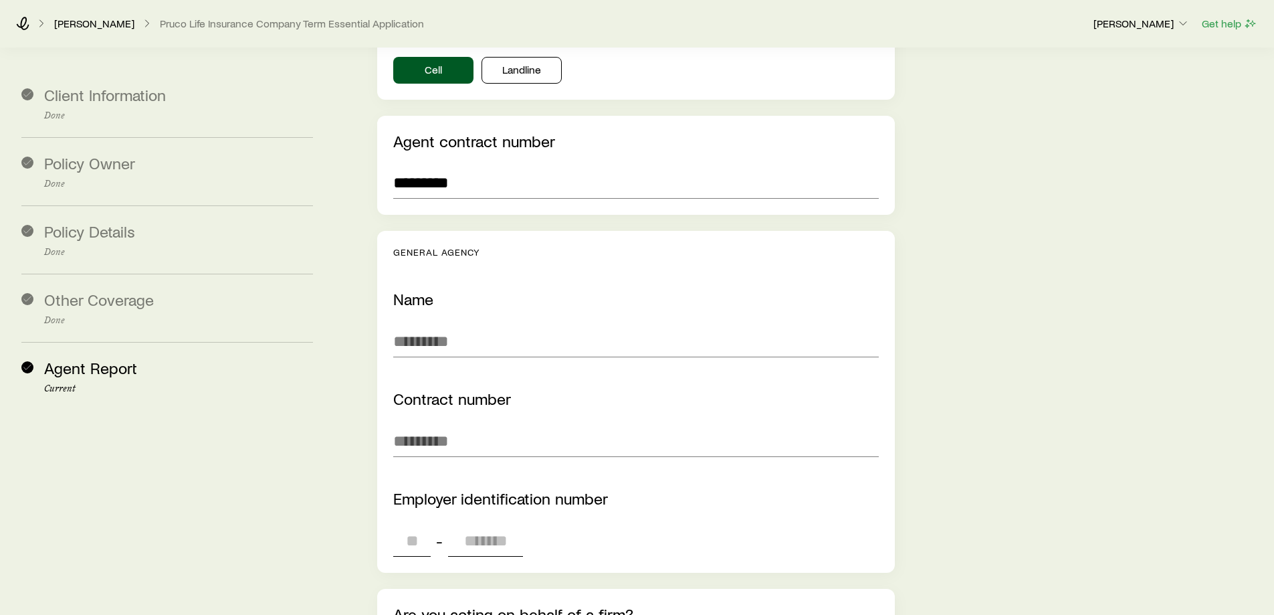
scroll to position [2294, 0]
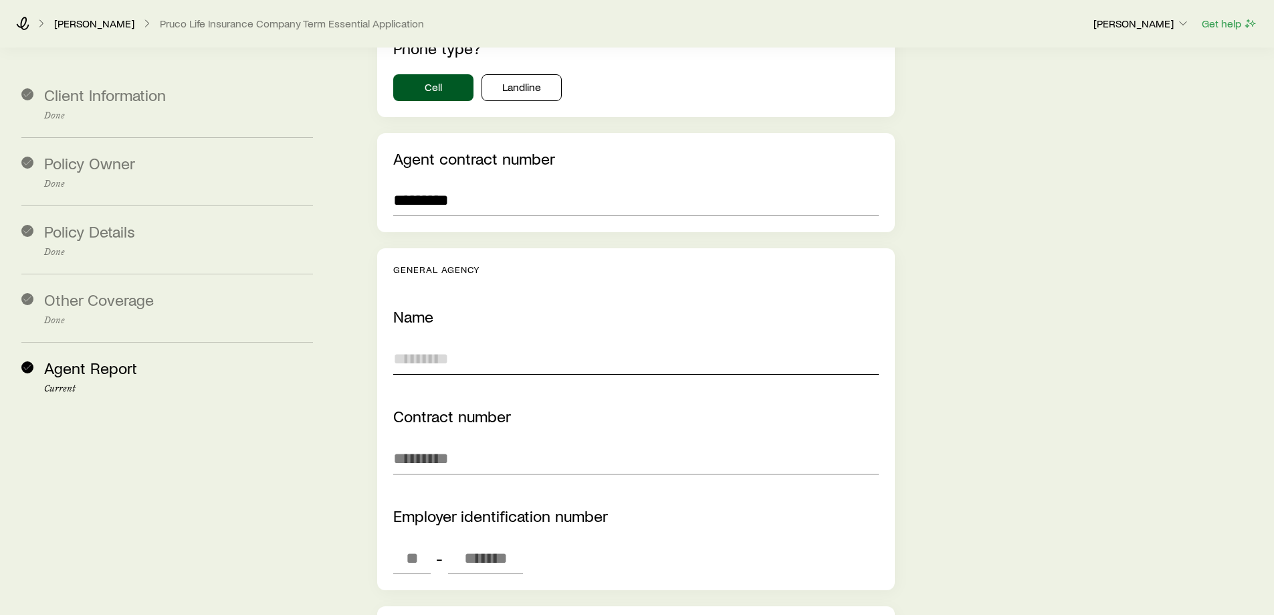
click at [421, 342] on input "text" at bounding box center [635, 358] width 485 height 32
type input "**********"
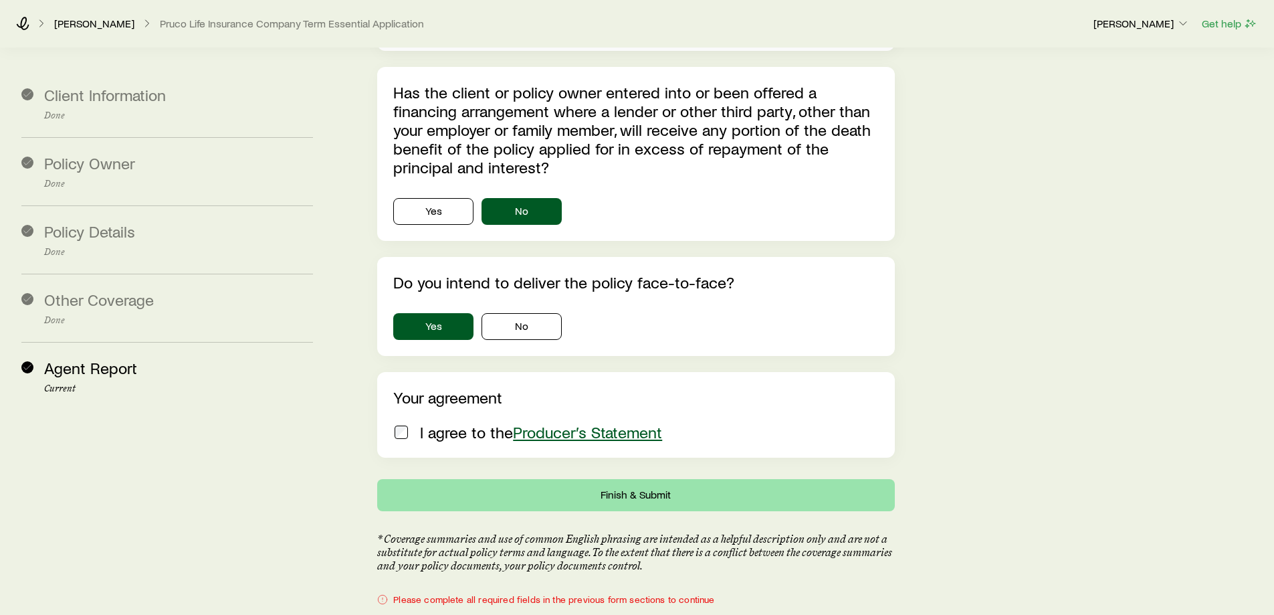
scroll to position [3966, 0]
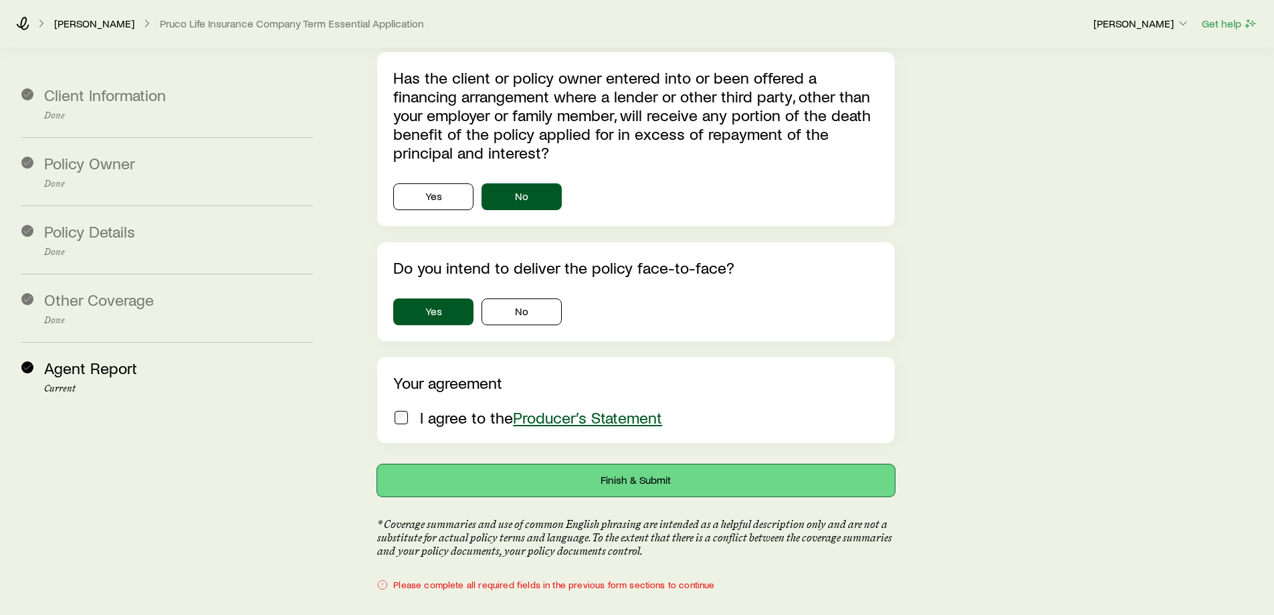
click at [437, 464] on button "Finish & Submit" at bounding box center [635, 480] width 517 height 32
click at [592, 464] on button "Finish & Submit" at bounding box center [635, 480] width 517 height 32
click at [536, 464] on button "Finish & Submit" at bounding box center [635, 480] width 517 height 32
click at [574, 464] on button "Finish & Submit" at bounding box center [635, 480] width 517 height 32
click at [655, 464] on button "Finish & Submit" at bounding box center [635, 480] width 517 height 32
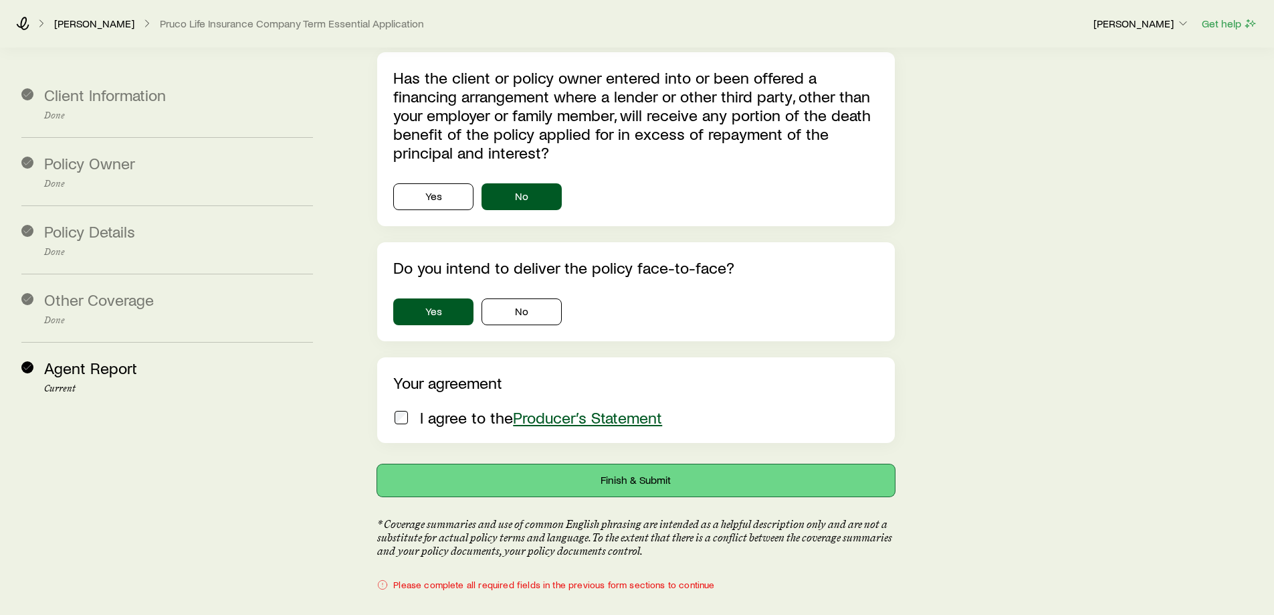
click at [431, 464] on button "Finish & Submit" at bounding box center [635, 480] width 517 height 32
